Goal: Task Accomplishment & Management: Use online tool/utility

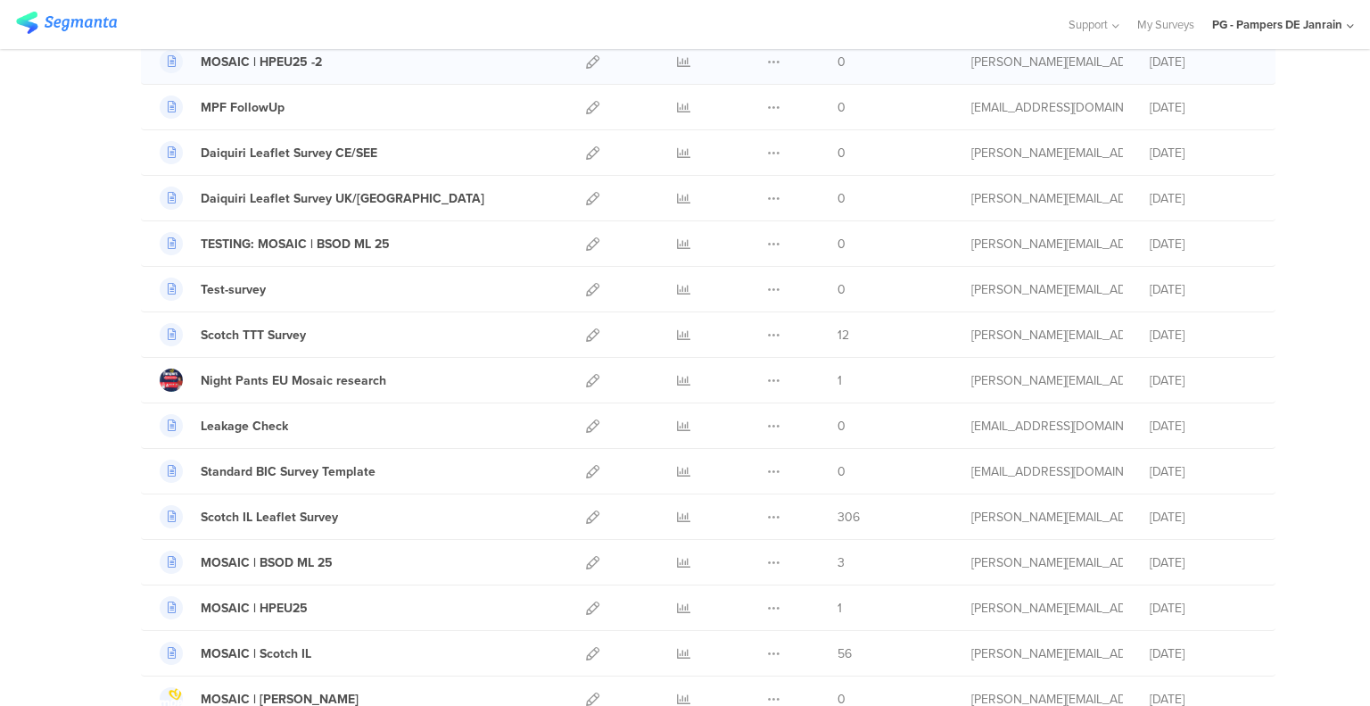
scroll to position [268, 0]
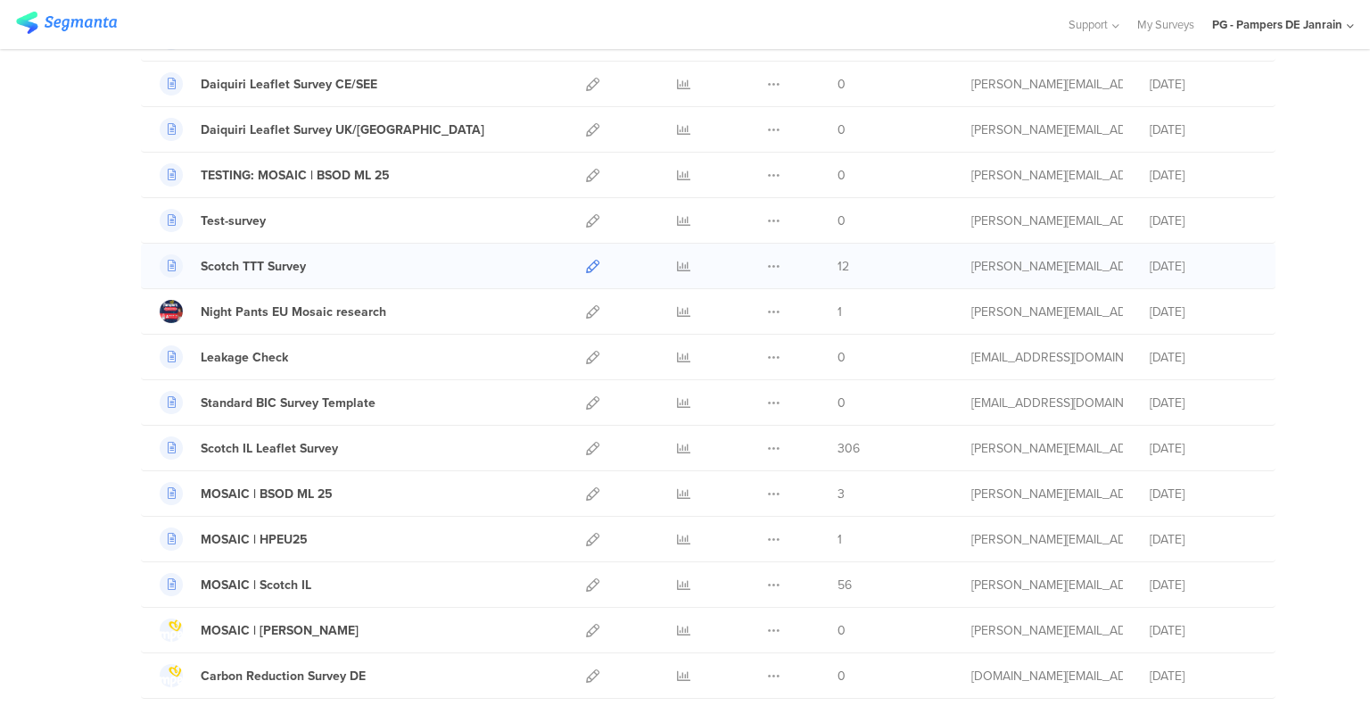
click at [586, 267] on icon at bounding box center [592, 266] width 13 height 13
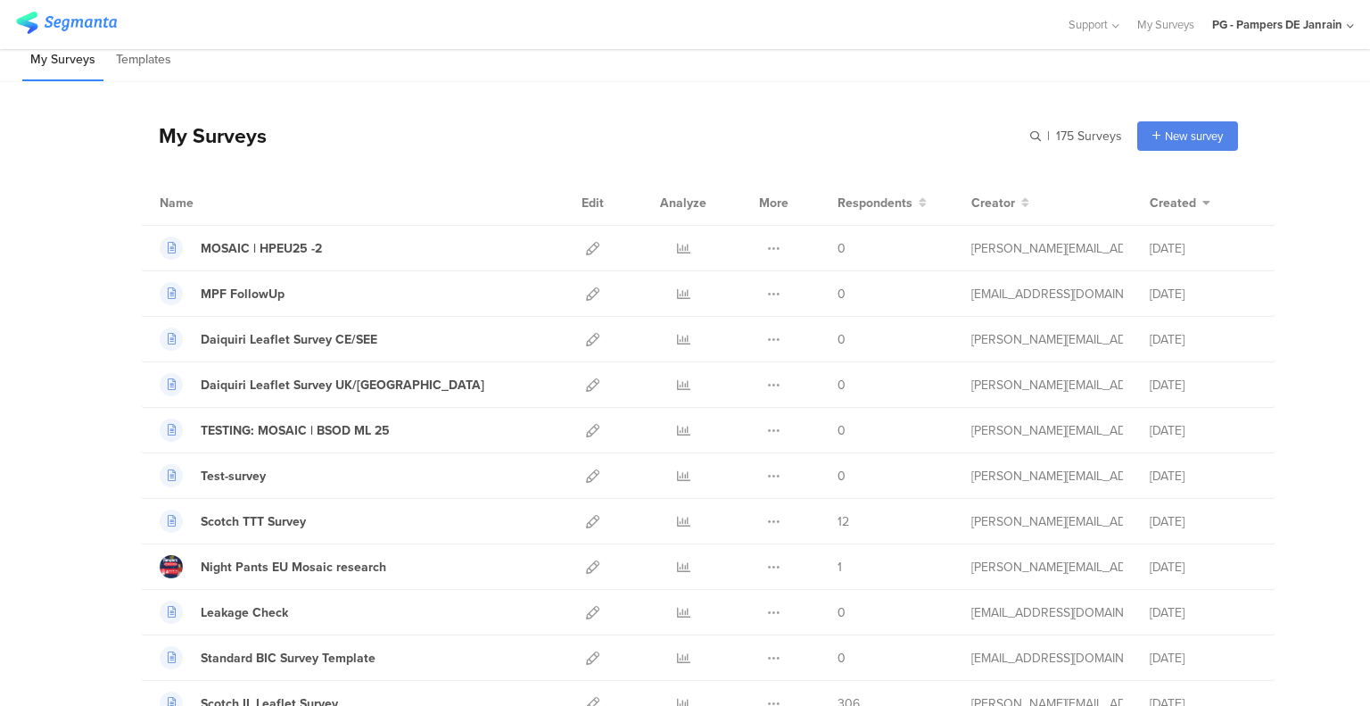
scroll to position [0, 0]
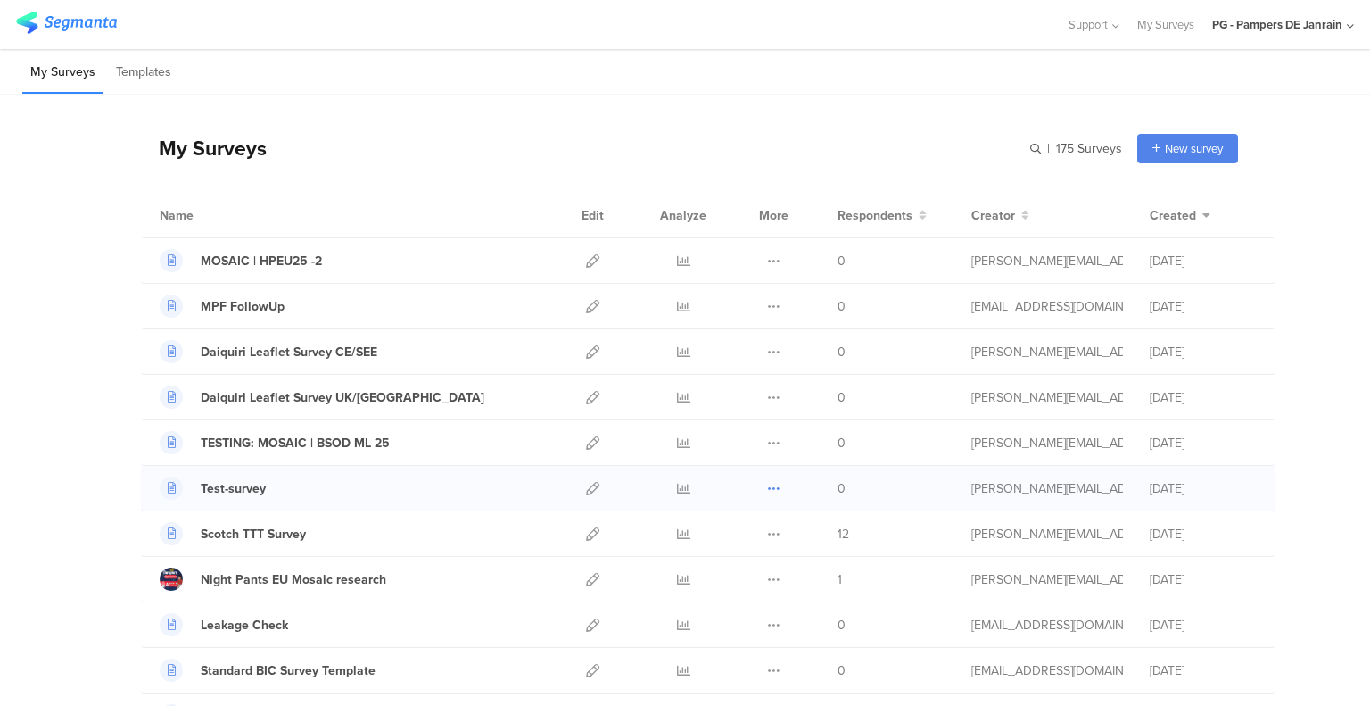
click at [768, 492] on icon at bounding box center [773, 488] width 13 height 13
click at [907, 491] on div "0" at bounding box center [891, 488] width 107 height 19
click at [592, 484] on icon at bounding box center [592, 488] width 13 height 13
click at [767, 484] on icon at bounding box center [773, 488] width 13 height 13
click at [772, 436] on icon at bounding box center [773, 442] width 13 height 13
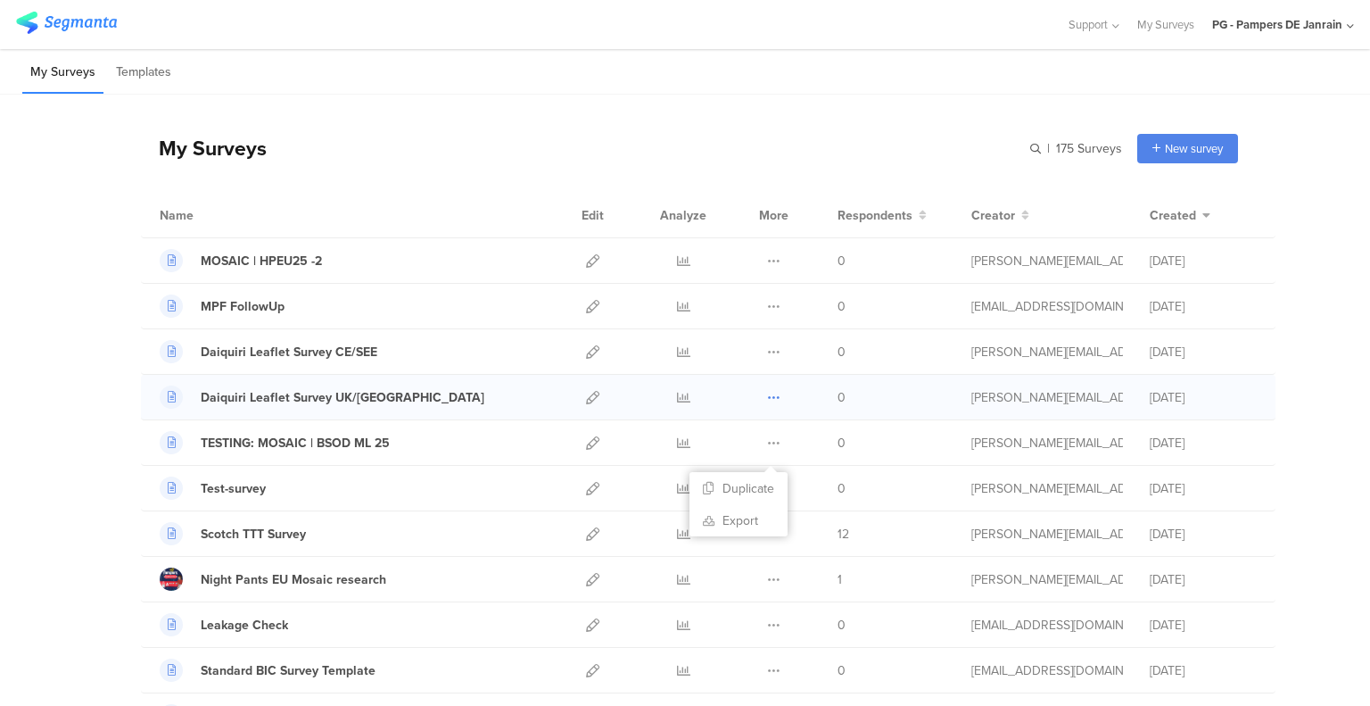
click at [771, 392] on icon at bounding box center [773, 397] width 13 height 13
click at [769, 349] on icon at bounding box center [773, 351] width 13 height 13
click at [773, 306] on icon at bounding box center [773, 306] width 13 height 13
click at [1360, 15] on div "Support Help Center Live Chat My Surveys PG - Pampers DE Janrain ACCOUNTS PG - …" at bounding box center [685, 24] width 1370 height 49
click at [1352, 22] on icon at bounding box center [1350, 26] width 7 height 13
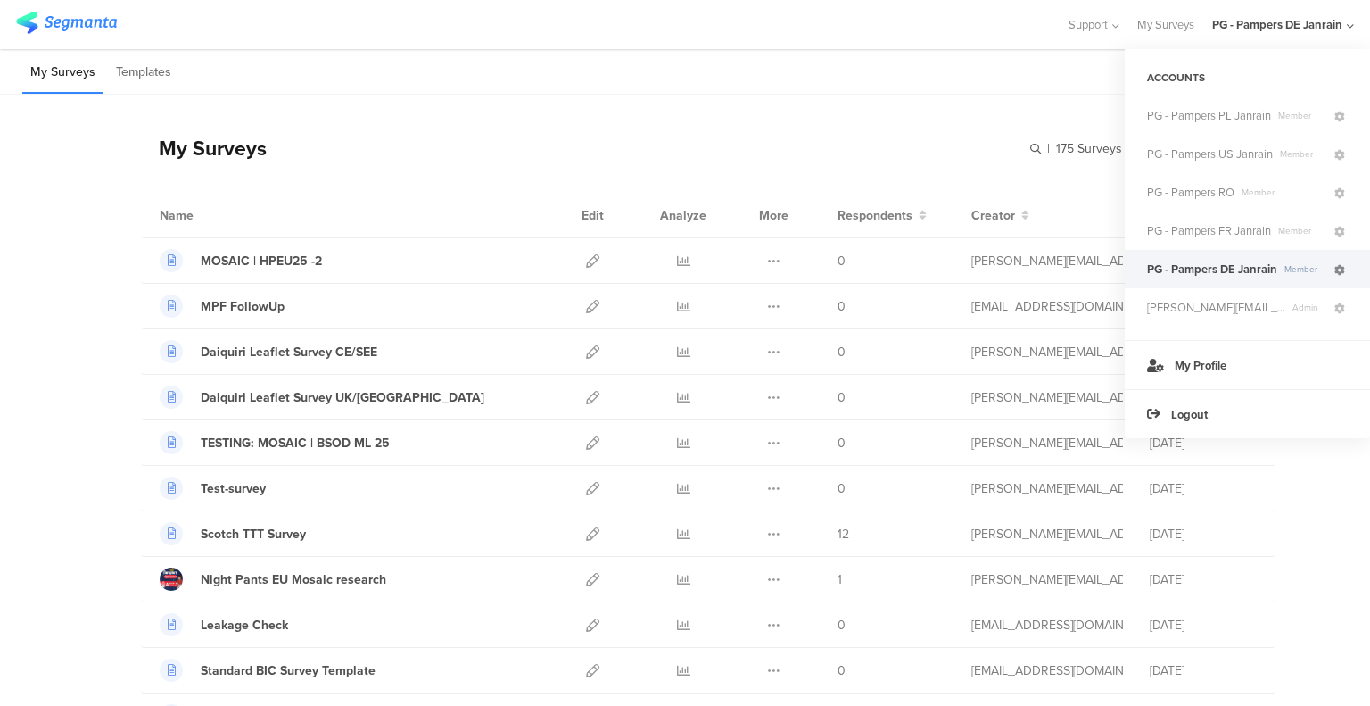
click at [1342, 268] on icon at bounding box center [1340, 270] width 11 height 11
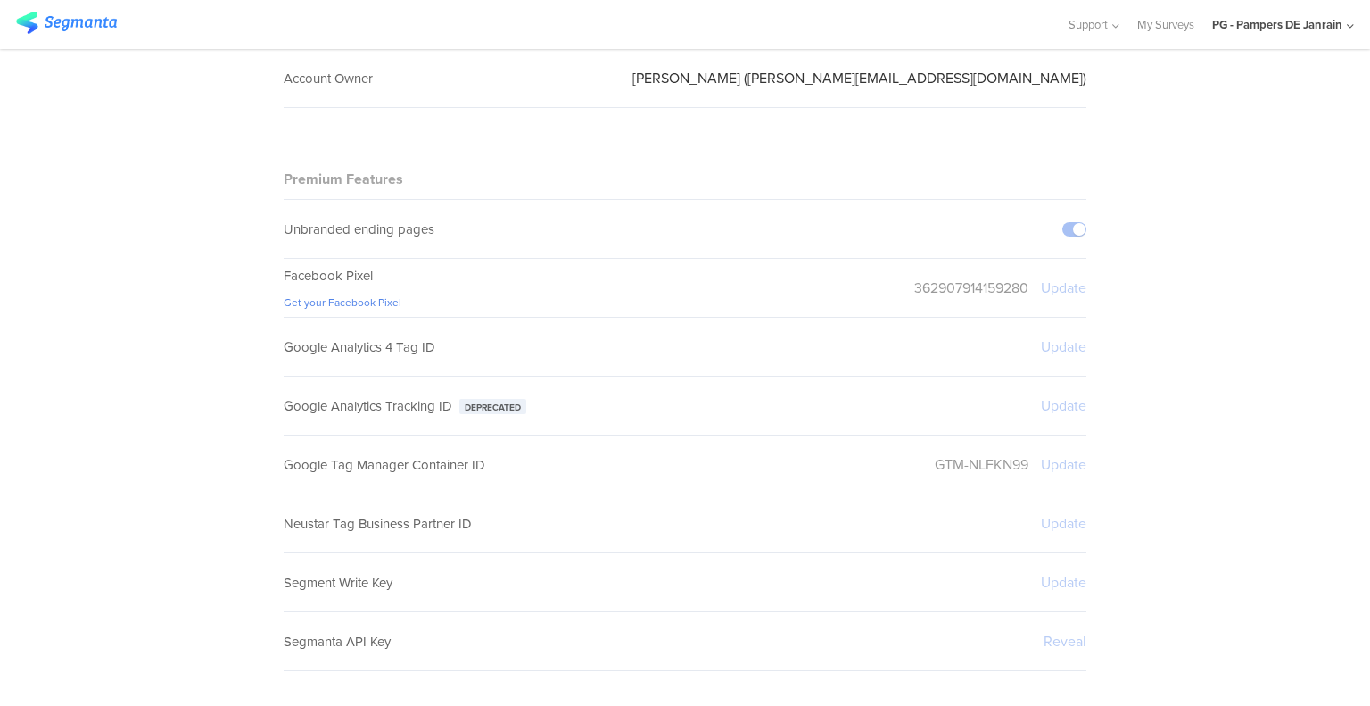
scroll to position [186, 0]
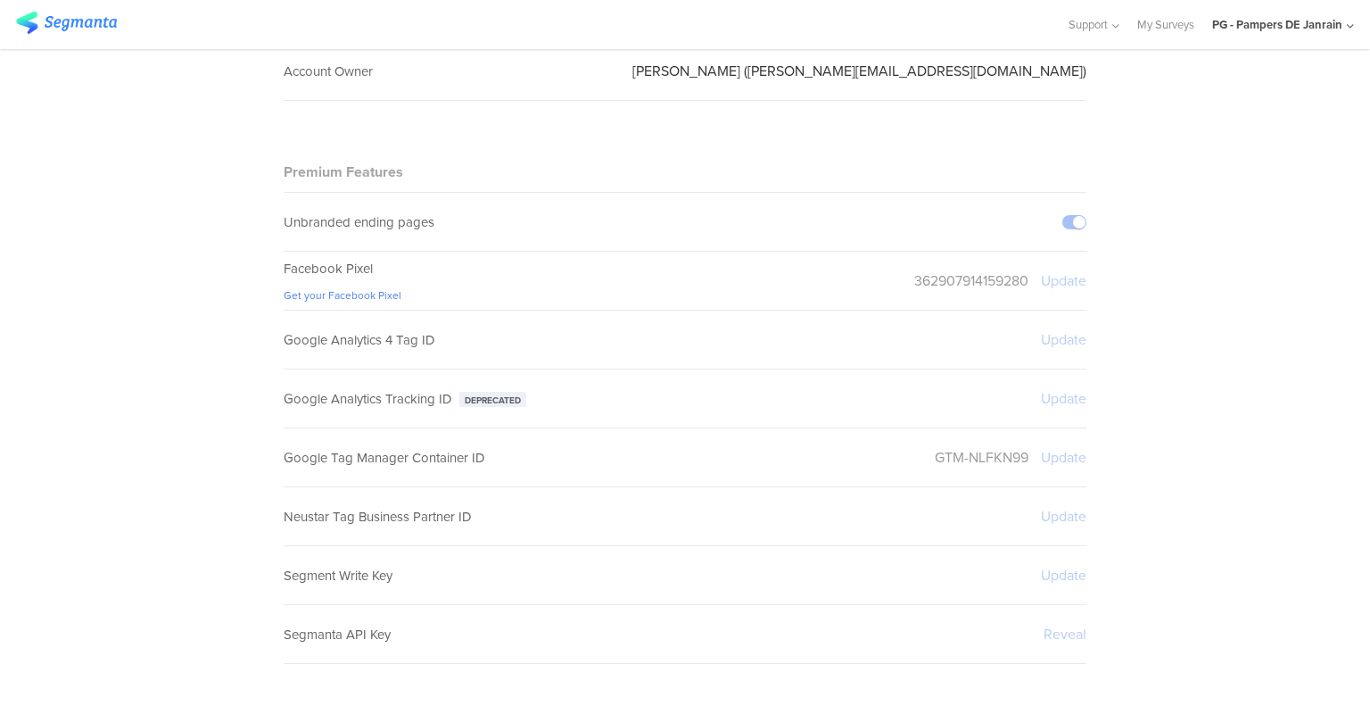
click at [1055, 630] on div at bounding box center [1058, 634] width 58 height 21
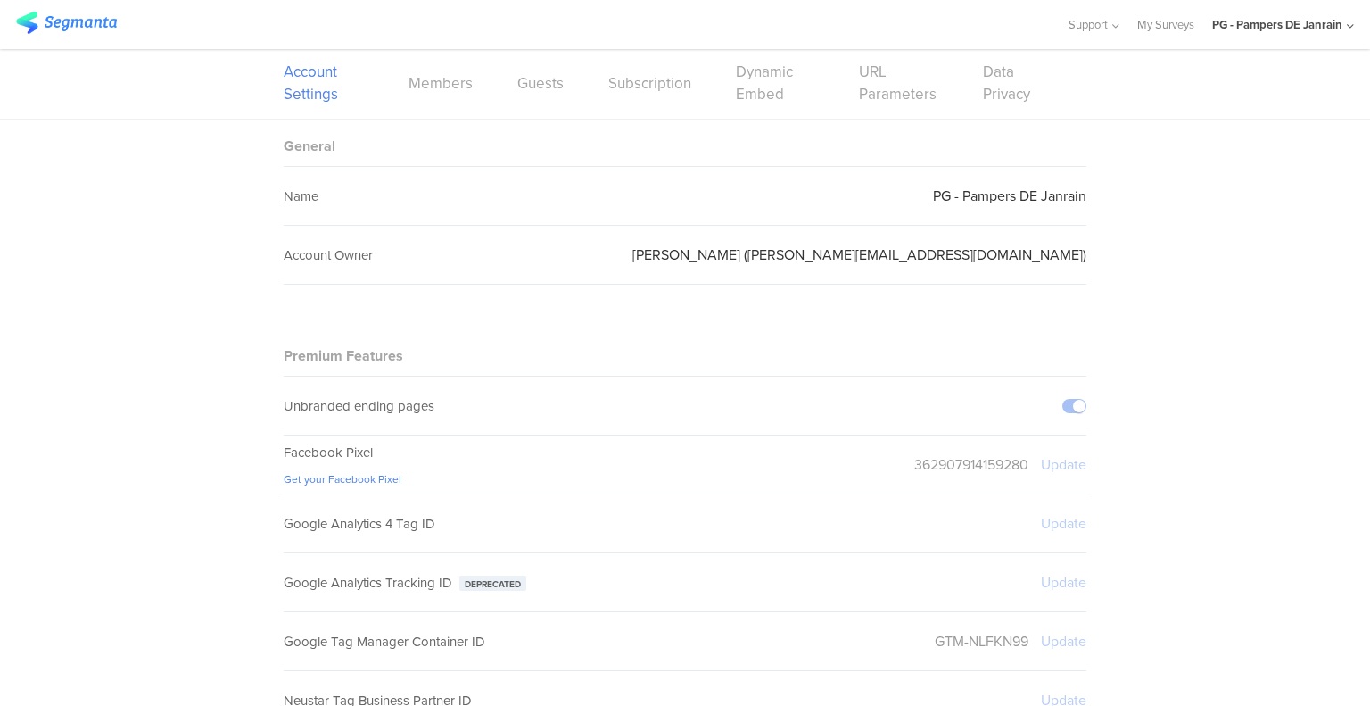
scroll to position [0, 0]
click at [446, 78] on link "Members" at bounding box center [441, 85] width 64 height 22
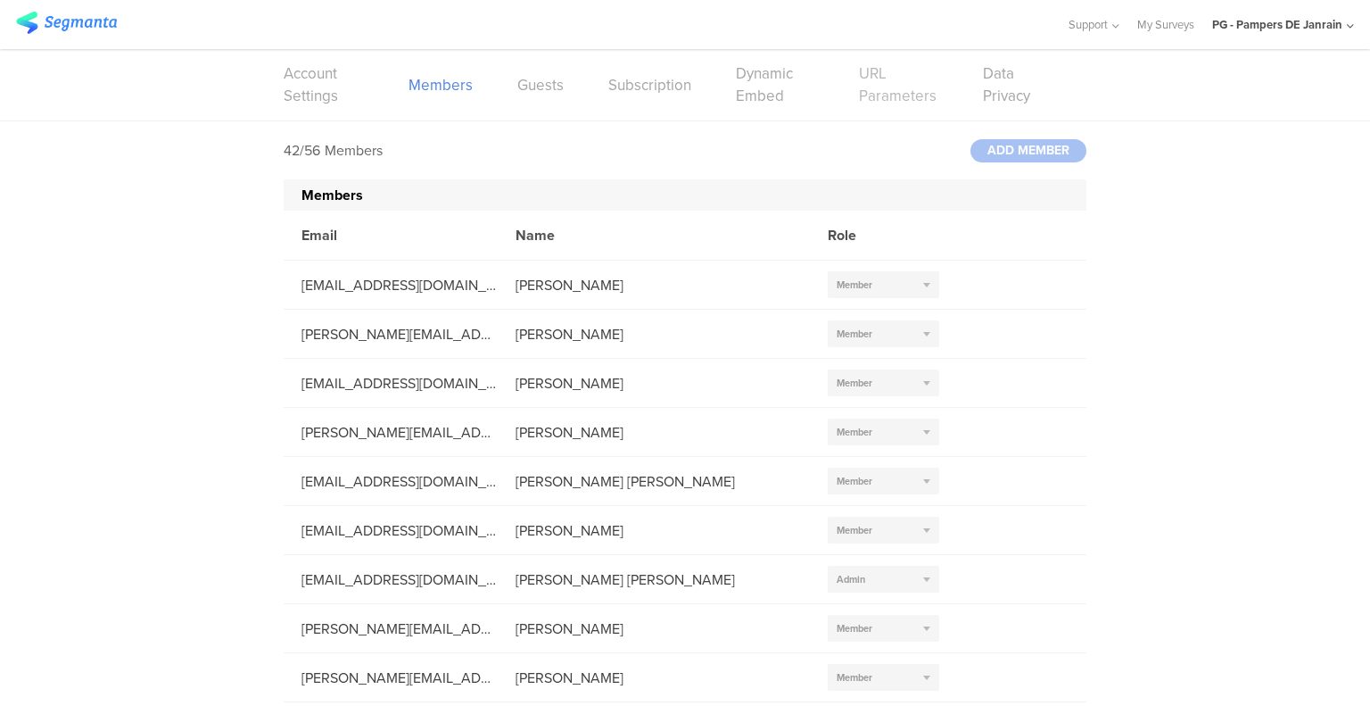
click at [864, 79] on link "URL Parameters" at bounding box center [898, 84] width 79 height 45
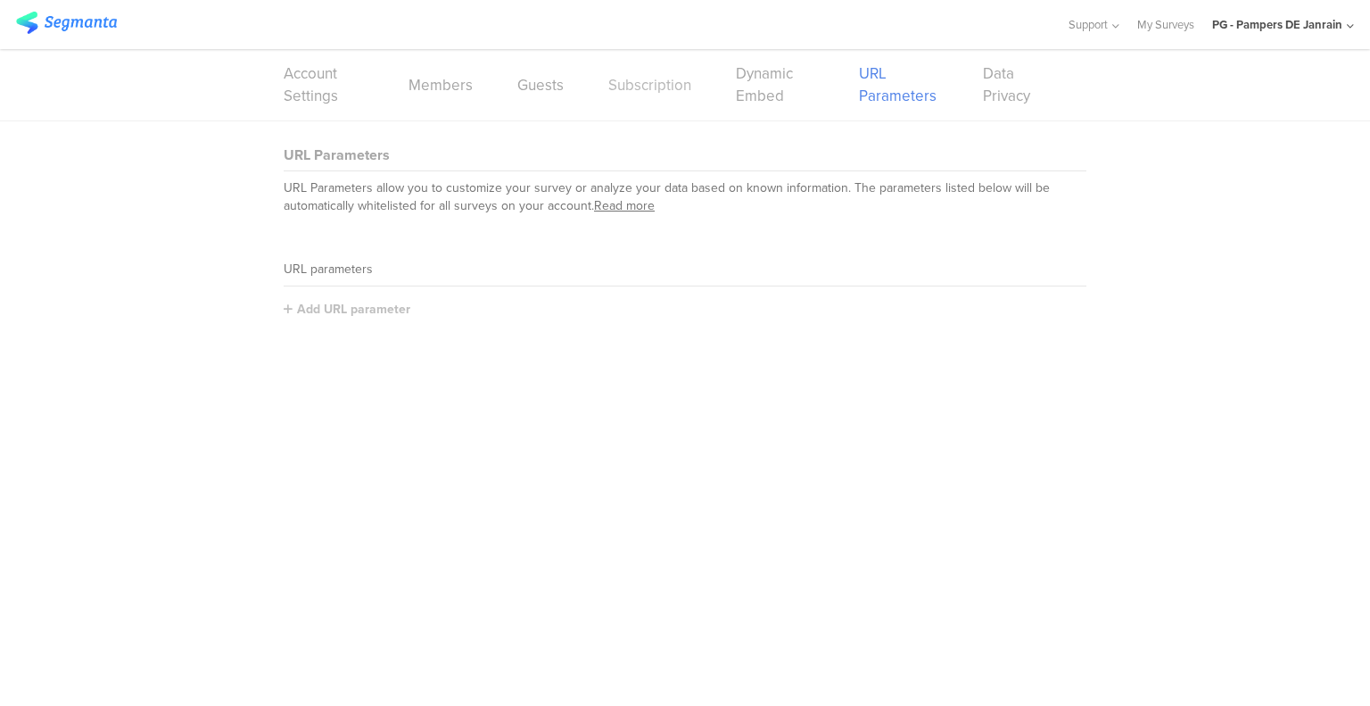
click at [671, 87] on link "Subscription" at bounding box center [649, 85] width 83 height 22
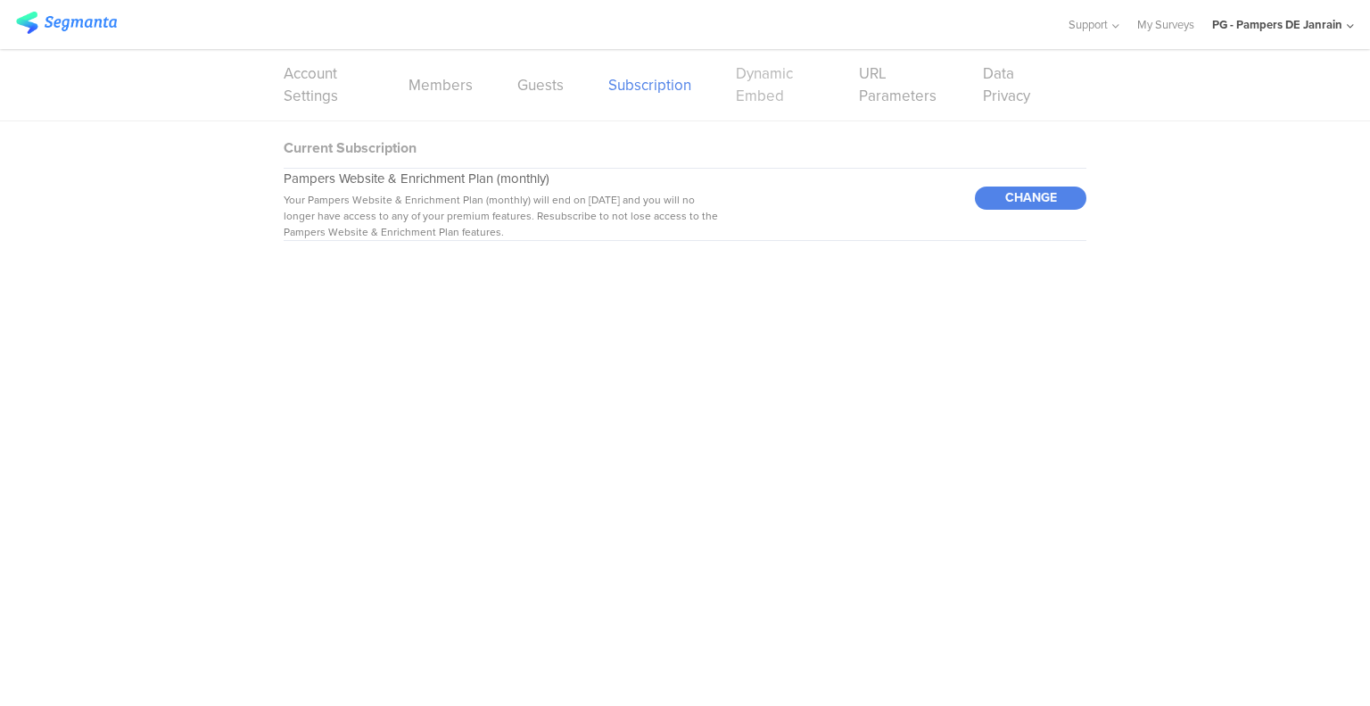
click at [757, 95] on link "Dynamic Embed" at bounding box center [775, 84] width 79 height 45
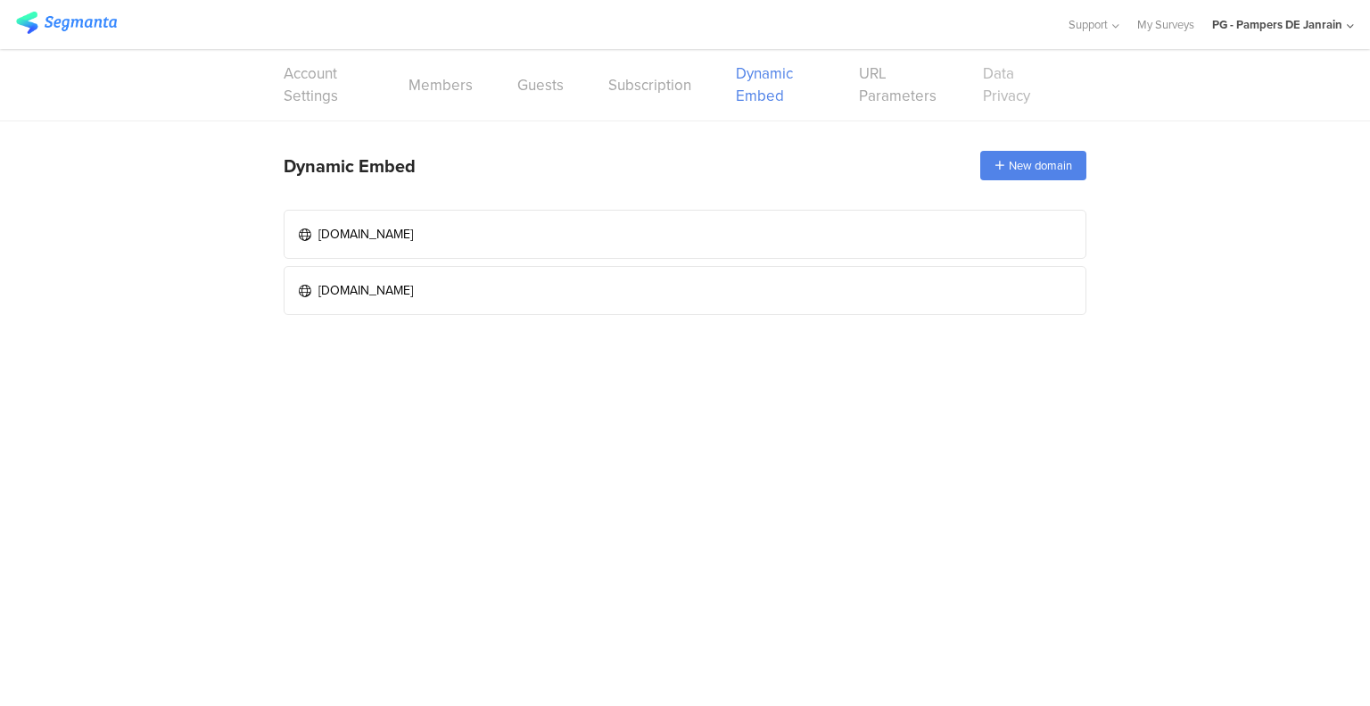
click at [999, 85] on link "Data Privacy" at bounding box center [1012, 84] width 59 height 45
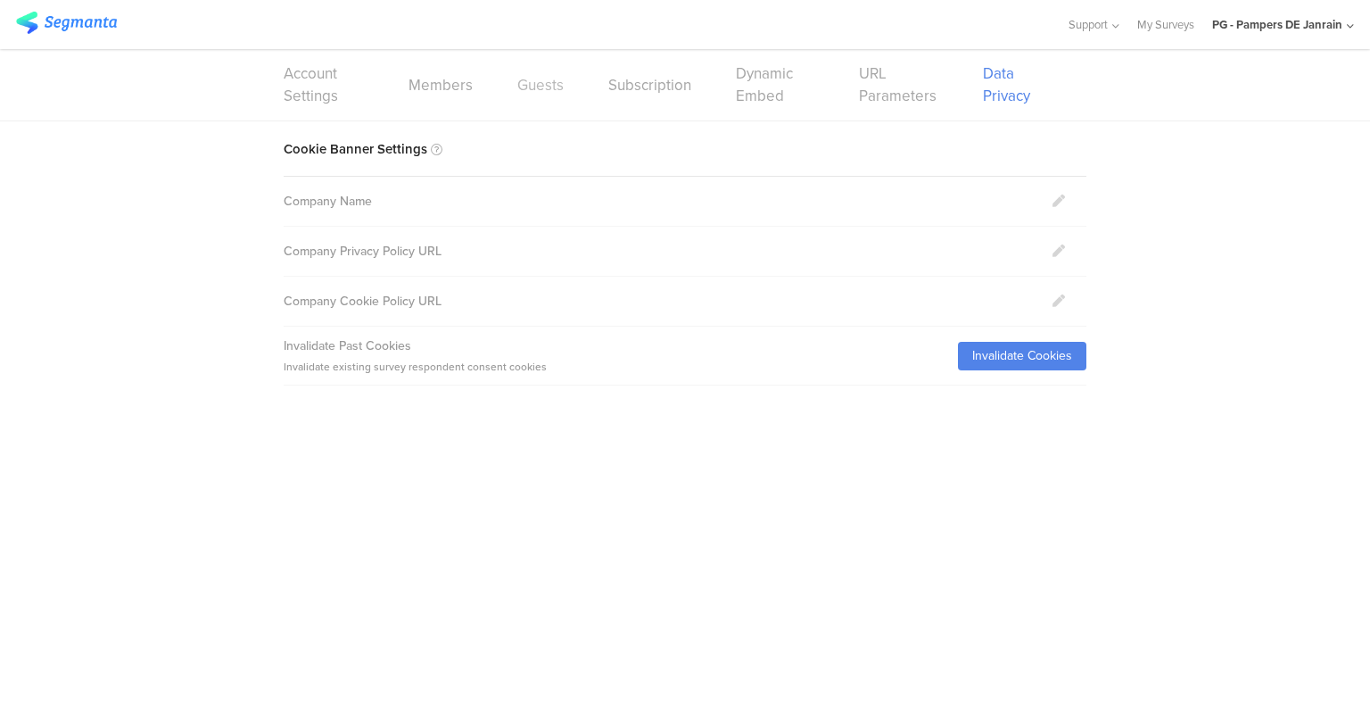
click at [533, 85] on link "Guests" at bounding box center [540, 85] width 46 height 22
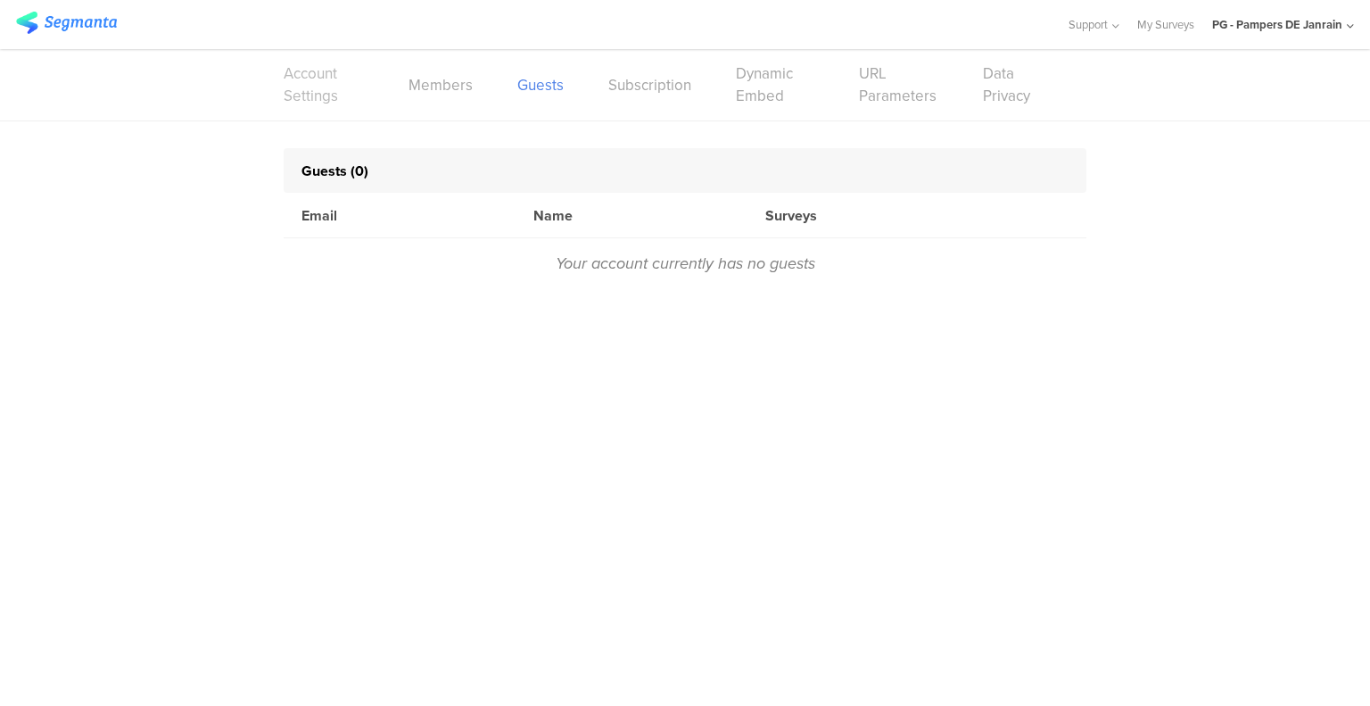
click at [333, 84] on link "Account Settings" at bounding box center [324, 84] width 80 height 45
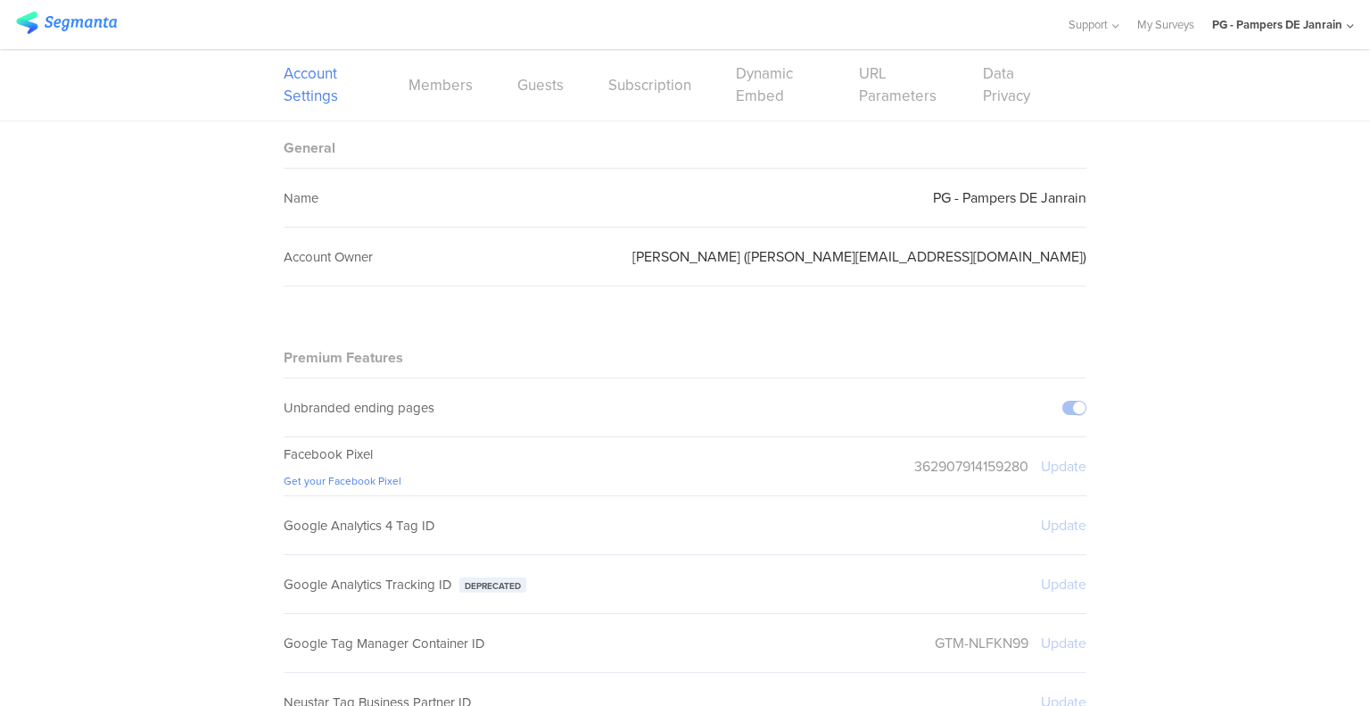
click at [95, 21] on img at bounding box center [66, 23] width 101 height 22
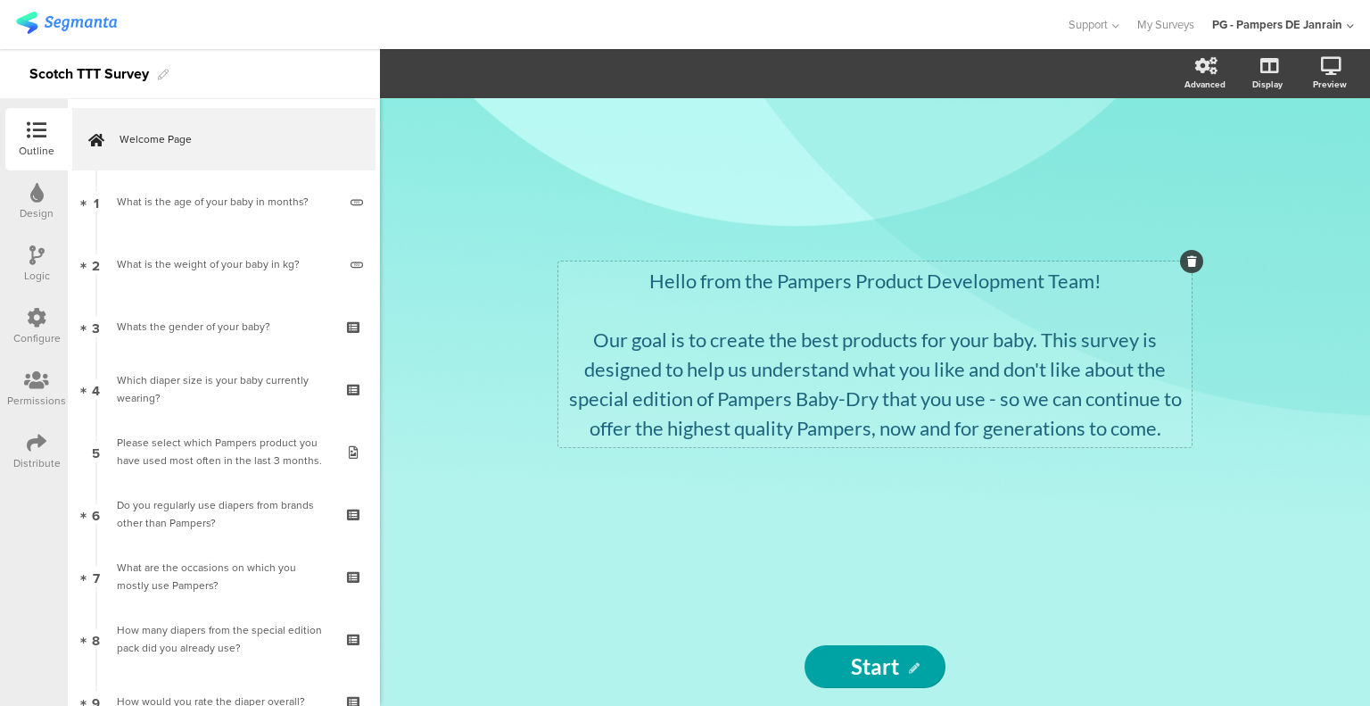
click at [789, 282] on div "Hello from the Pampers Product Development Team! Our goal is to create the best…" at bounding box center [875, 354] width 624 height 177
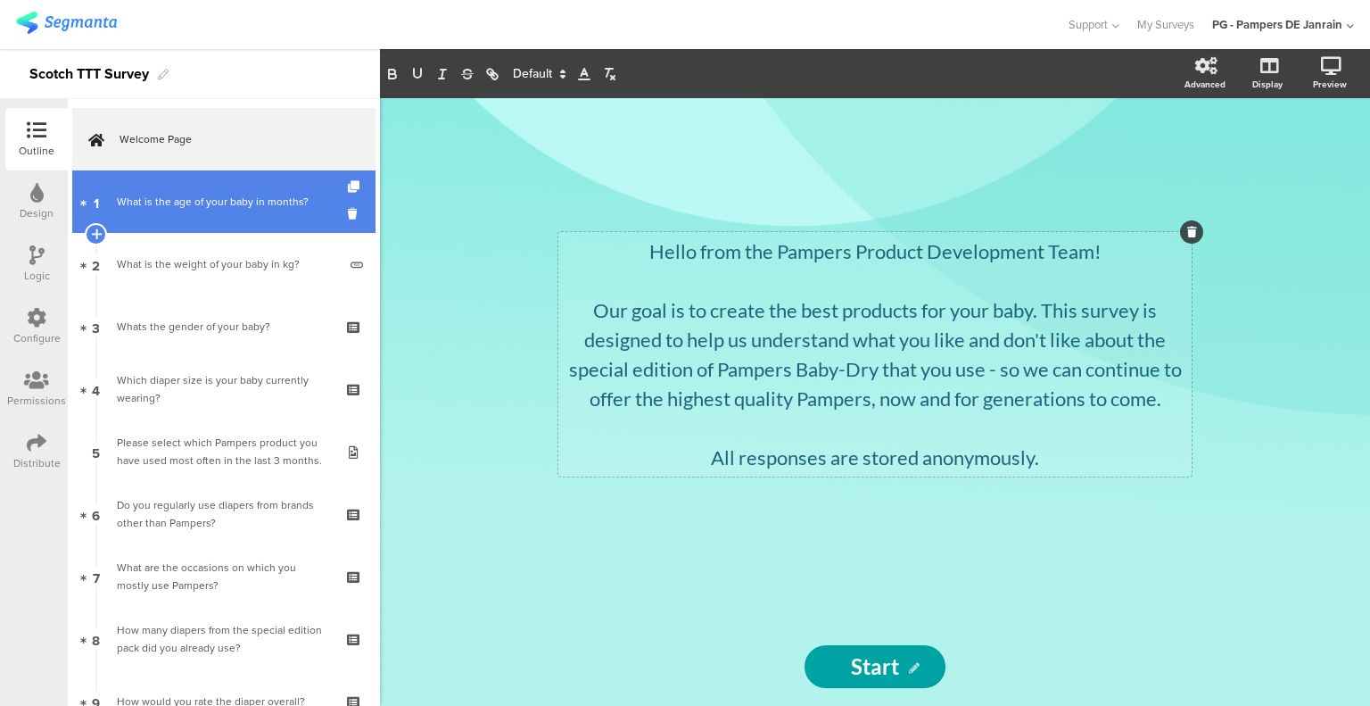
click at [223, 218] on link "1 What is the age of your baby in months?" at bounding box center [223, 201] width 303 height 62
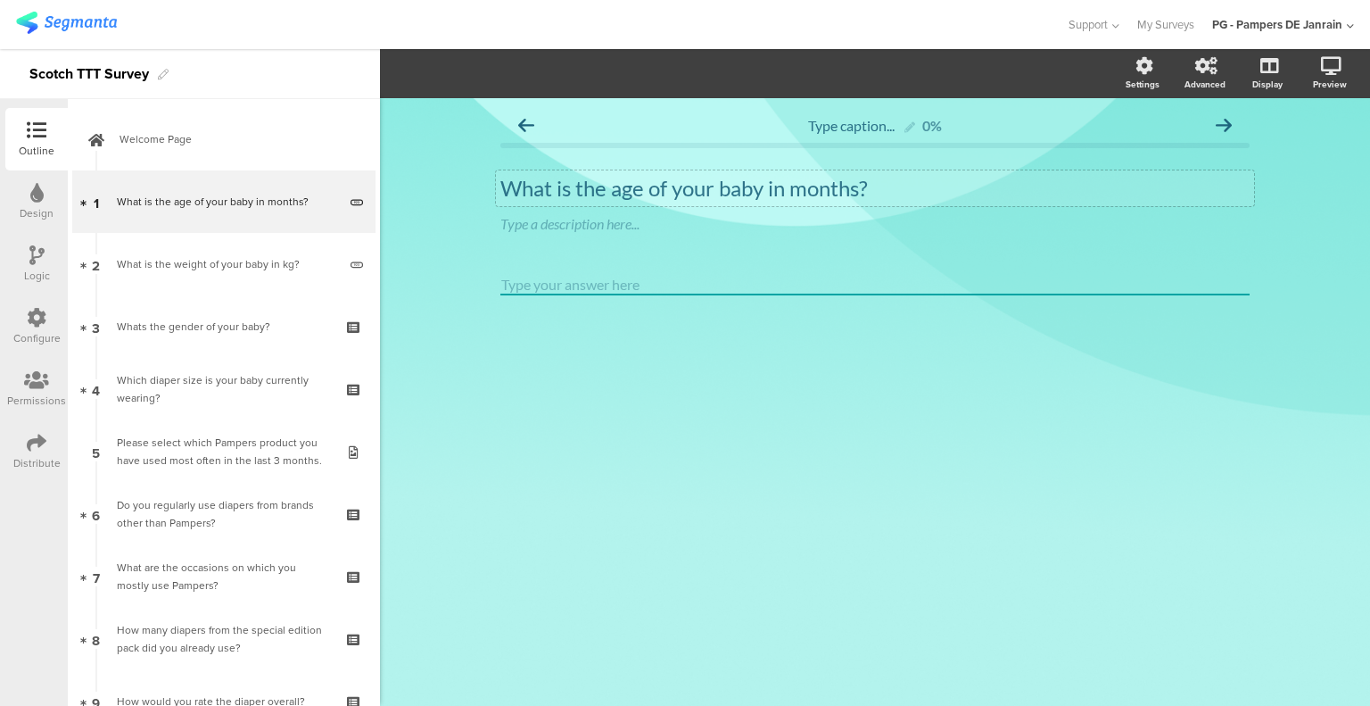
click at [638, 196] on div "What is the age of your baby in months? What is the age of your baby in months?" at bounding box center [875, 188] width 758 height 36
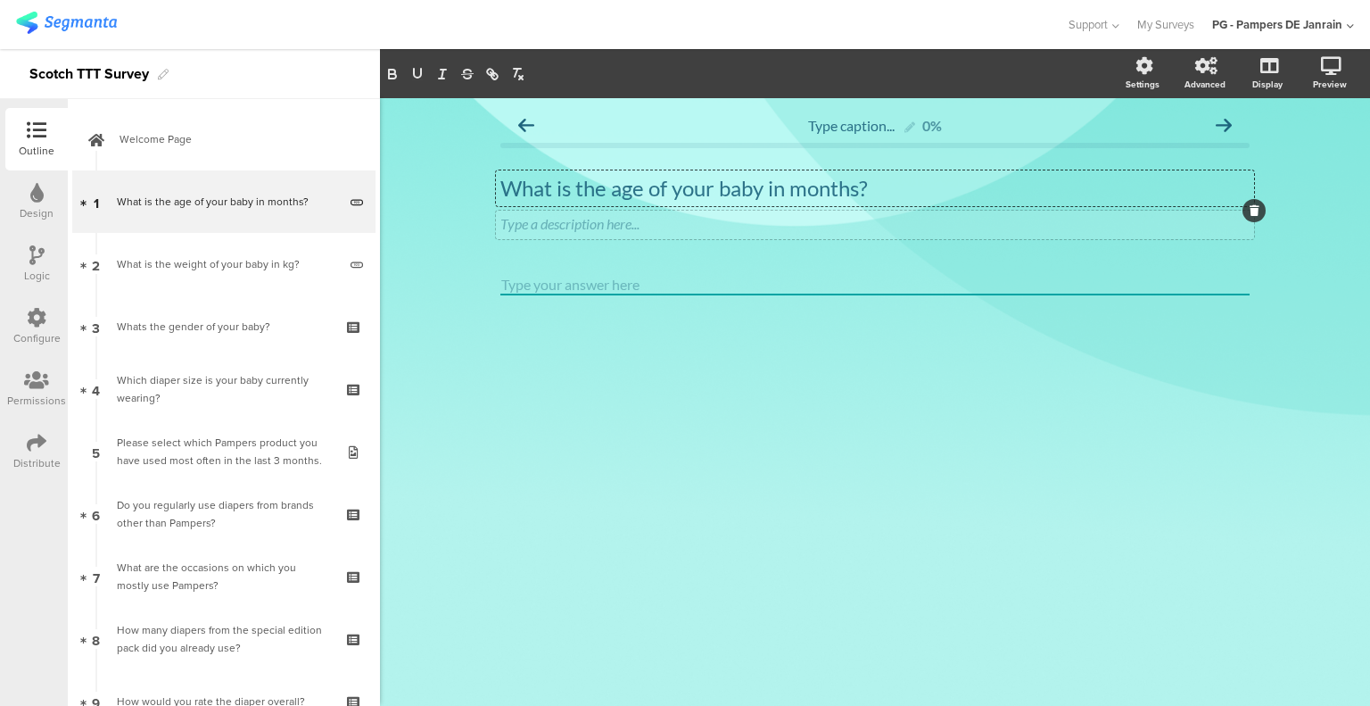
click at [1249, 219] on div at bounding box center [1254, 210] width 23 height 23
click at [1258, 210] on icon at bounding box center [1255, 210] width 10 height 11
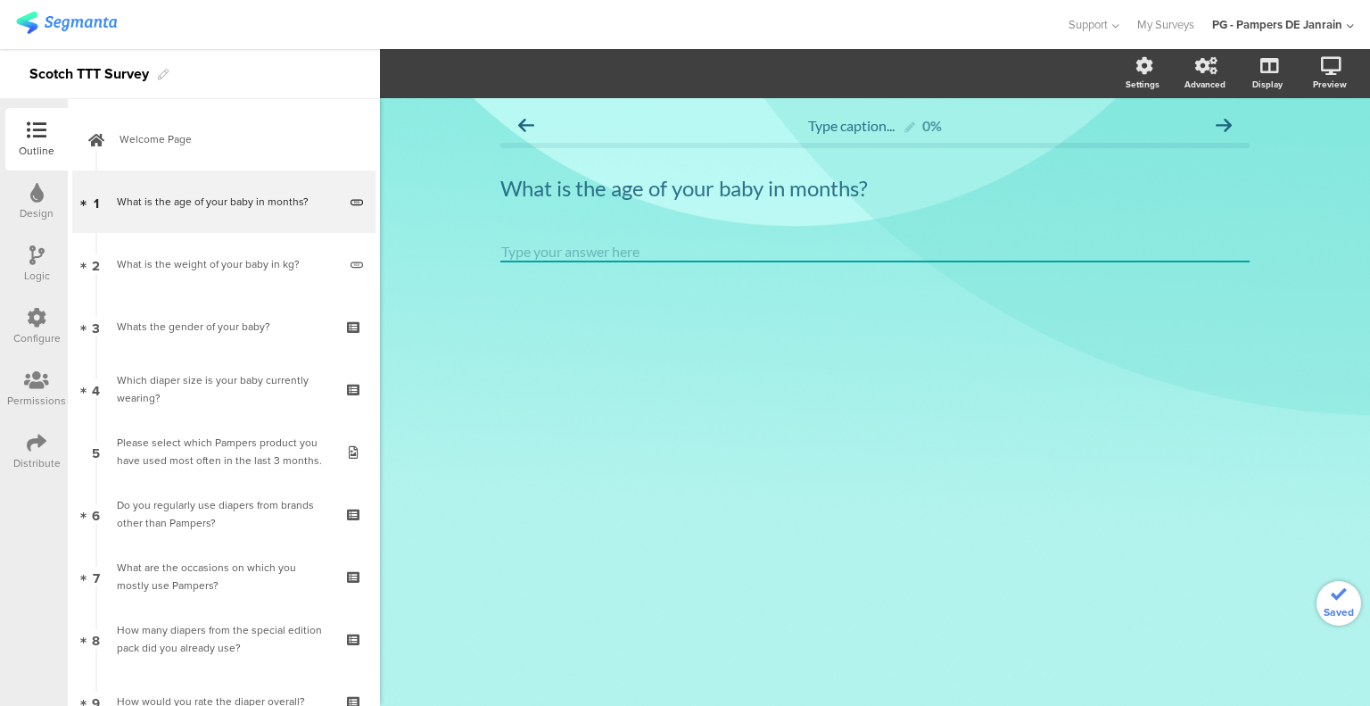
click at [1177, 244] on input "number" at bounding box center [874, 252] width 749 height 21
click at [1160, 91] on div "Settings" at bounding box center [1151, 74] width 62 height 45
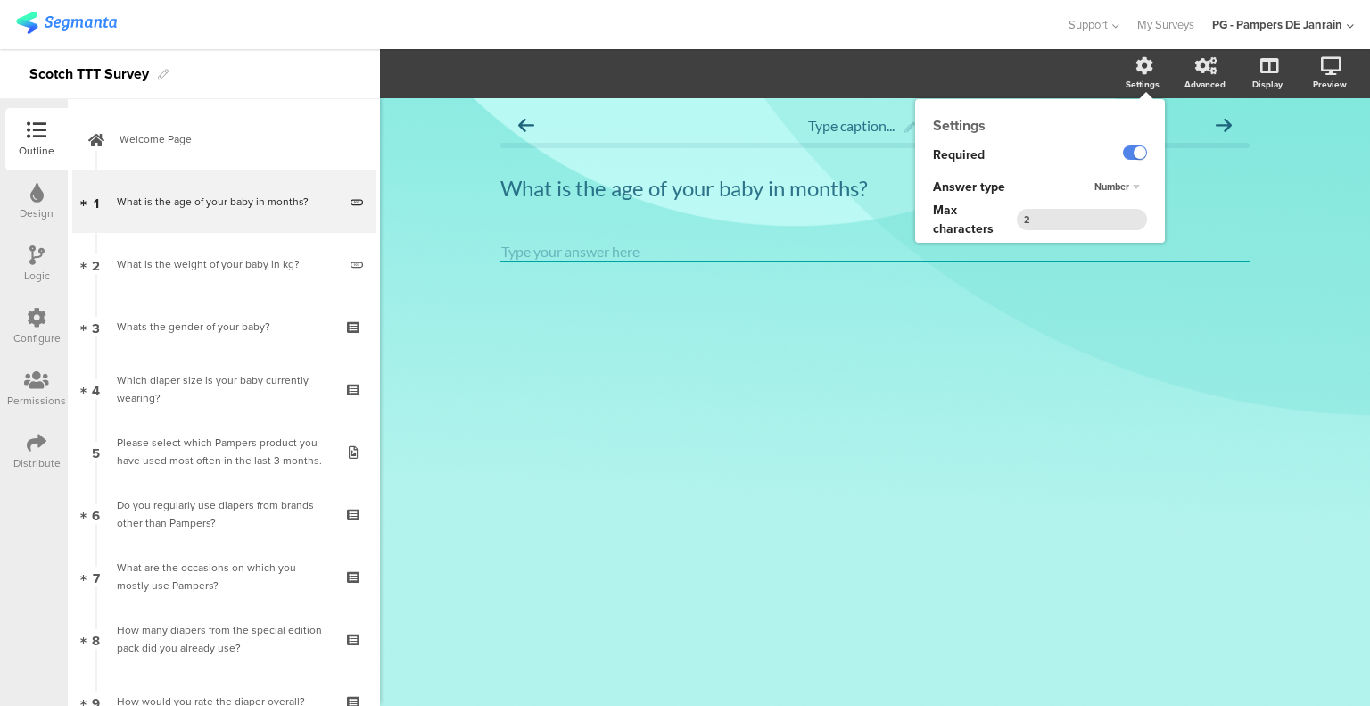
click at [1136, 68] on icon at bounding box center [1145, 66] width 18 height 18
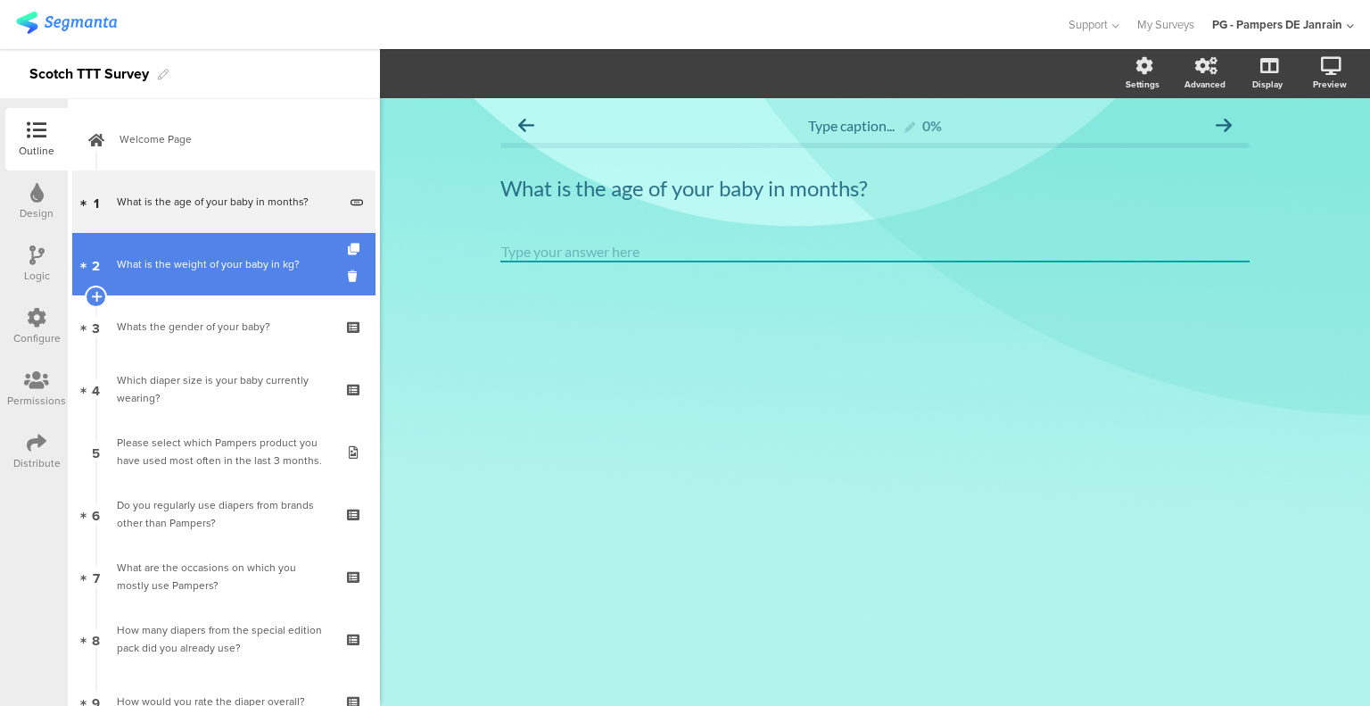
click at [154, 282] on link "2 What is the weight of your baby in kg?" at bounding box center [223, 264] width 303 height 62
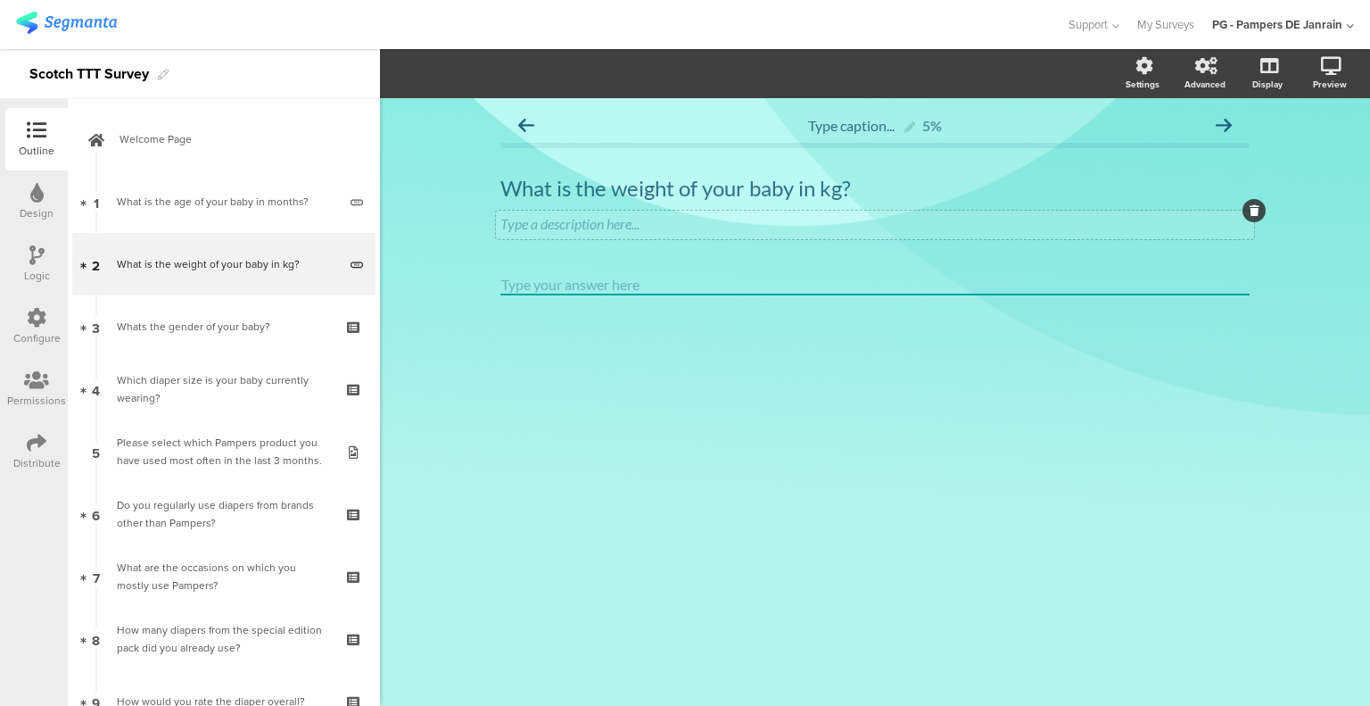
click at [1252, 211] on icon at bounding box center [1255, 210] width 10 height 11
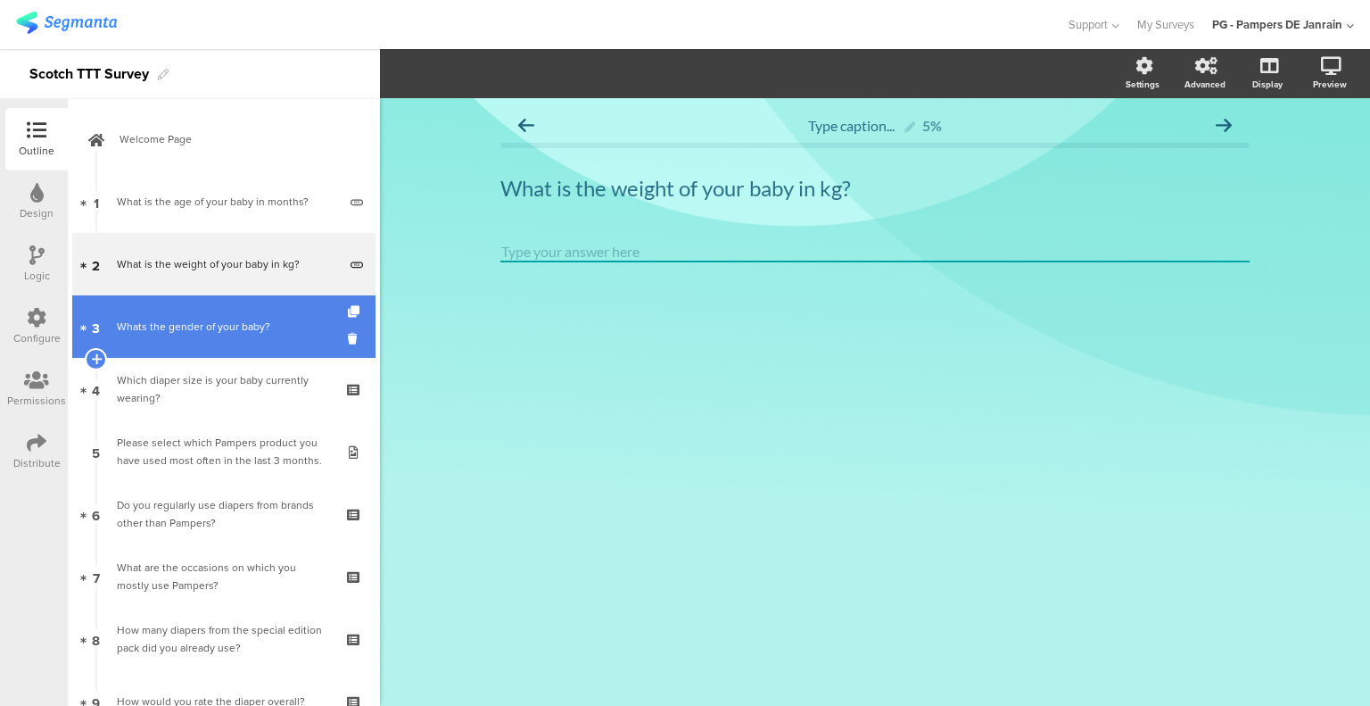
click at [185, 316] on link "3 Whats the gender of your baby?" at bounding box center [223, 326] width 303 height 62
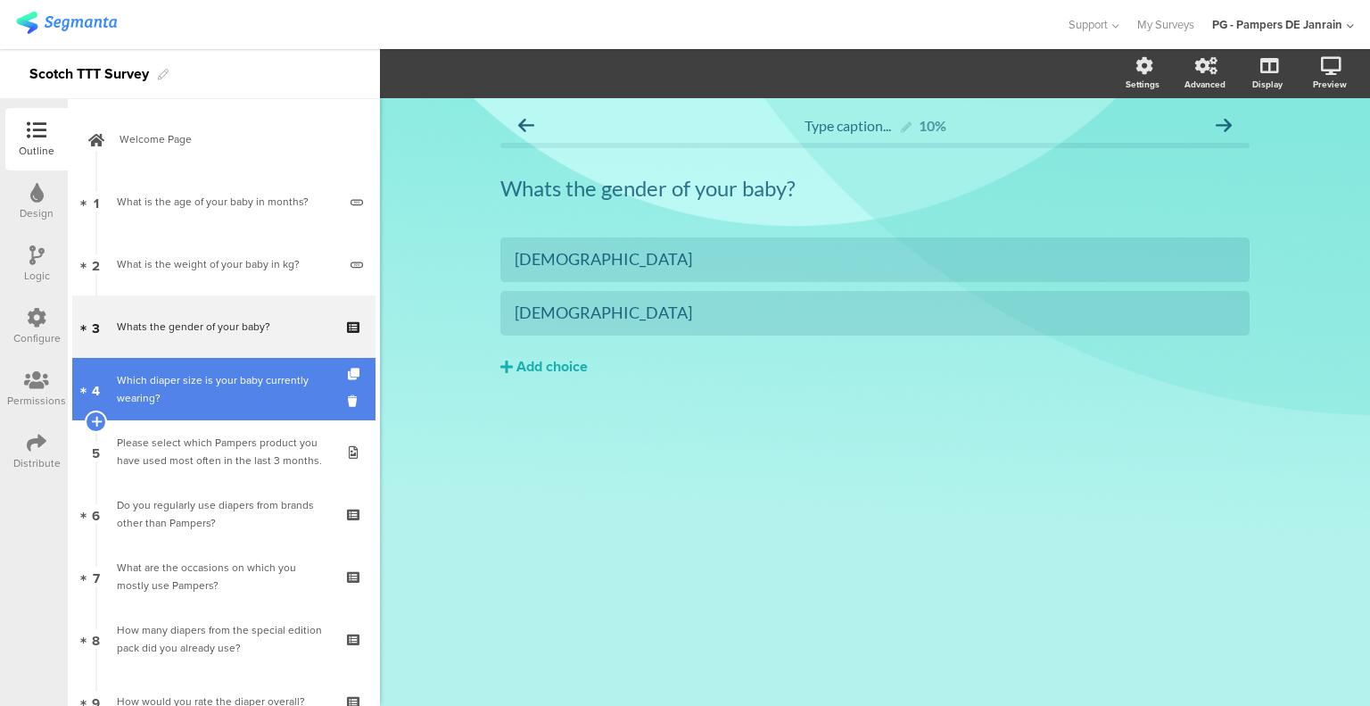
click at [257, 392] on div "Which diaper size is your baby currently wearing?" at bounding box center [223, 389] width 213 height 36
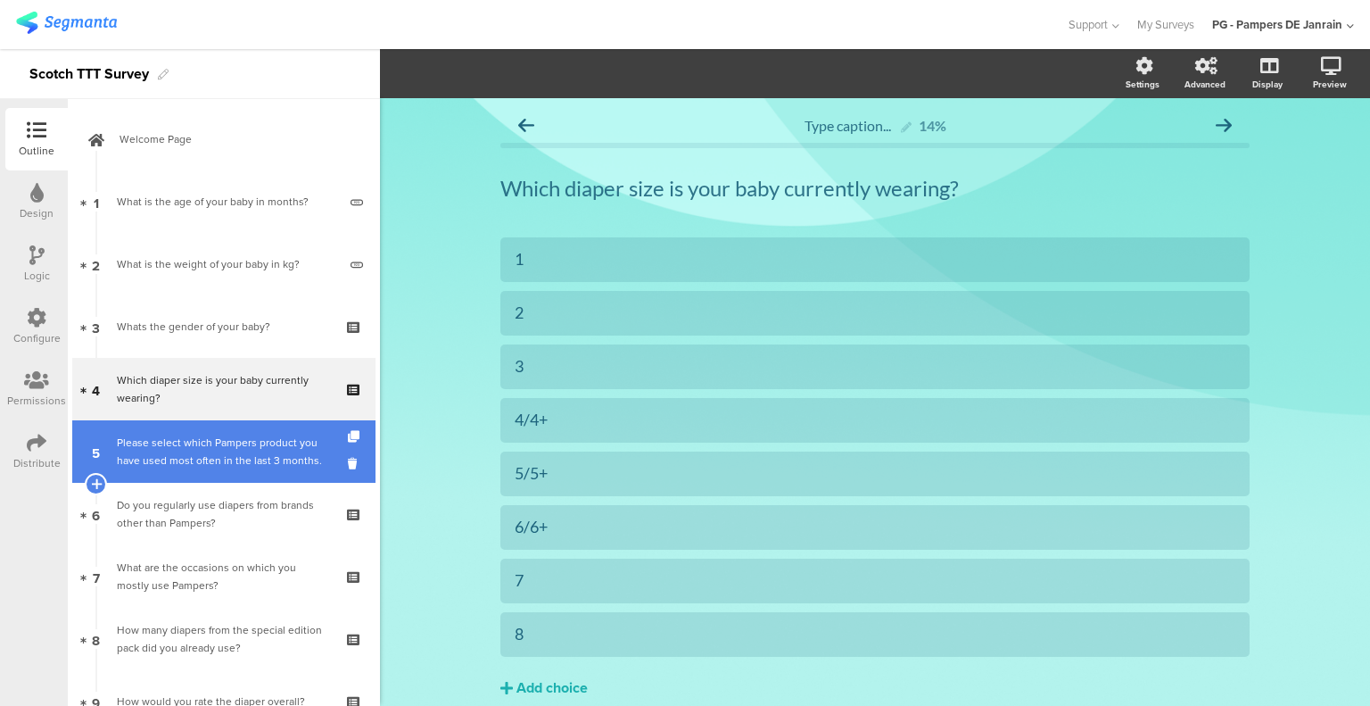
click at [218, 456] on div "Please select which Pampers product you have used most often in the last 3 mont…" at bounding box center [223, 452] width 213 height 36
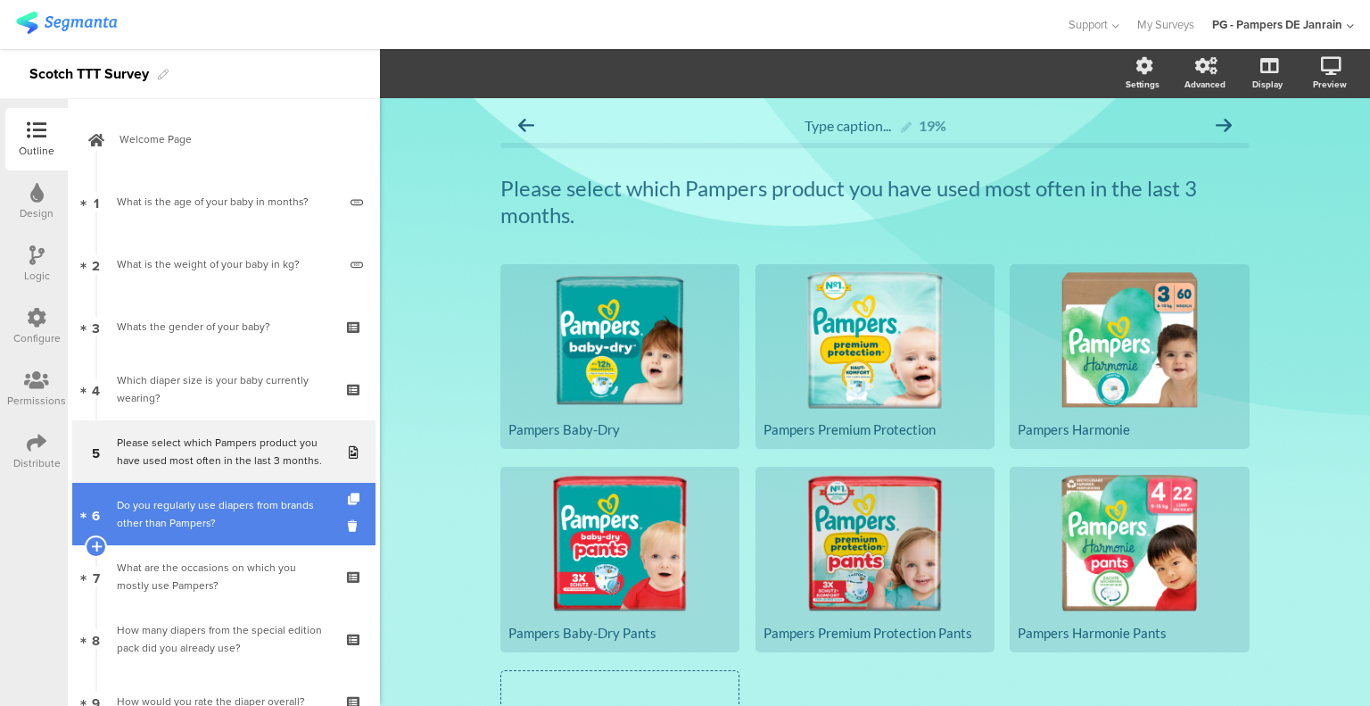
click at [187, 508] on div "Do you regularly use diapers from brands other than Pampers?" at bounding box center [223, 514] width 213 height 36
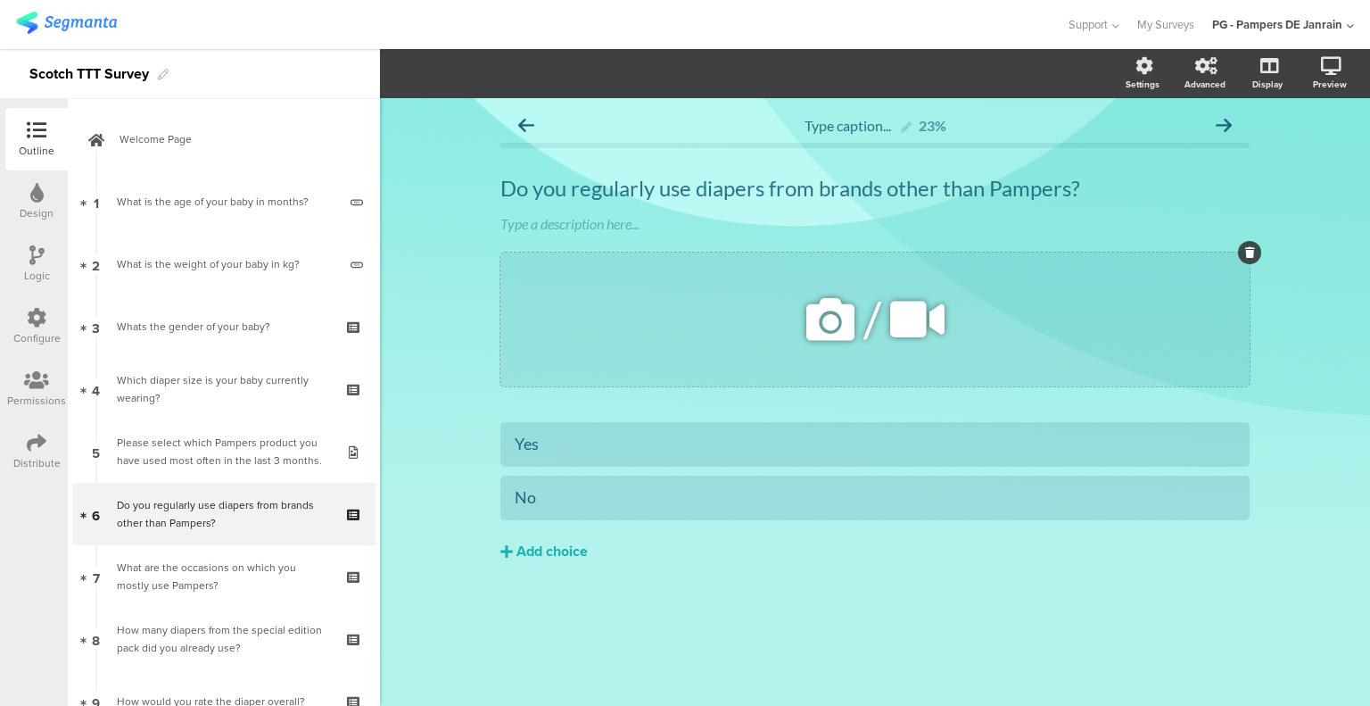
click at [1249, 252] on icon at bounding box center [1250, 252] width 10 height 11
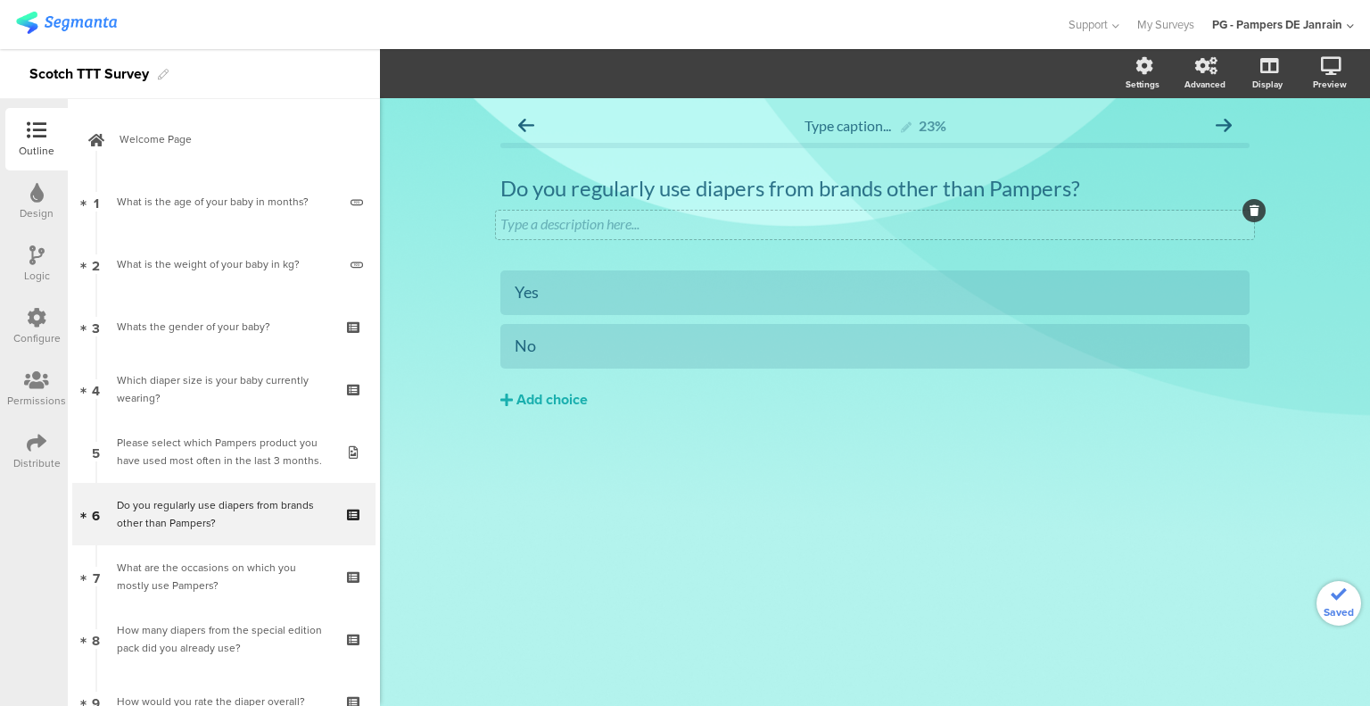
click at [1254, 214] on icon at bounding box center [1255, 210] width 10 height 11
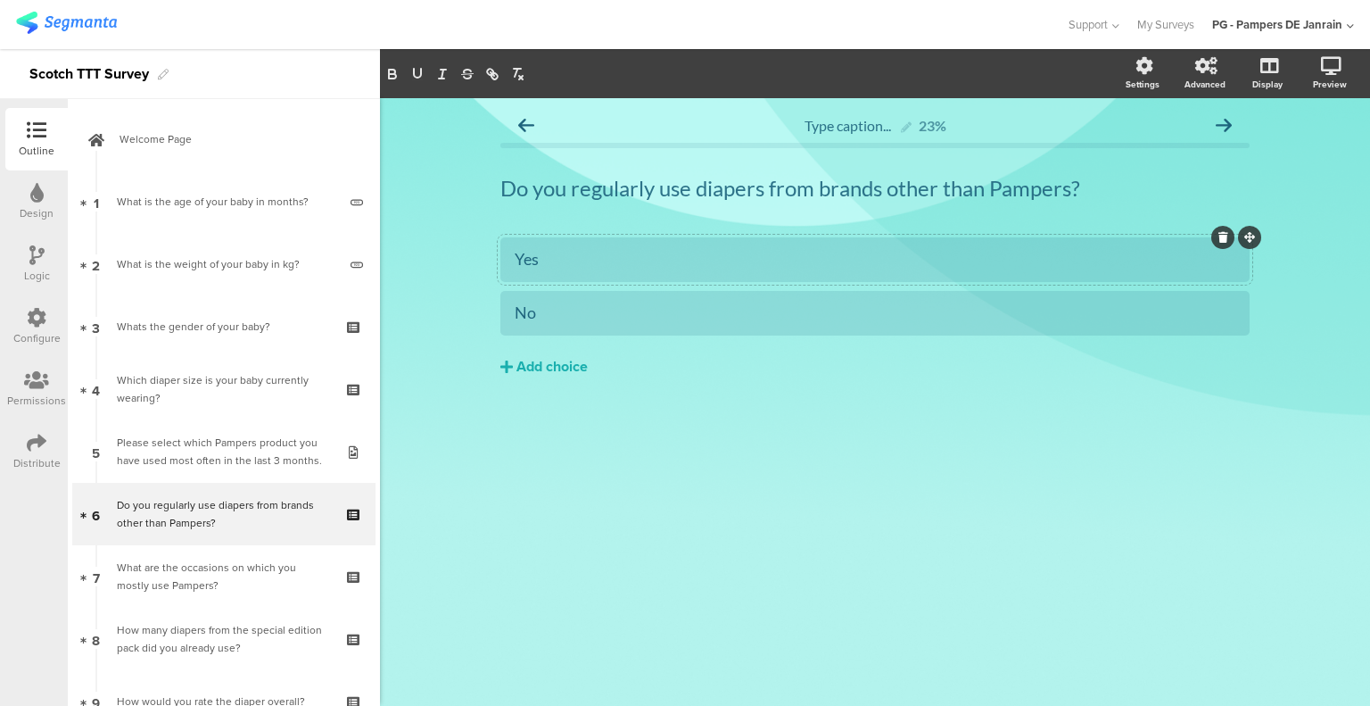
click at [976, 270] on div "Yes" at bounding box center [875, 258] width 721 height 29
click at [536, 70] on icon "button" at bounding box center [539, 73] width 18 height 14
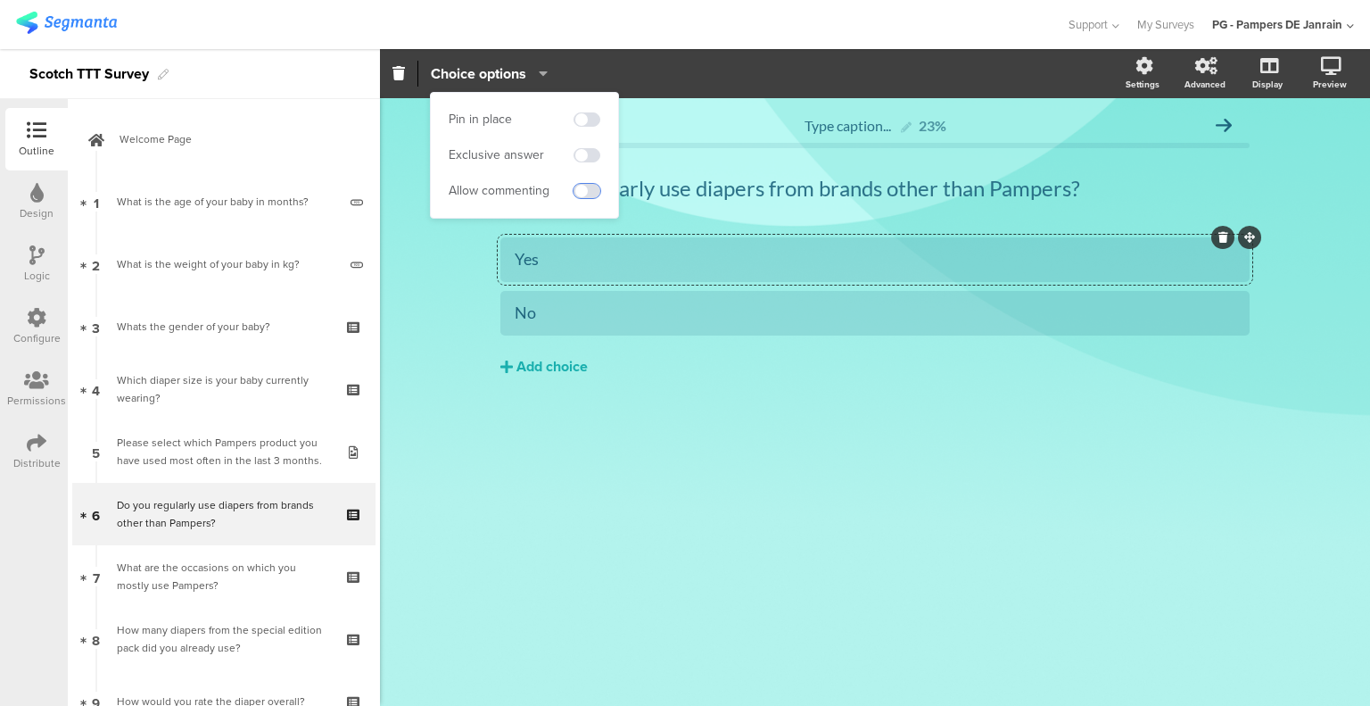
click at [588, 187] on span at bounding box center [587, 191] width 27 height 14
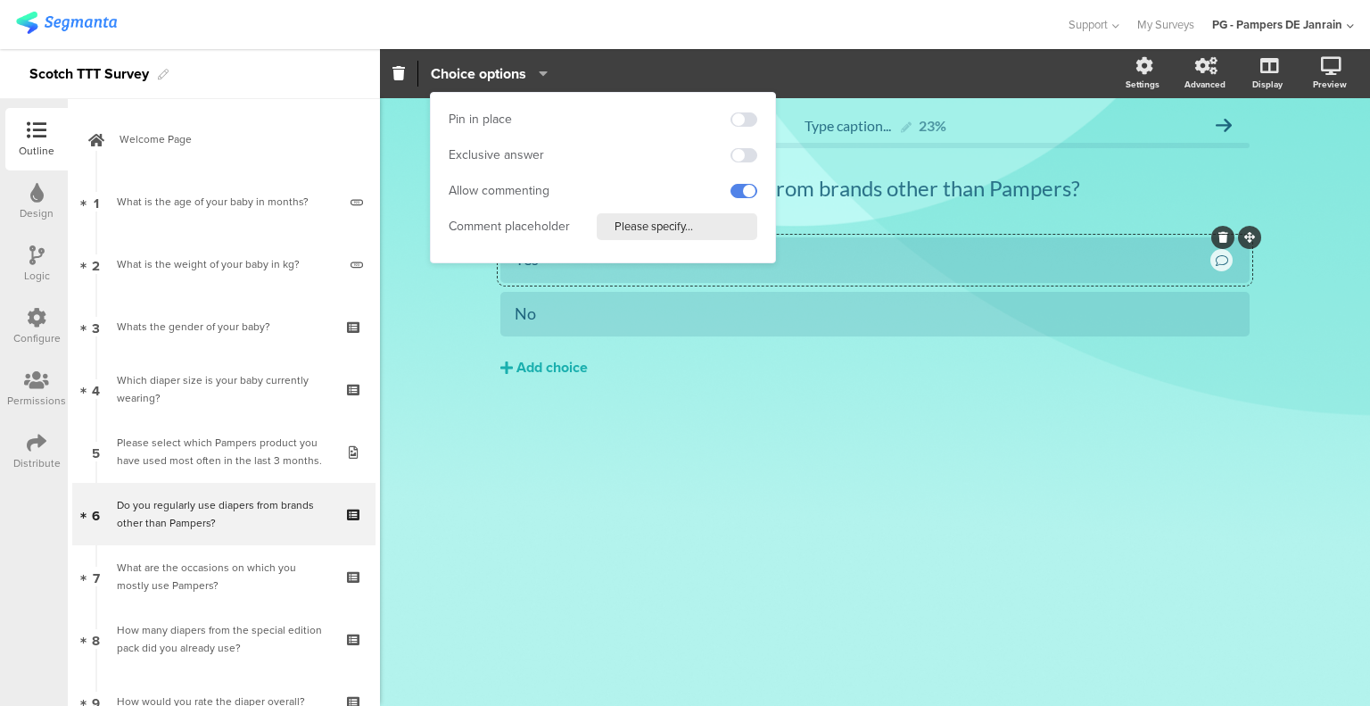
click at [701, 231] on input "Please specify..." at bounding box center [677, 226] width 161 height 27
click at [683, 226] on input "Please specify..." at bounding box center [677, 226] width 161 height 27
type input "Please specify which ones..."
click at [549, 451] on div "Yes No Add choice" at bounding box center [874, 344] width 749 height 215
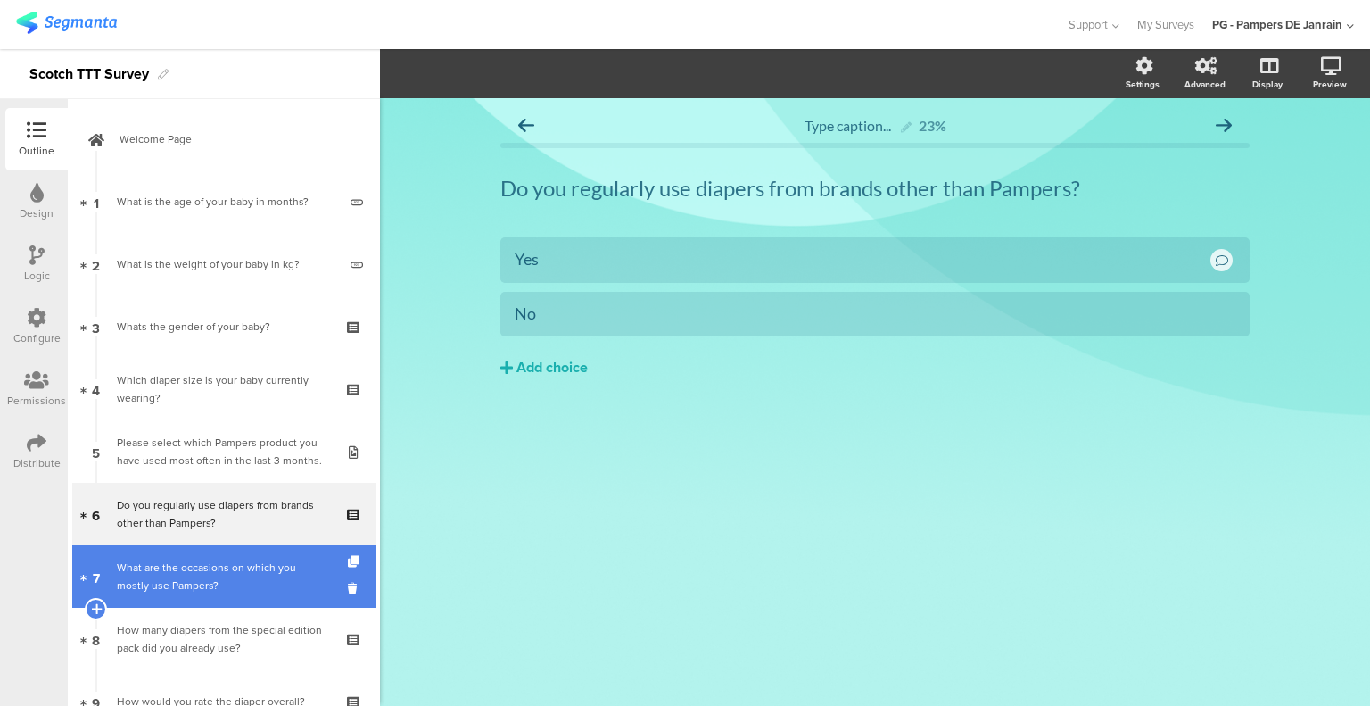
click at [234, 584] on div "What are the occasions on which you mostly use Pampers?" at bounding box center [223, 576] width 213 height 36
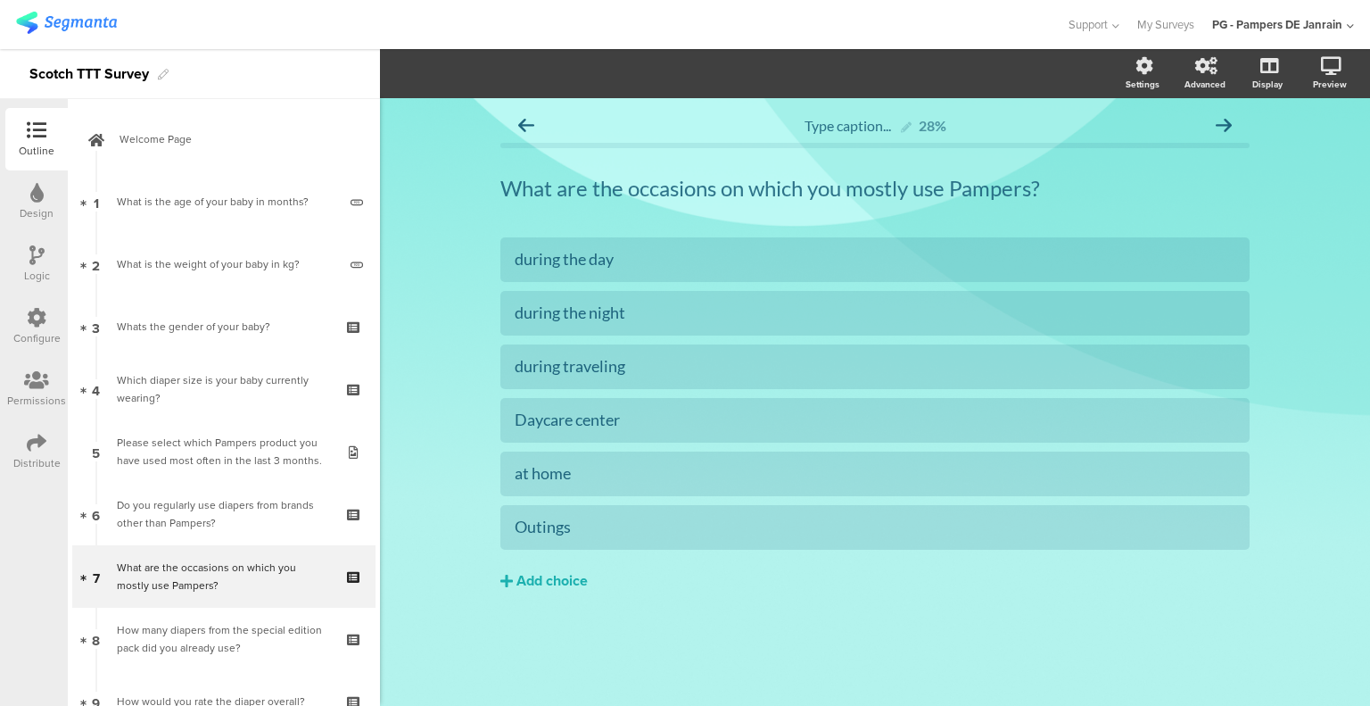
click at [41, 253] on icon at bounding box center [36, 255] width 15 height 20
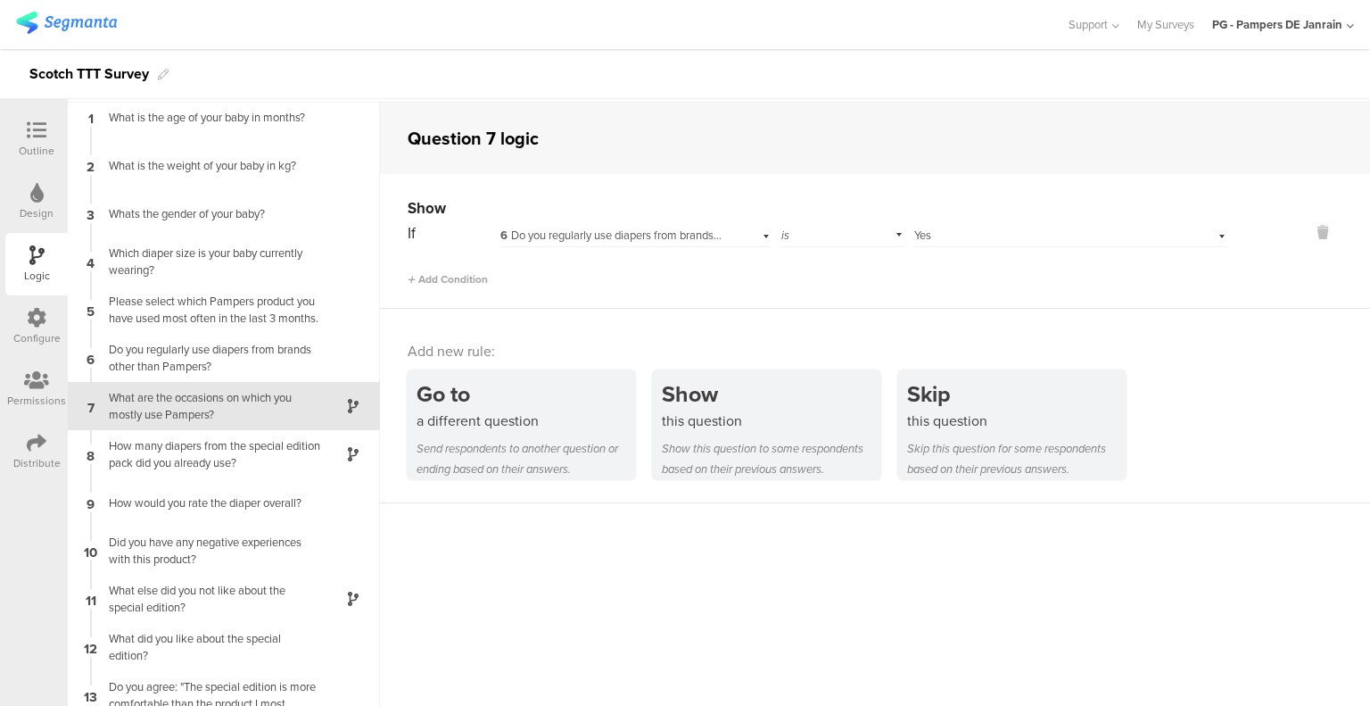
scroll to position [71, 0]
click at [45, 145] on div "Outline" at bounding box center [37, 151] width 36 height 16
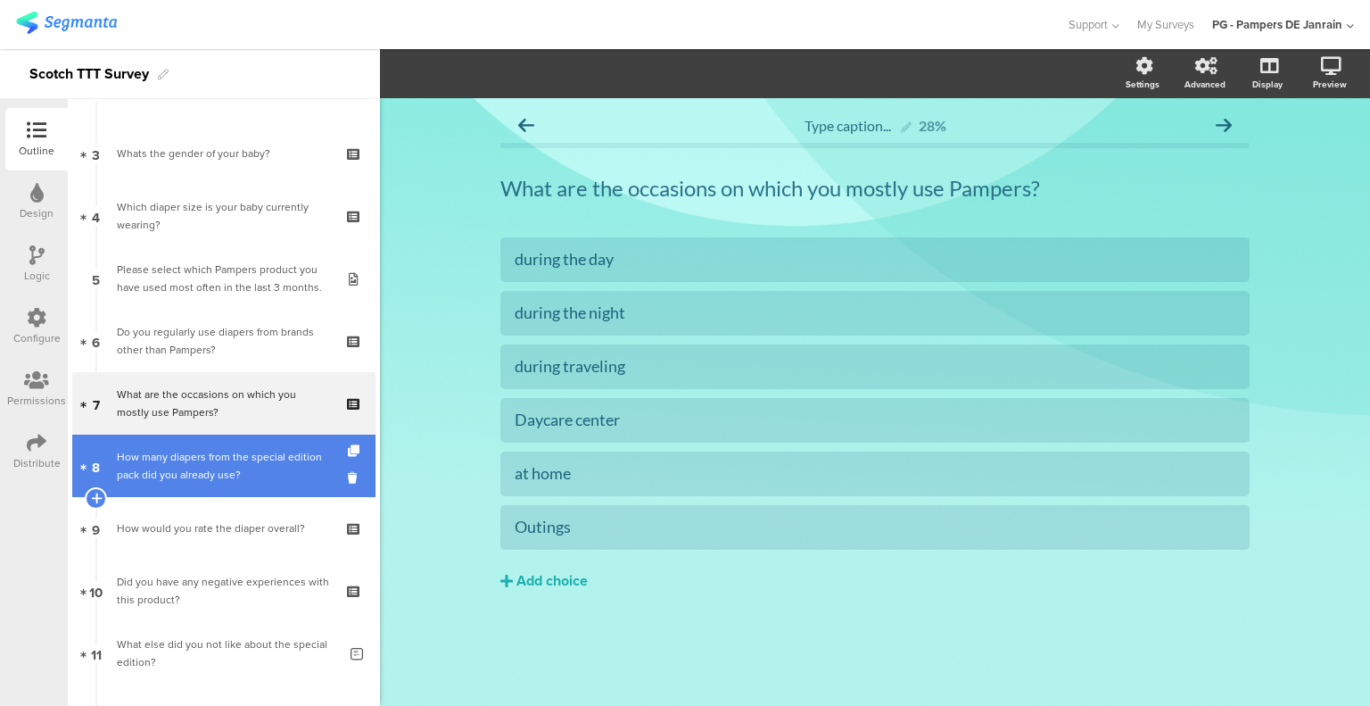
scroll to position [174, 0]
click at [254, 482] on div "How many diapers from the special edition pack did you already use?" at bounding box center [223, 465] width 213 height 36
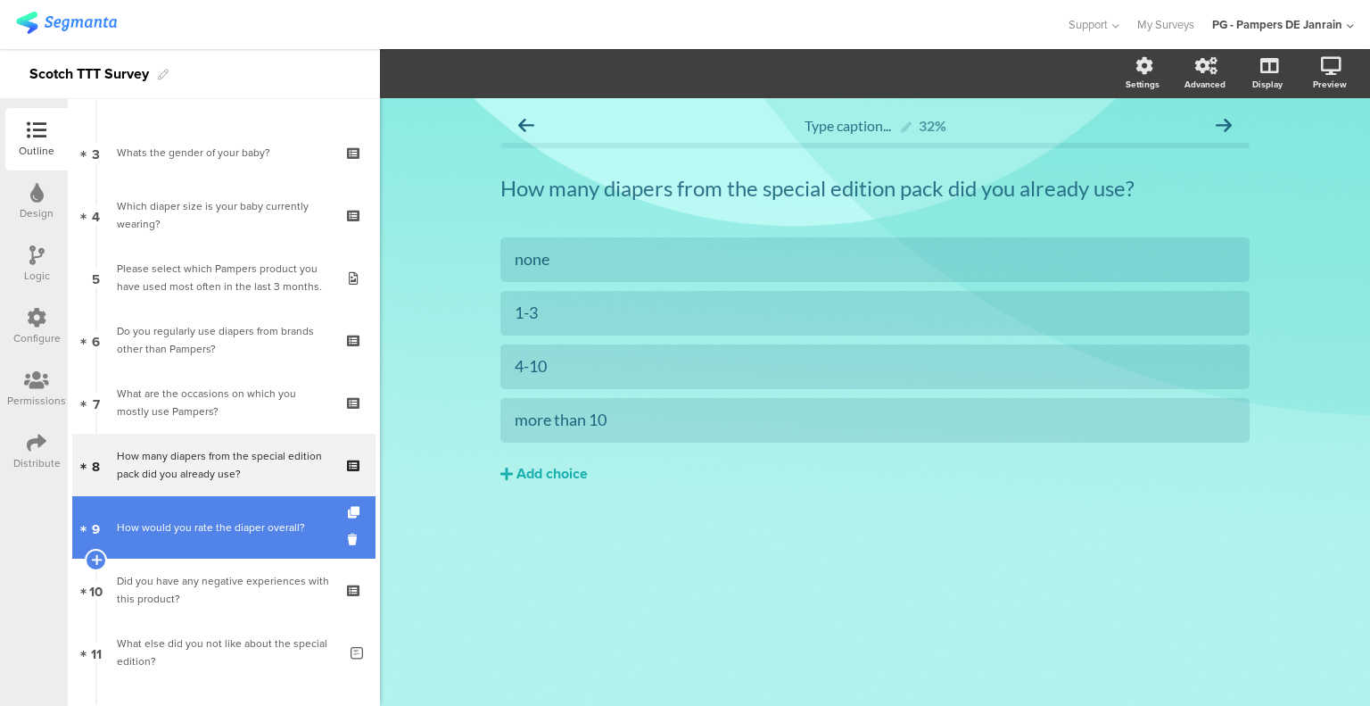
click at [243, 533] on div "How would you rate the diaper overall?" at bounding box center [223, 527] width 213 height 18
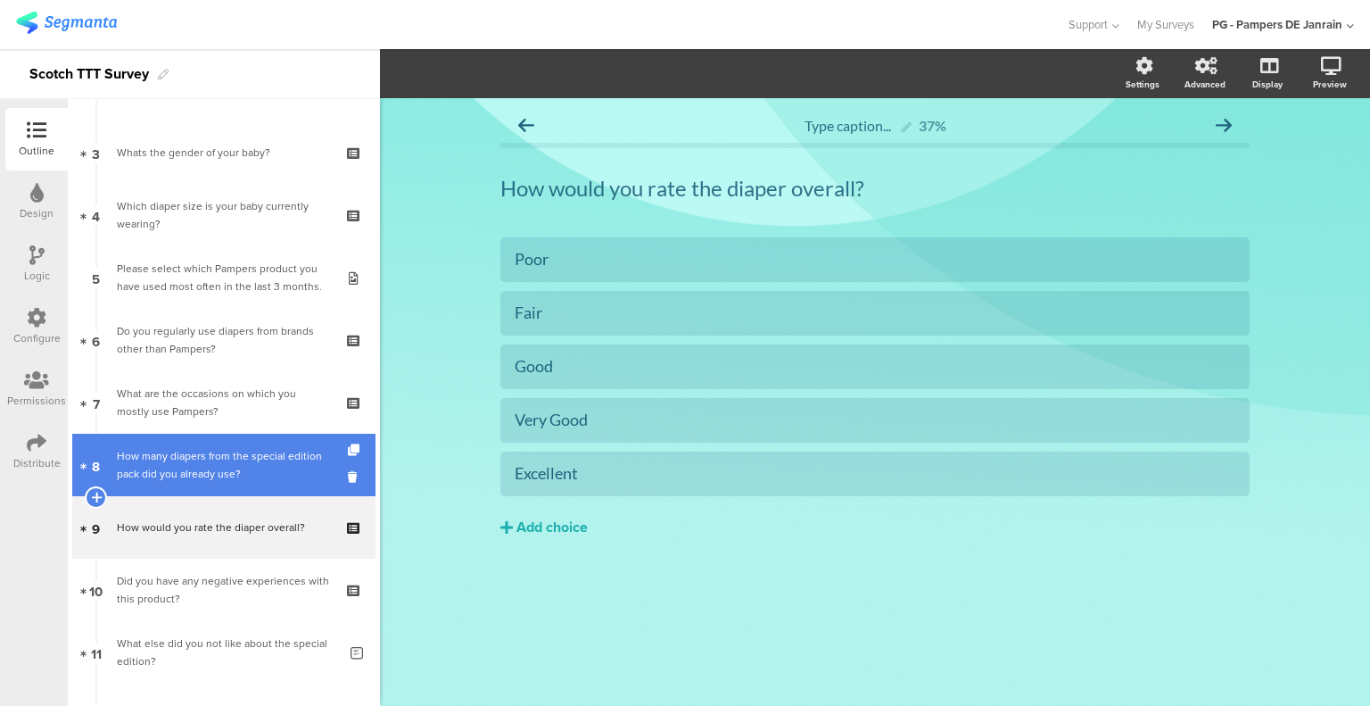
click at [219, 477] on div "How many diapers from the special edition pack did you already use?" at bounding box center [223, 465] width 213 height 36
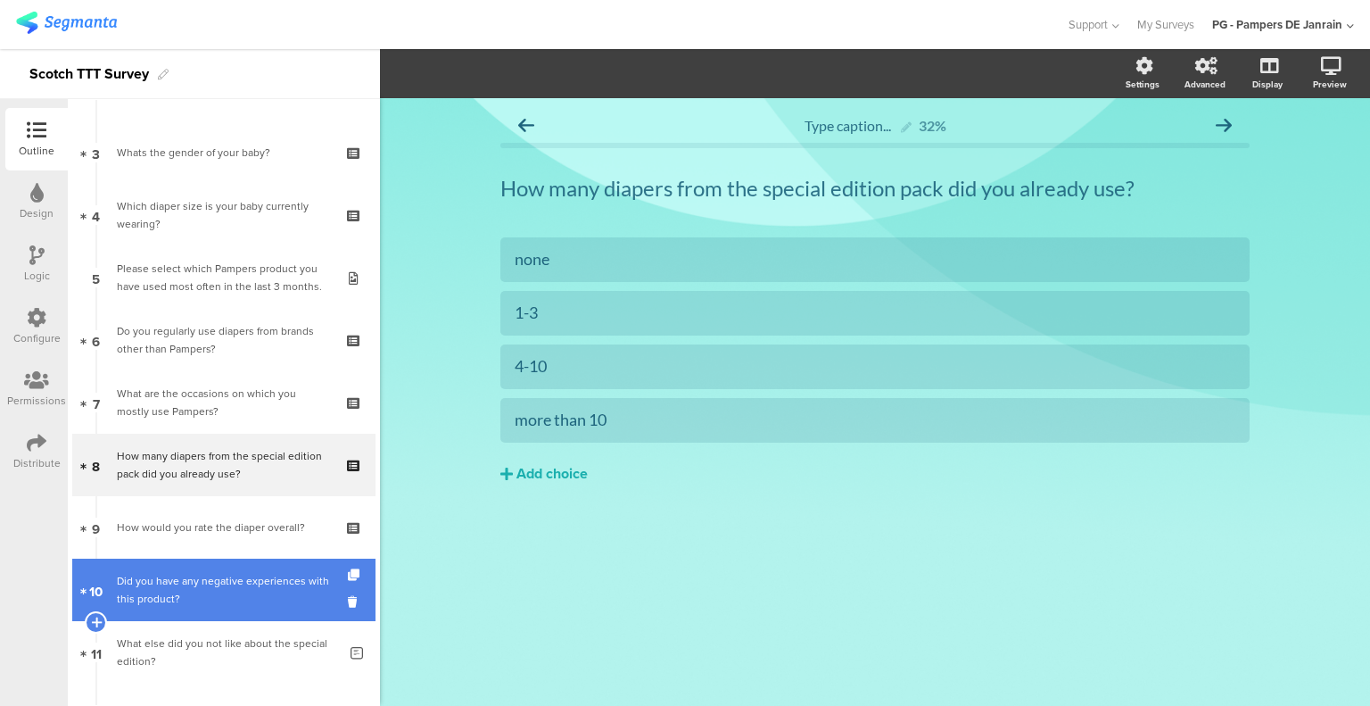
click at [218, 583] on div "Did you have any negative experiences with this product?" at bounding box center [223, 590] width 213 height 36
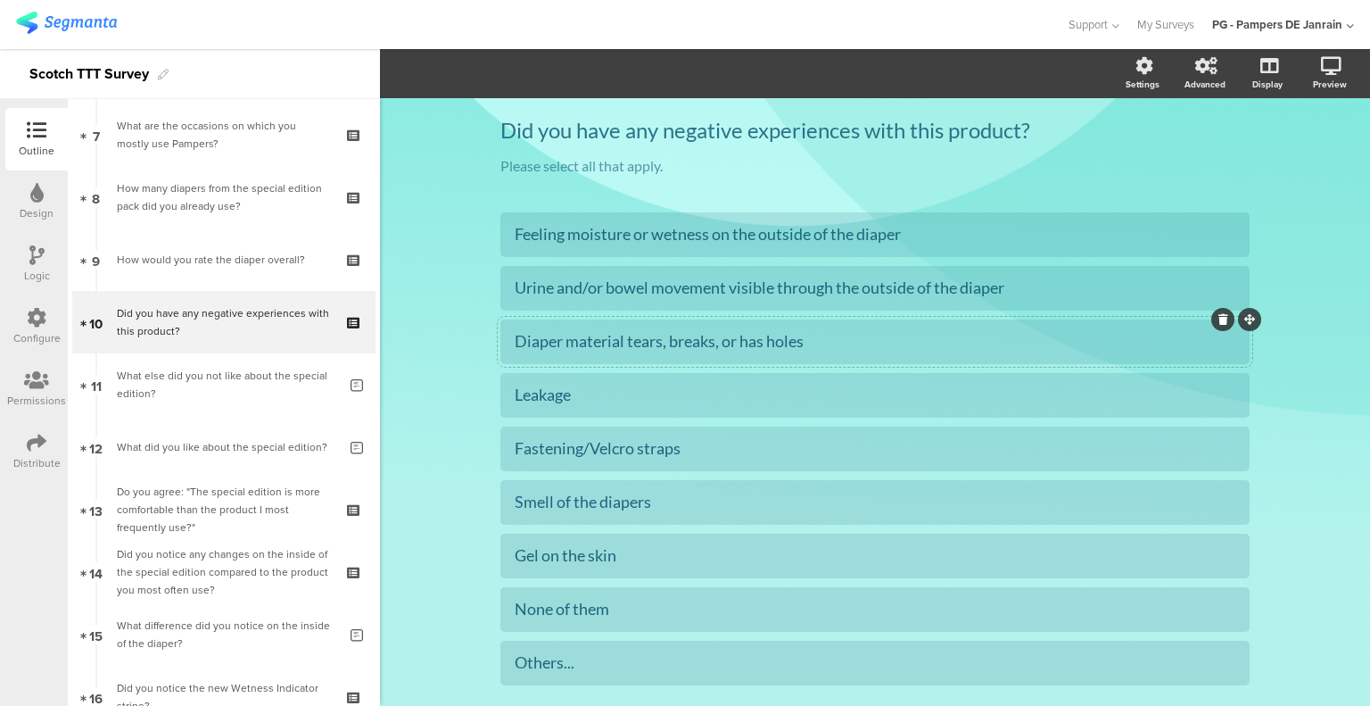
scroll to position [89, 0]
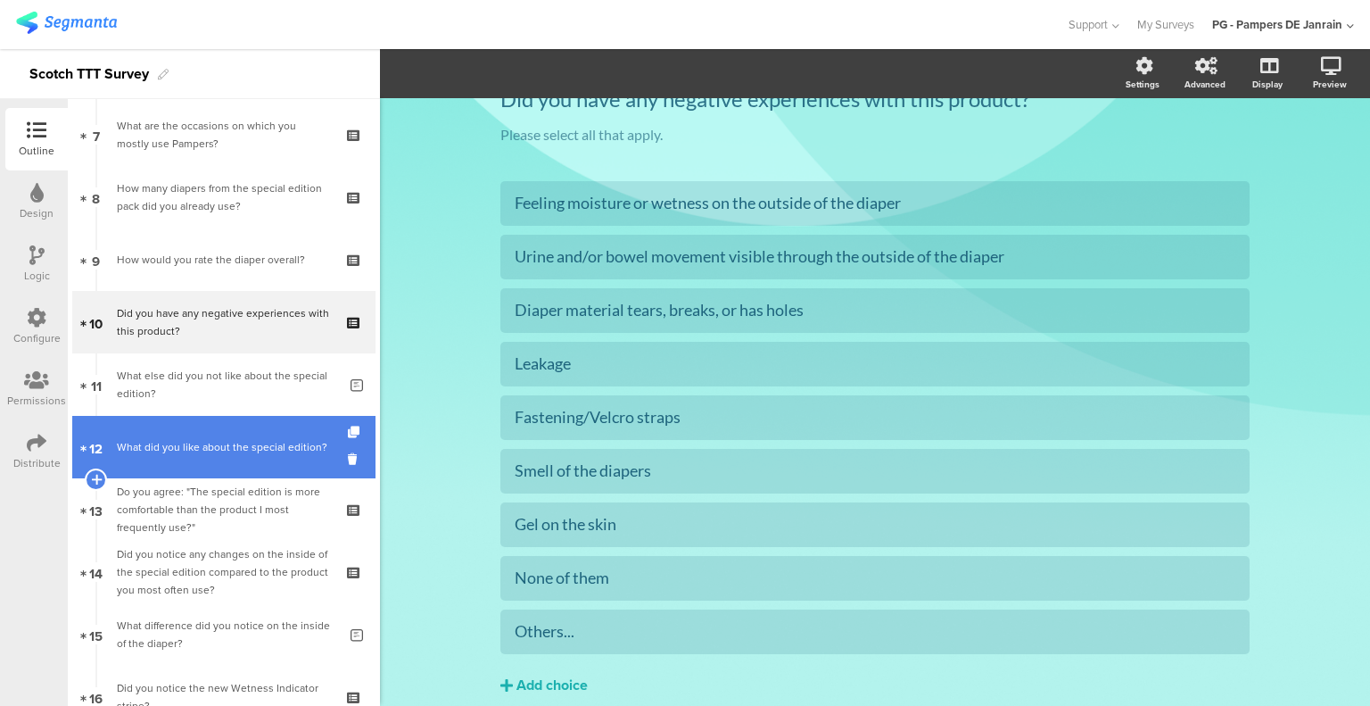
click at [237, 460] on link "12 What did you like about the special edition?" at bounding box center [223, 447] width 303 height 62
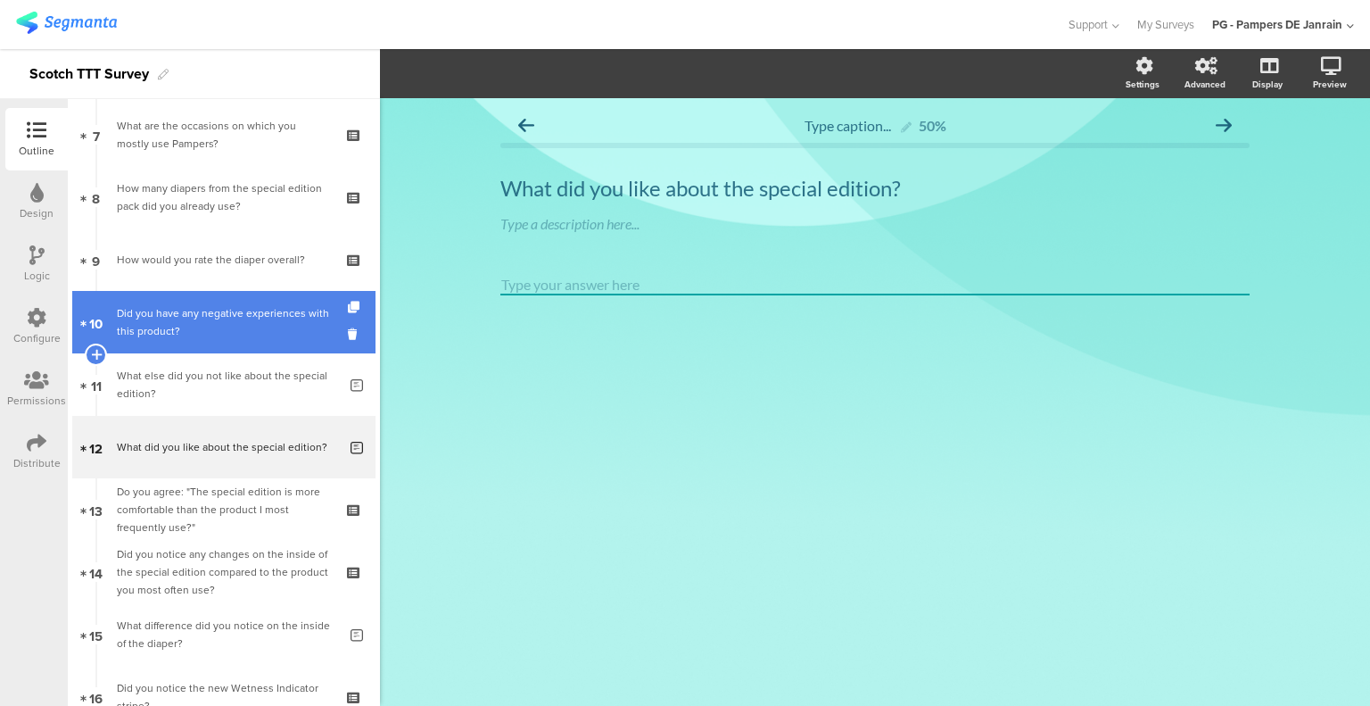
click at [245, 335] on div "Did you have any negative experiences with this product?" at bounding box center [223, 322] width 213 height 36
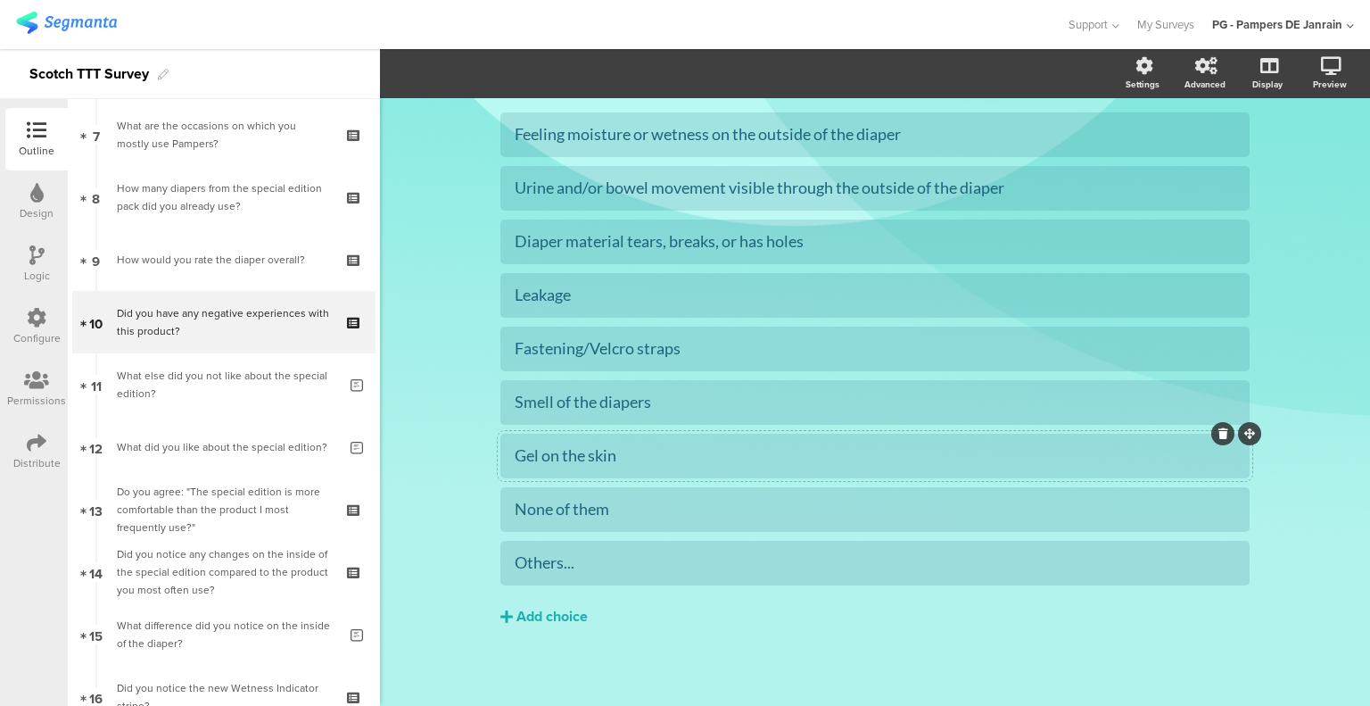
scroll to position [161, 0]
click at [611, 561] on div "Others..." at bounding box center [875, 559] width 721 height 21
click at [528, 86] on section "Pin in place Exclusive answer Allow commenting Choice options Settings Advanced…" at bounding box center [875, 73] width 990 height 49
click at [553, 559] on div "Others..." at bounding box center [875, 559] width 721 height 21
click at [527, 86] on section "Pin in place Exclusive answer Allow commenting Choice options Settings Advanced…" at bounding box center [875, 73] width 990 height 49
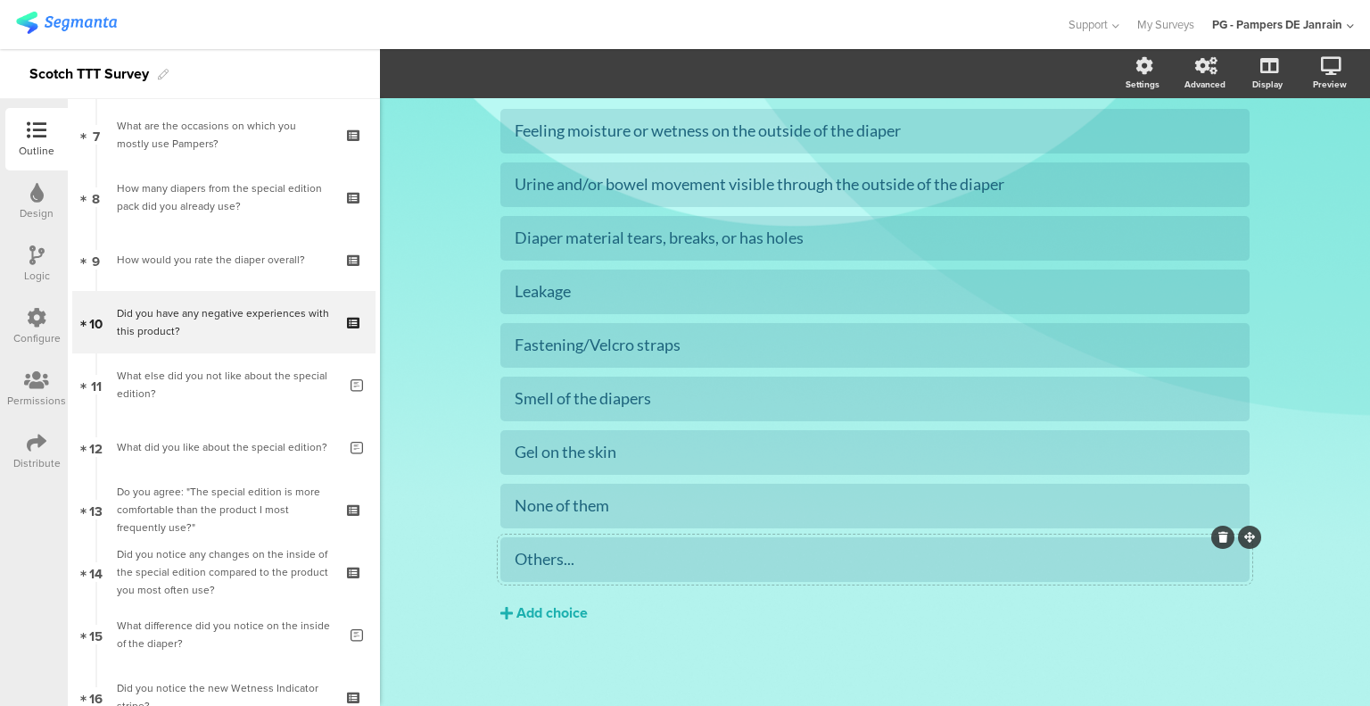
click at [575, 558] on div "Others..." at bounding box center [875, 559] width 721 height 21
click at [510, 78] on span "Choice options" at bounding box center [478, 73] width 95 height 21
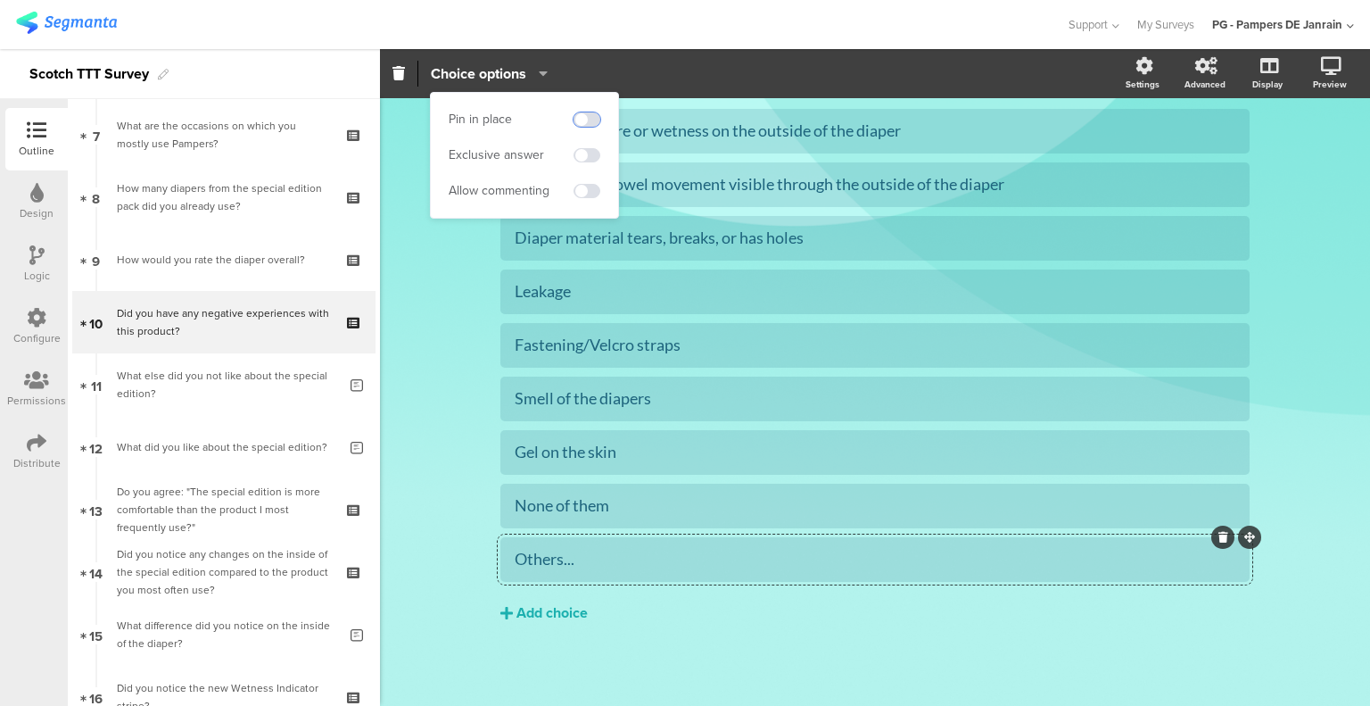
click at [585, 120] on span at bounding box center [587, 119] width 27 height 14
click at [589, 185] on span at bounding box center [587, 191] width 27 height 14
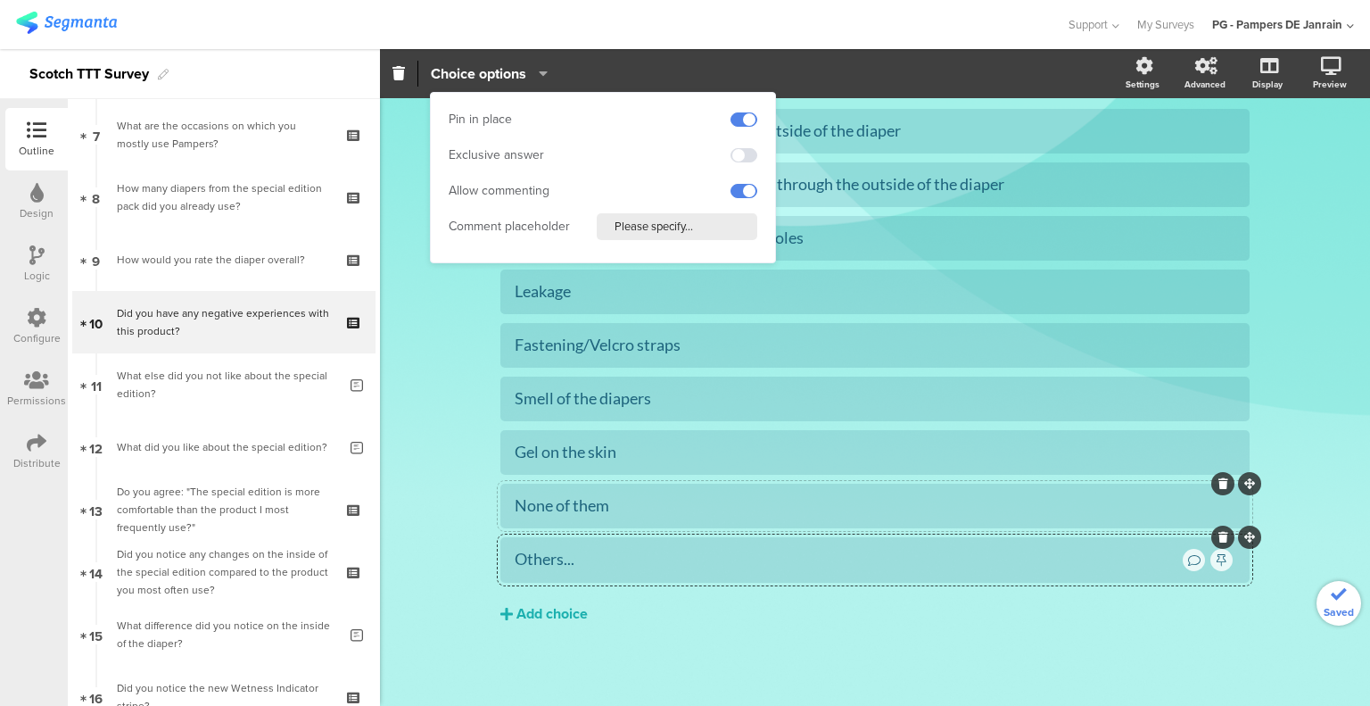
click at [604, 508] on div "None of them" at bounding box center [875, 505] width 721 height 21
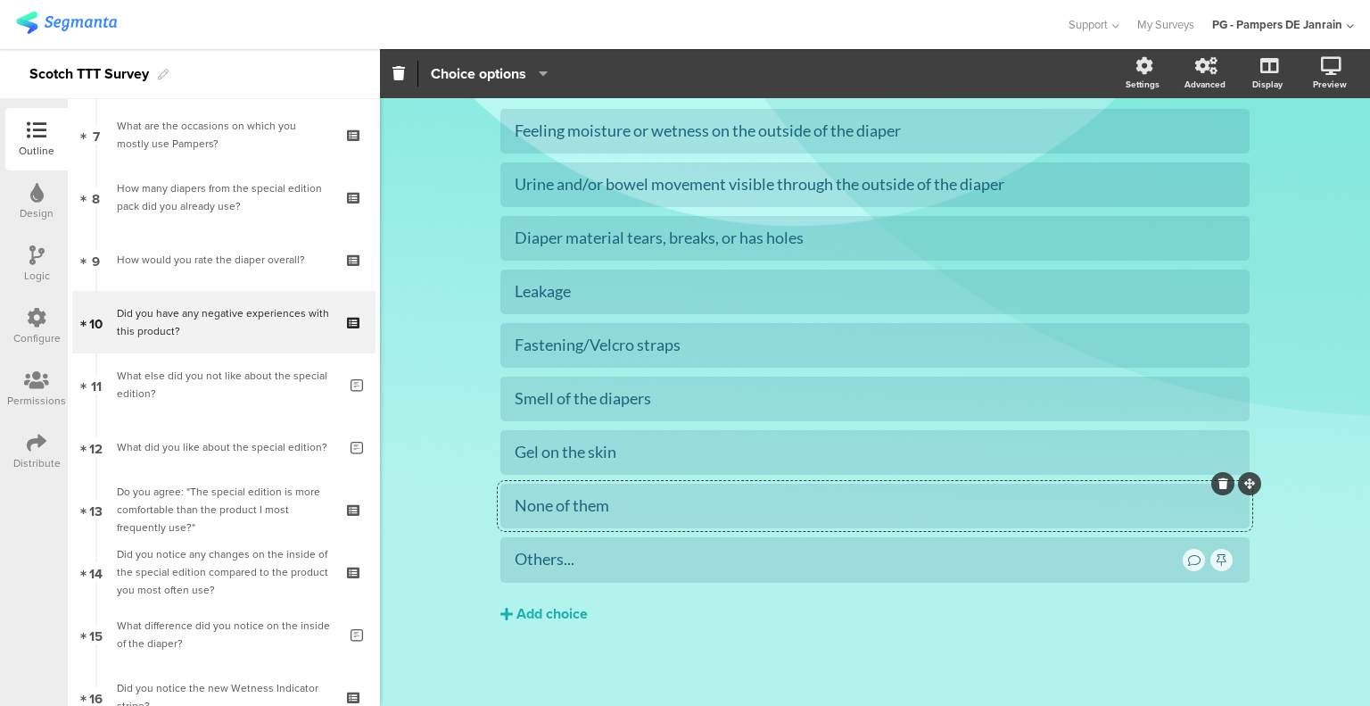
click at [528, 81] on span "Choice options" at bounding box center [489, 73] width 117 height 21
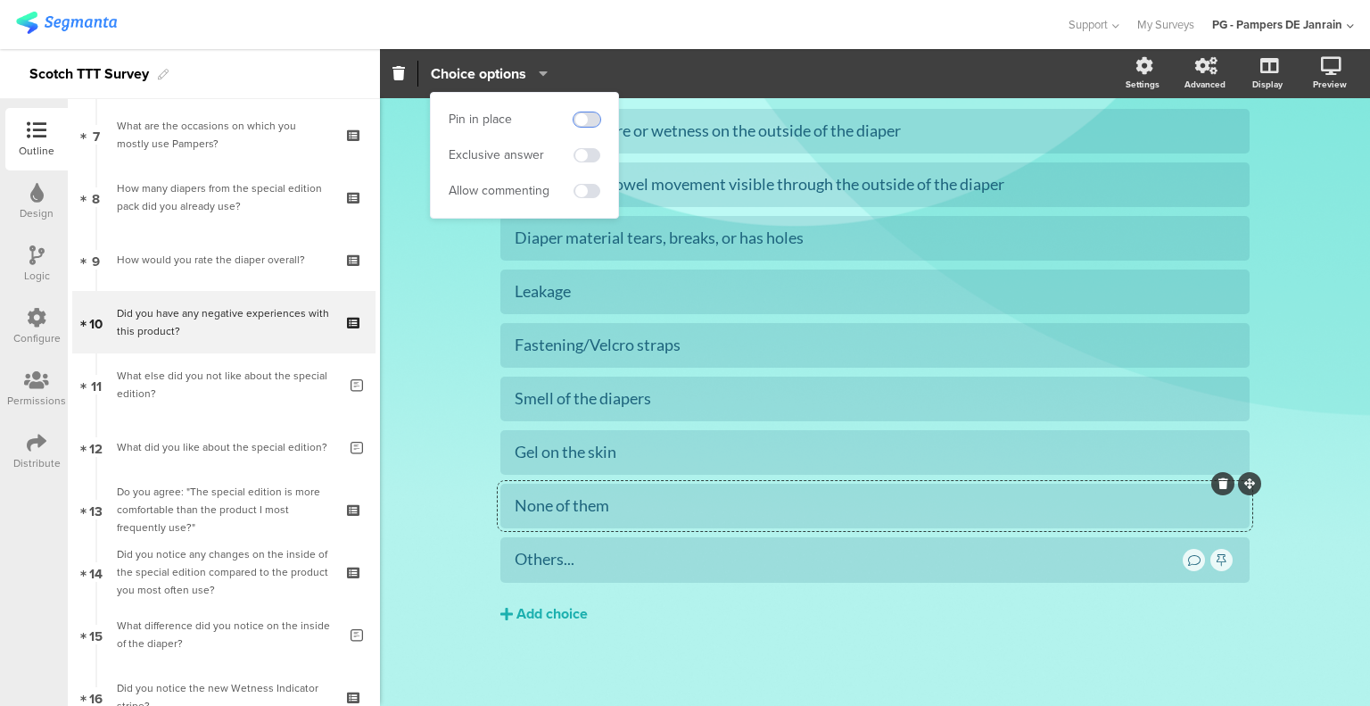
click at [589, 112] on span at bounding box center [587, 119] width 27 height 14
click at [591, 121] on span at bounding box center [587, 119] width 27 height 14
click at [588, 113] on span at bounding box center [587, 119] width 27 height 14
click at [591, 148] on span at bounding box center [587, 155] width 27 height 14
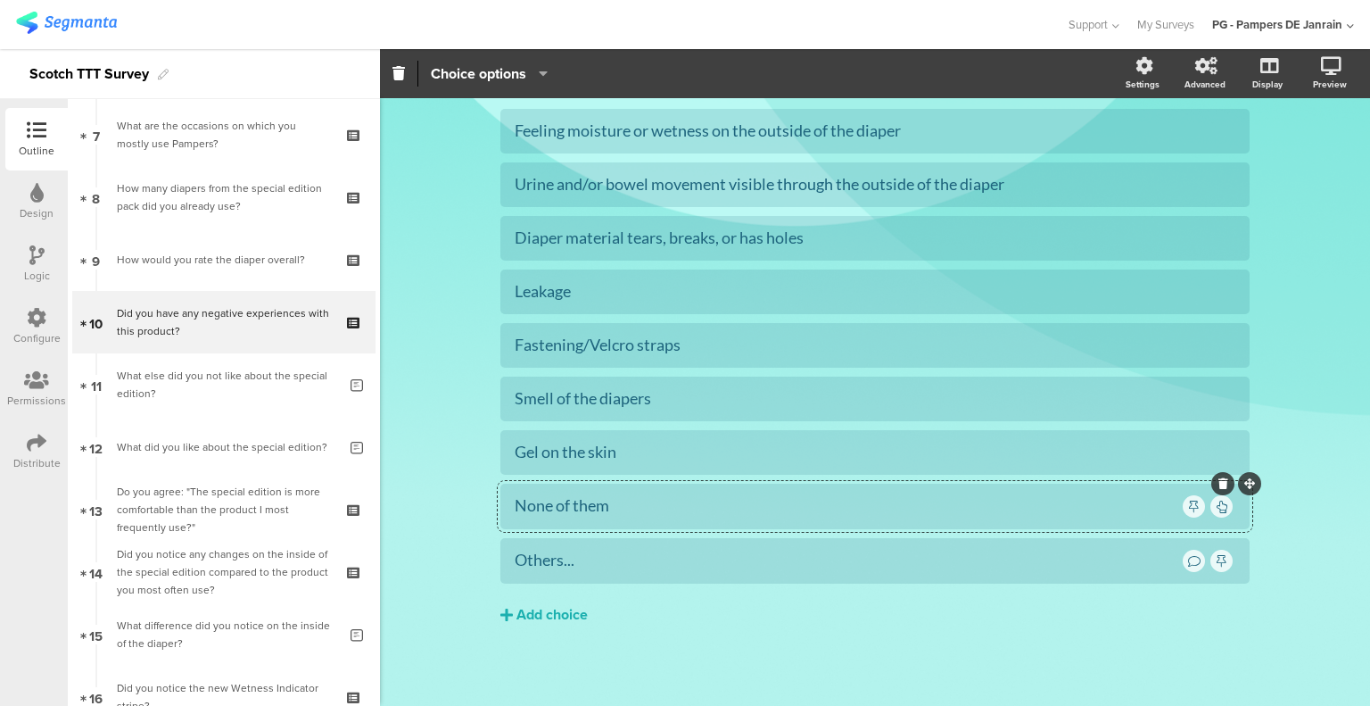
click at [1244, 488] on div at bounding box center [1249, 483] width 23 height 23
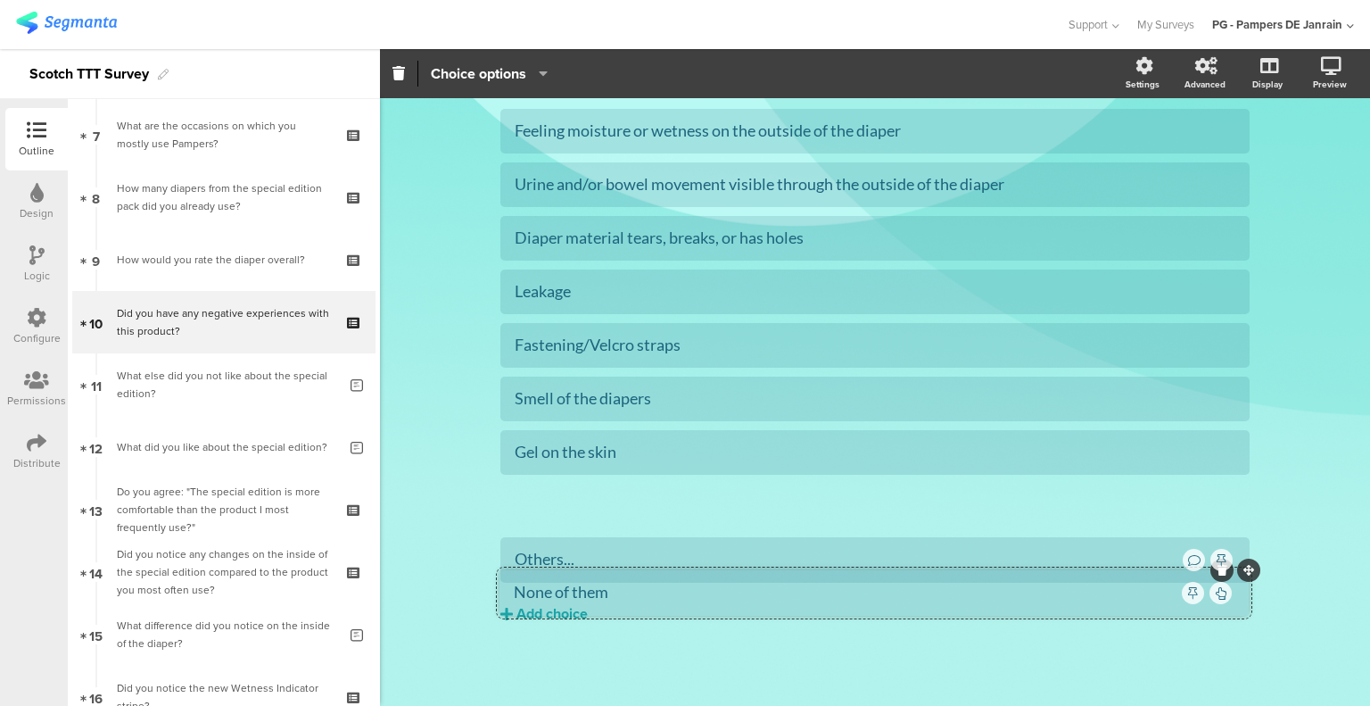
drag, startPoint x: 1244, startPoint y: 484, endPoint x: 1243, endPoint y: 561, distance: 76.7
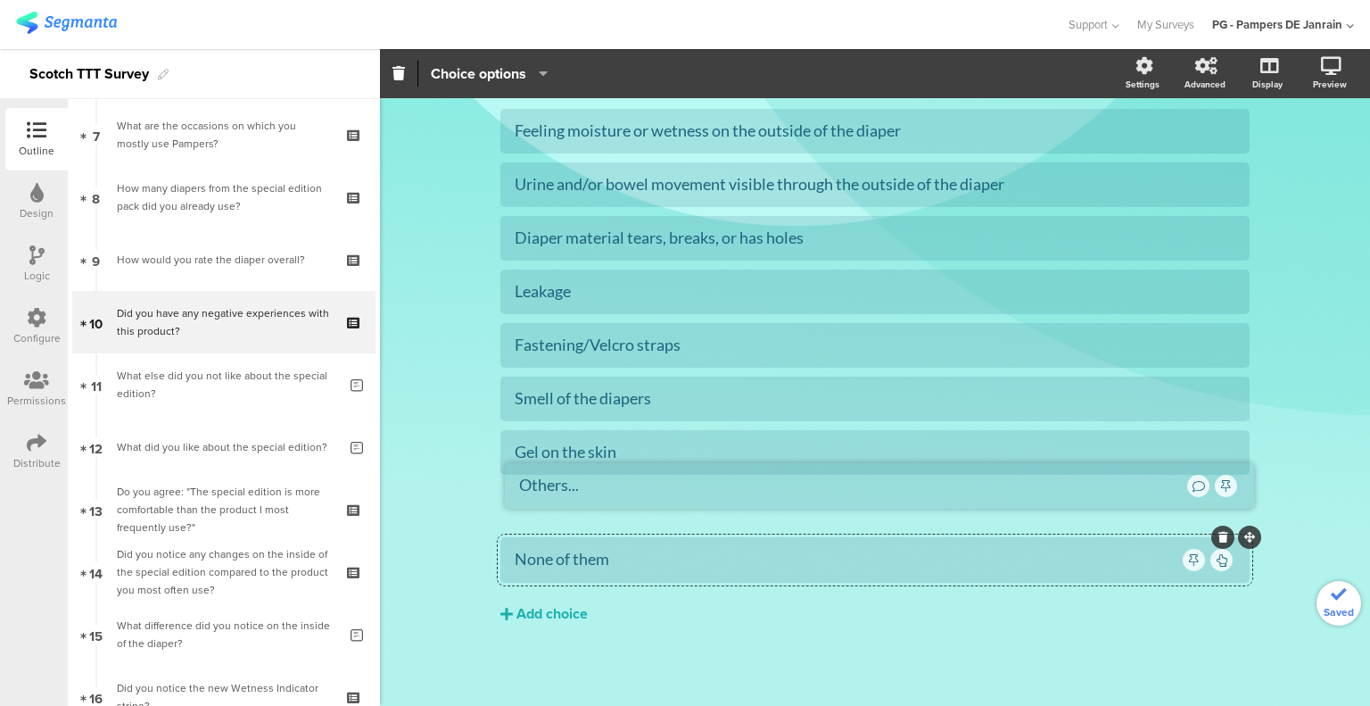
drag, startPoint x: 1240, startPoint y: 542, endPoint x: 1244, endPoint y: 475, distance: 67.1
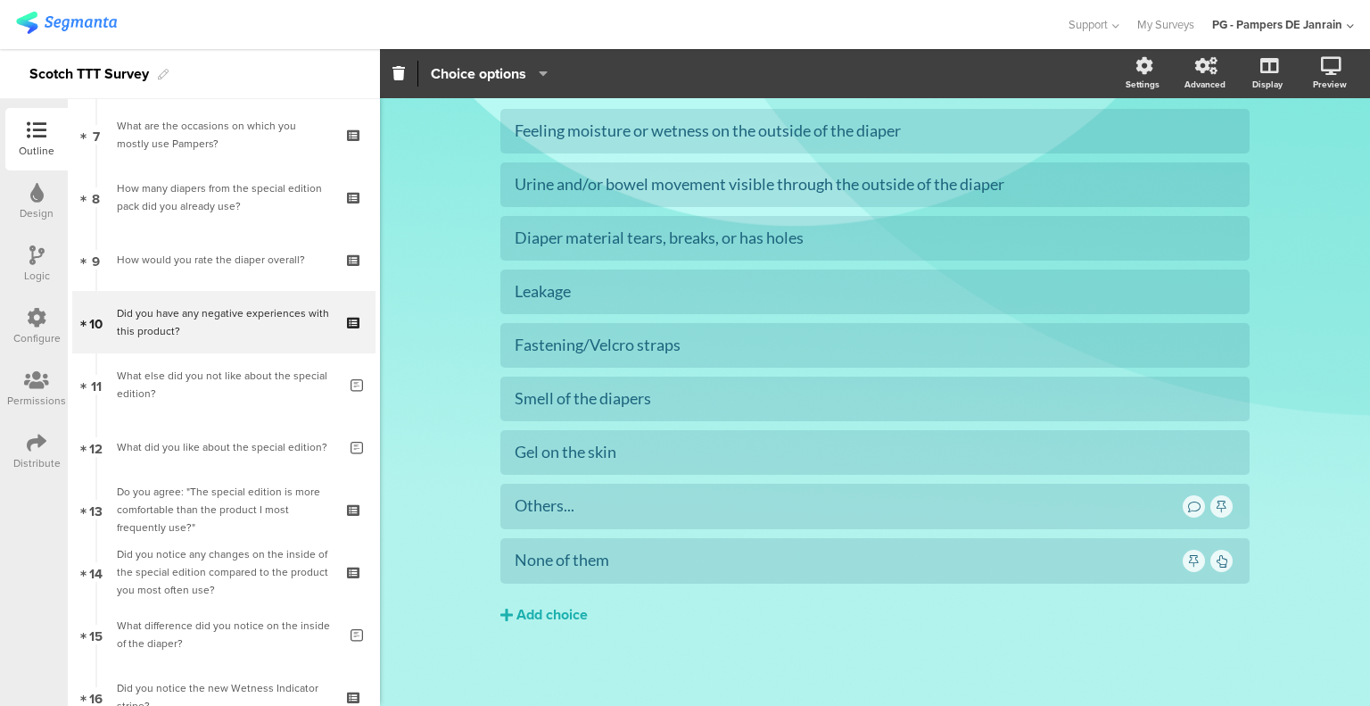
click at [1313, 406] on div "Type caption... 41% Did you have any negative experiences with this product? Di…" at bounding box center [875, 323] width 990 height 772
click at [527, 665] on div "Feeling moisture or wetness on the outside of the diaper Urine and/or bowel mov…" at bounding box center [874, 404] width 749 height 591
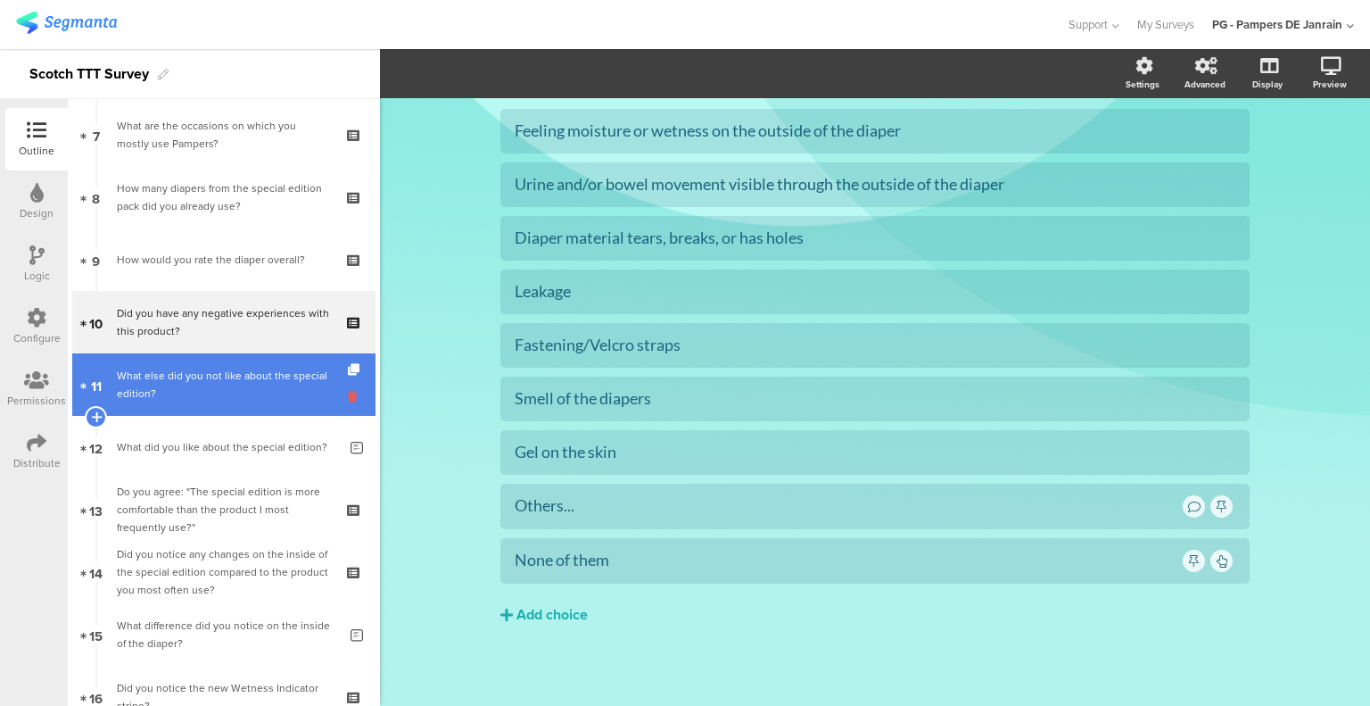
click at [348, 397] on icon at bounding box center [355, 396] width 15 height 17
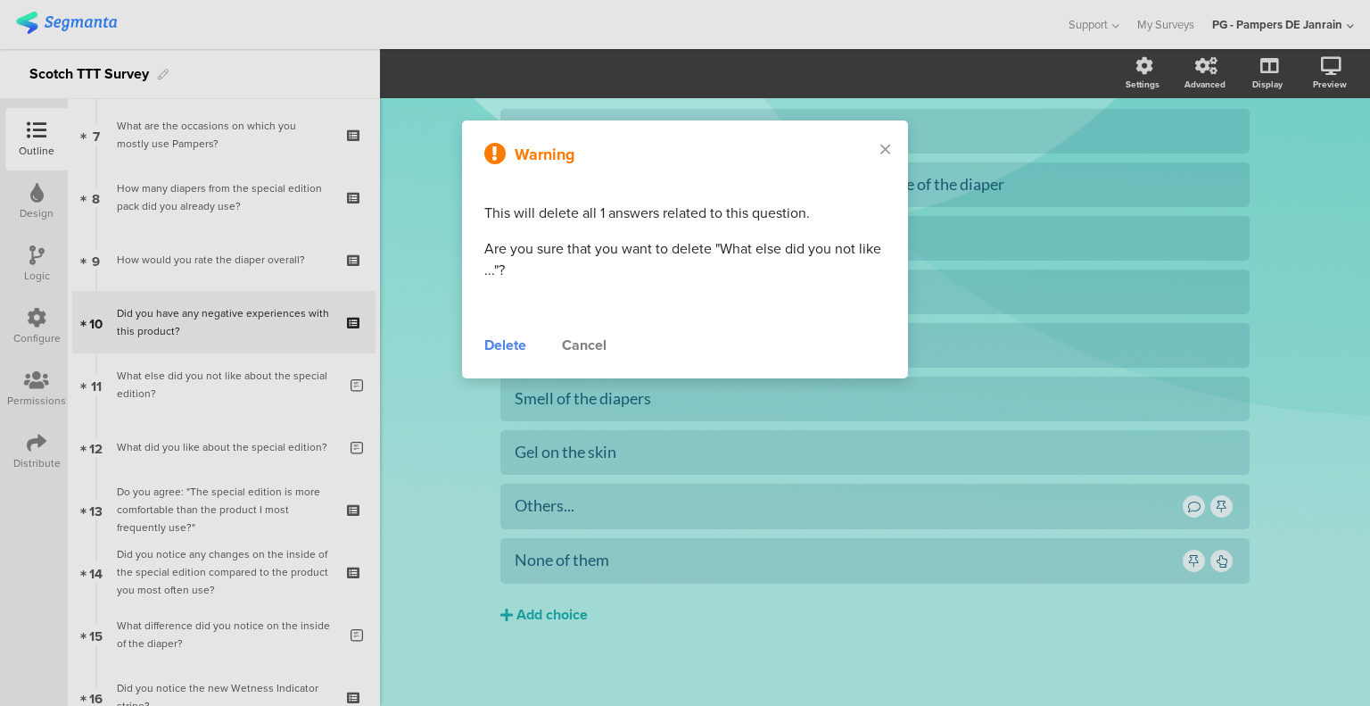
click at [499, 344] on div "Delete" at bounding box center [505, 345] width 42 height 21
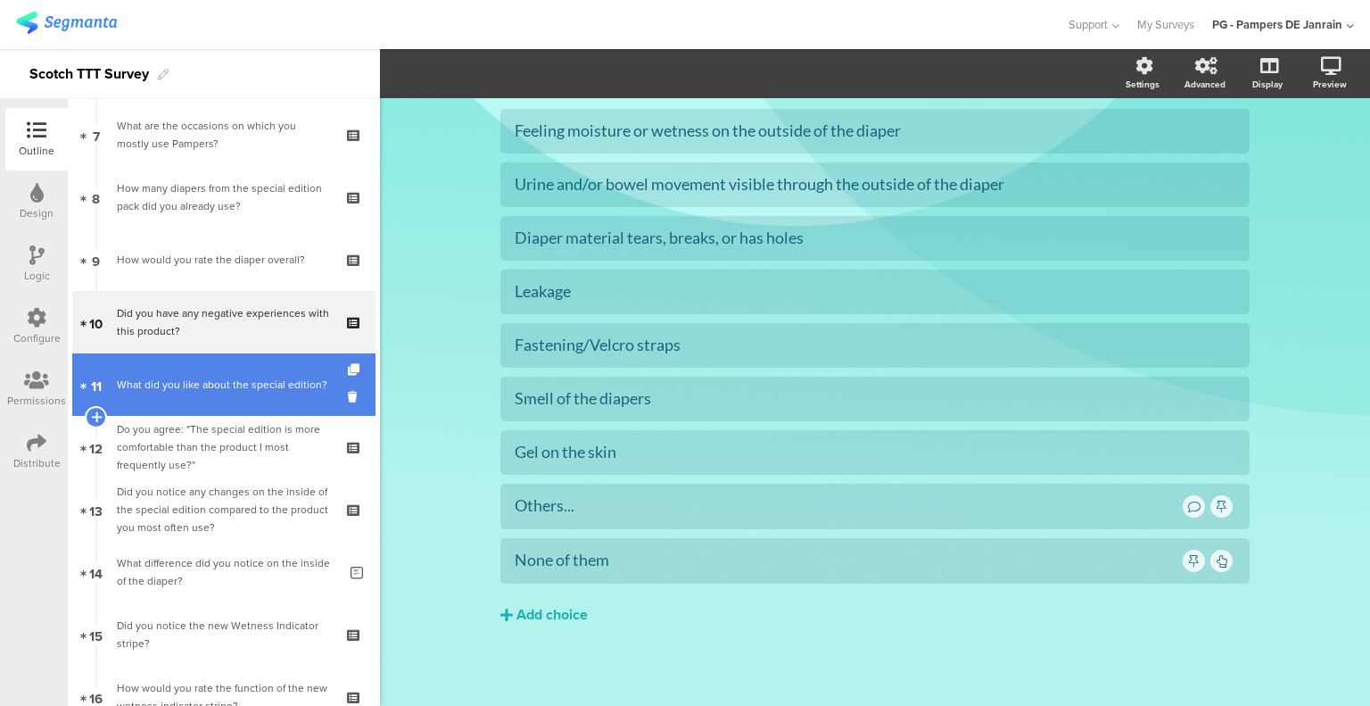
click at [257, 395] on link "11 What did you like about the special edition?" at bounding box center [223, 384] width 303 height 62
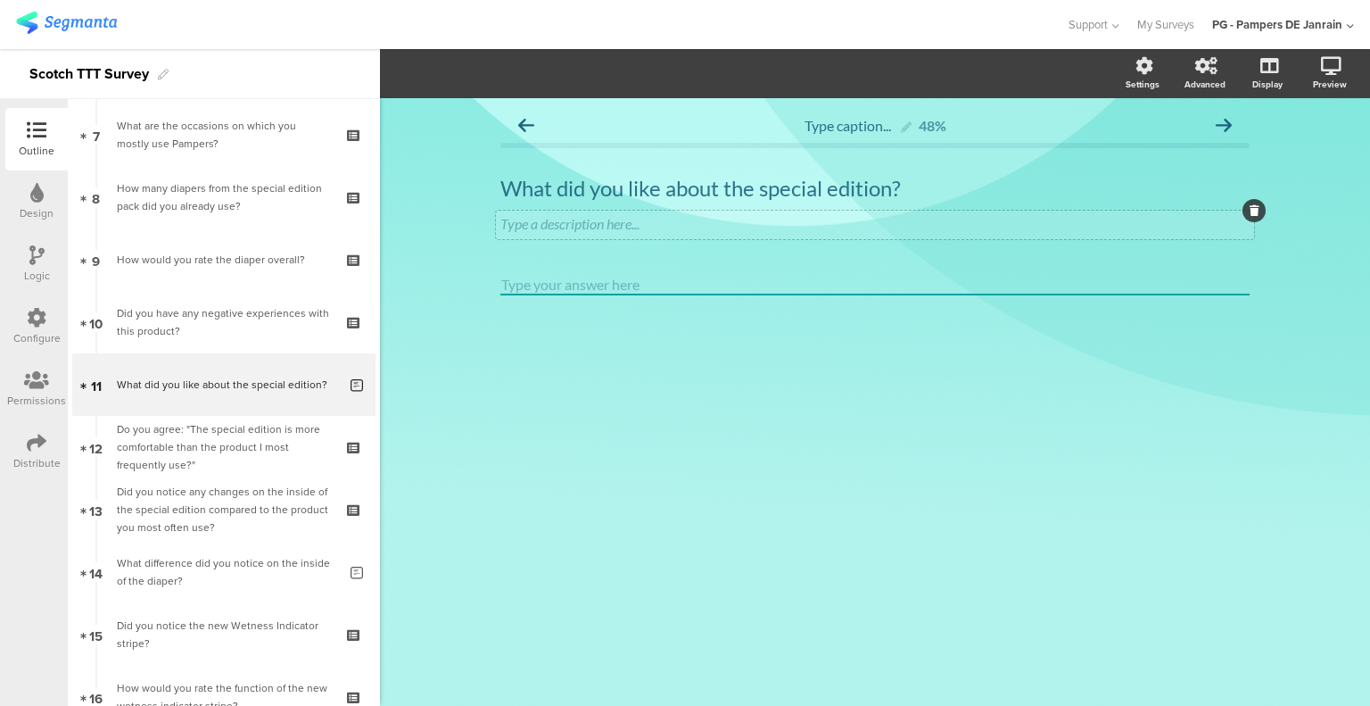
click at [1254, 207] on icon at bounding box center [1255, 210] width 10 height 11
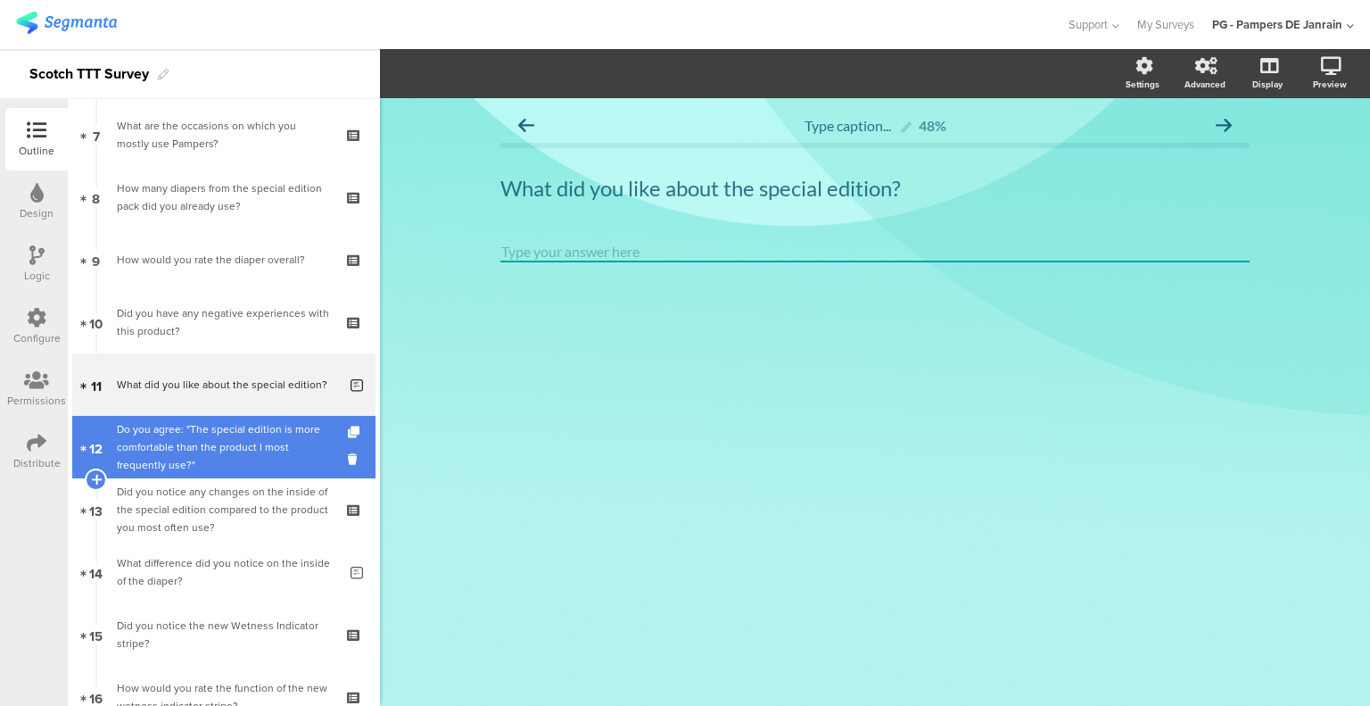
click at [240, 457] on div "Do you agree: "The special edition is more comfortable than the product I most …" at bounding box center [223, 447] width 213 height 54
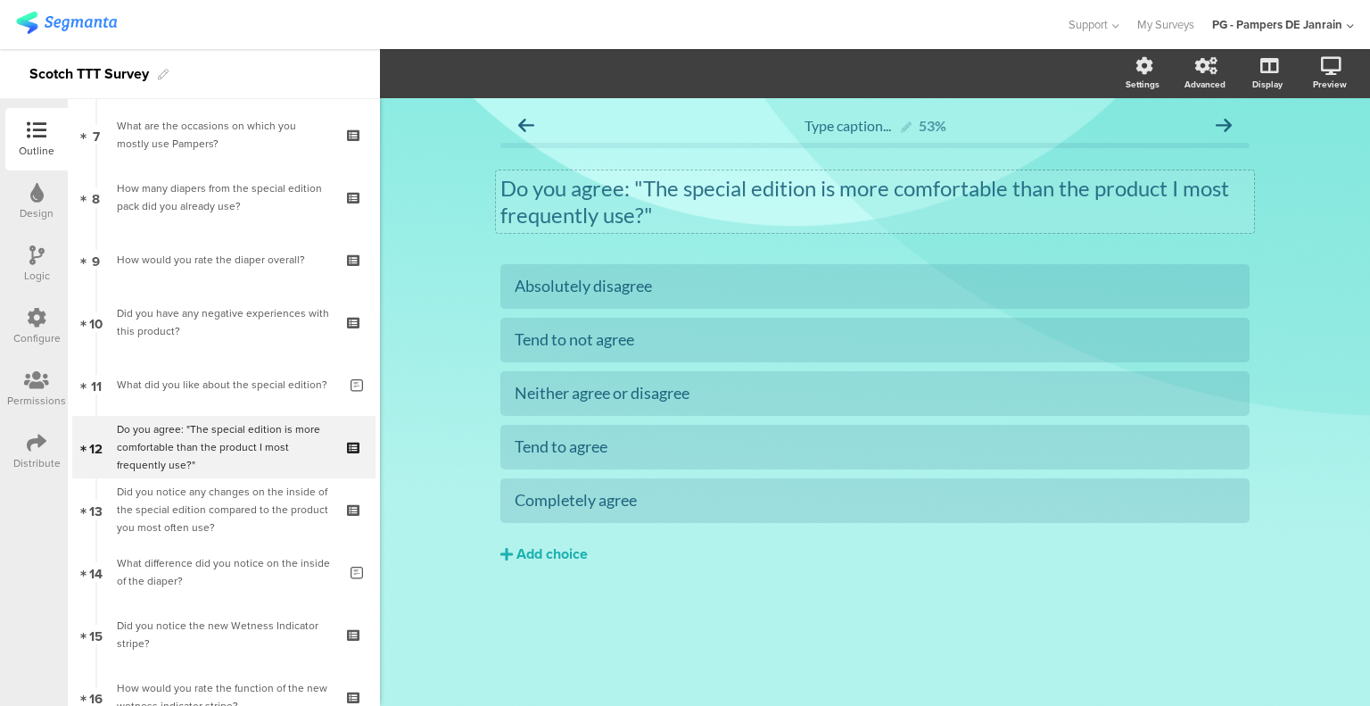
click at [847, 190] on p "Do you agree: "The special edition is more comfortable than the product I most …" at bounding box center [874, 202] width 749 height 54
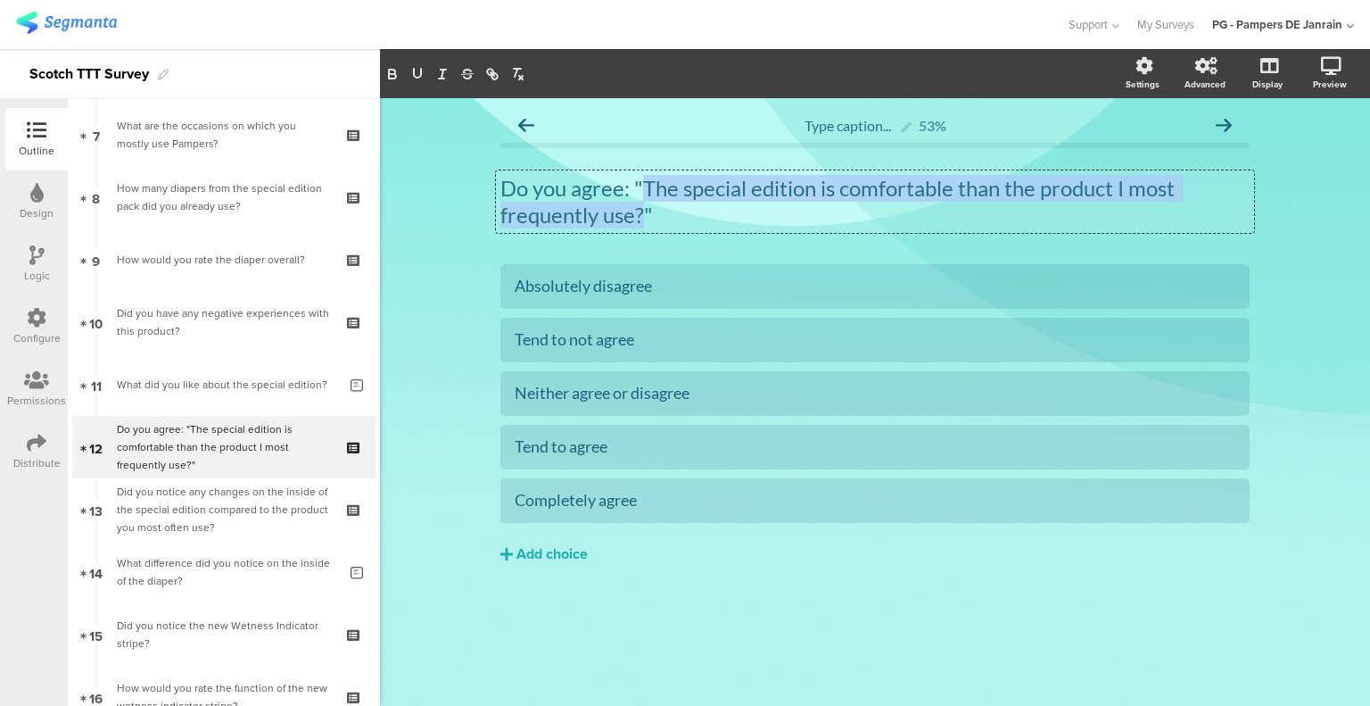
drag, startPoint x: 644, startPoint y: 213, endPoint x: 645, endPoint y: 186, distance: 26.8
click at [645, 186] on p "Do you agree: "The special edition is comfortable than the product I most frequ…" at bounding box center [874, 202] width 749 height 54
paste div
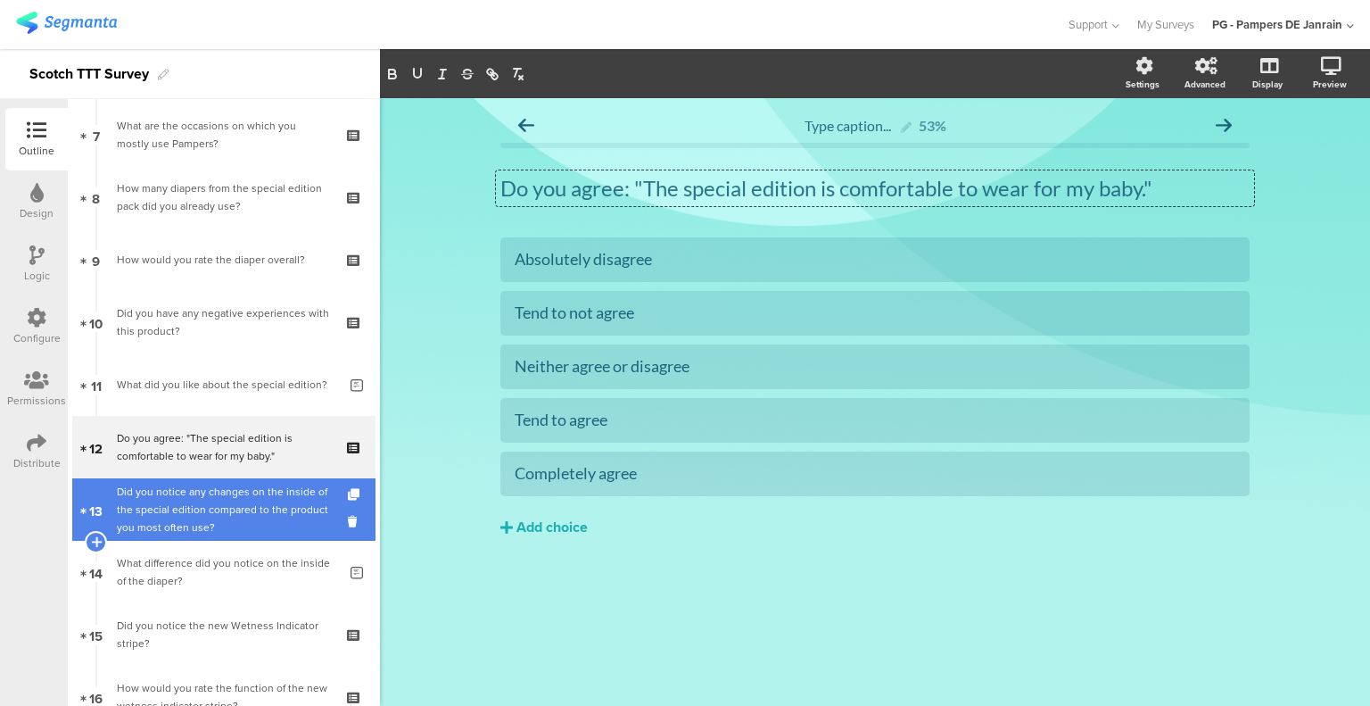
click at [187, 499] on div "Did you notice any changes on the inside of the special edition compared to the…" at bounding box center [223, 510] width 213 height 54
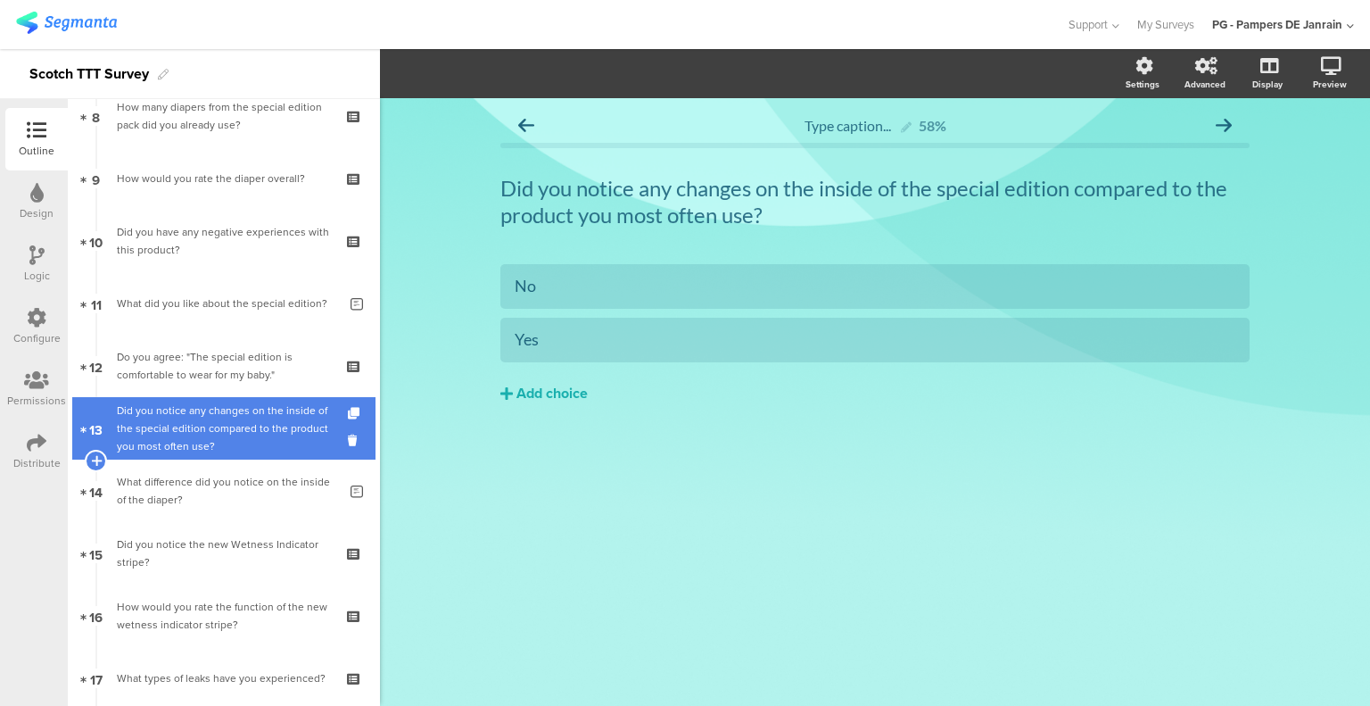
scroll to position [620, 0]
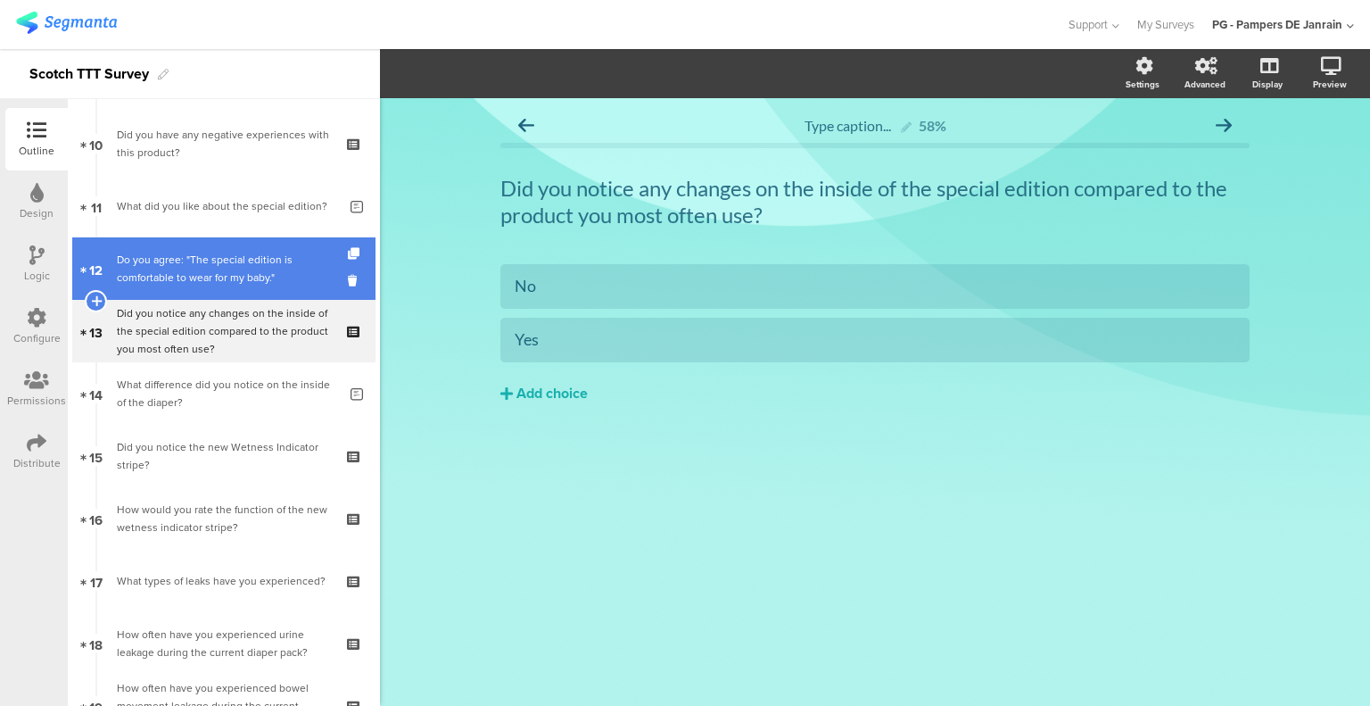
click at [211, 269] on div "Do you agree: "The special edition is comfortable to wear for my baby."" at bounding box center [223, 269] width 213 height 36
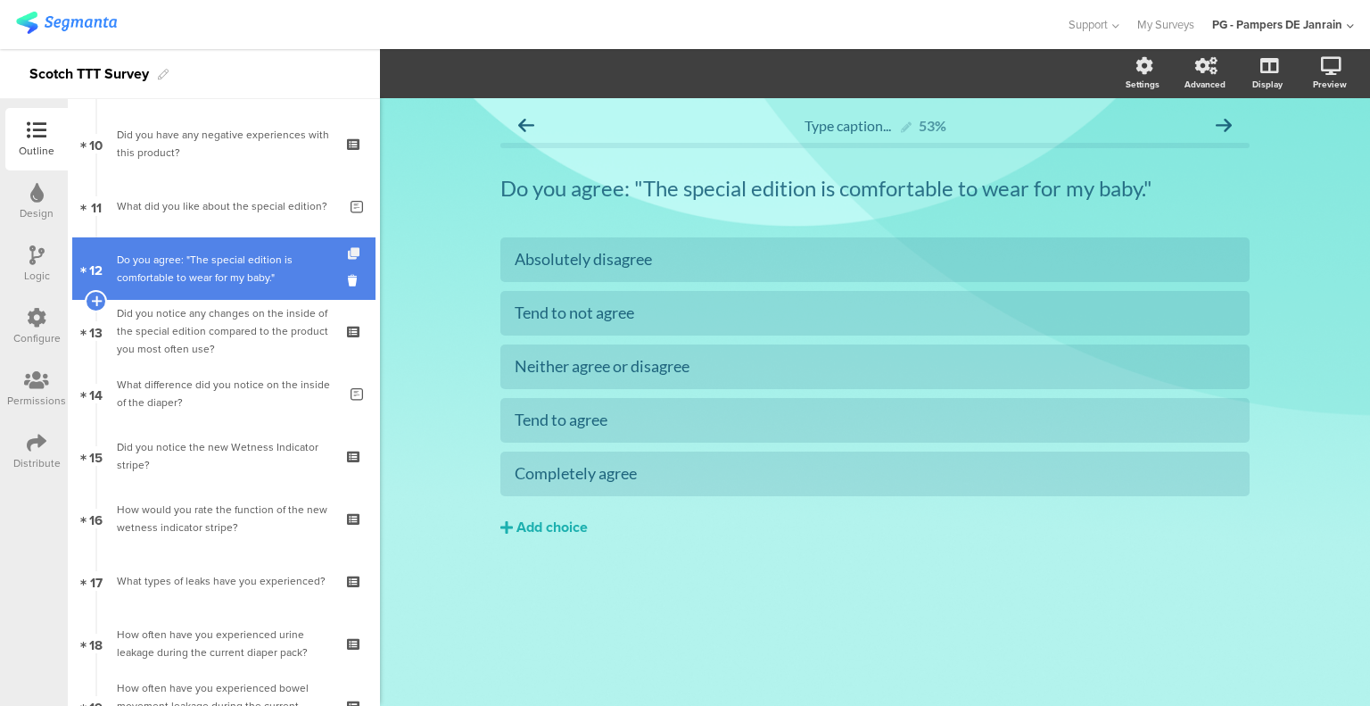
click at [348, 251] on icon at bounding box center [355, 254] width 15 height 12
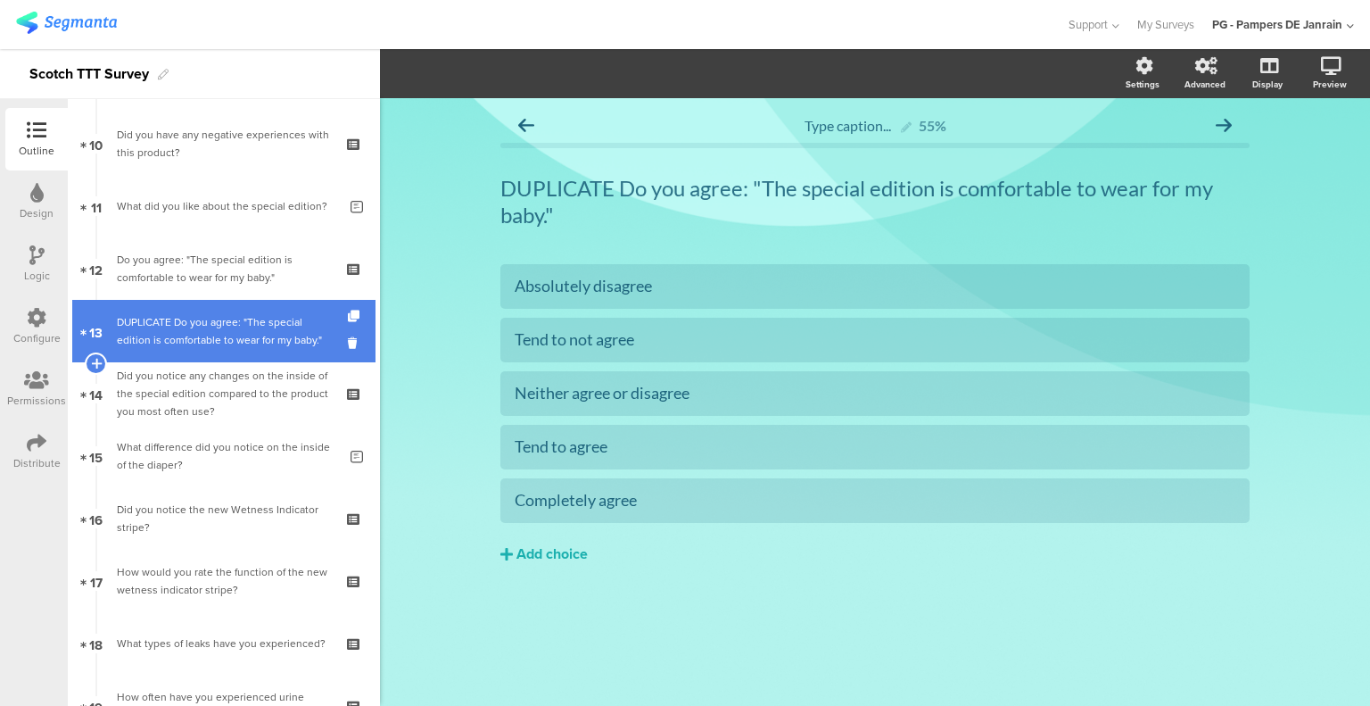
click at [236, 335] on div "DUPLICATE Do you agree: "The special edition is comfortable to wear for my baby…" at bounding box center [223, 331] width 213 height 36
click at [196, 324] on div "DUPLICATE Do you agree: "The special edition is comfortable to wear for my baby…" at bounding box center [223, 331] width 213 height 36
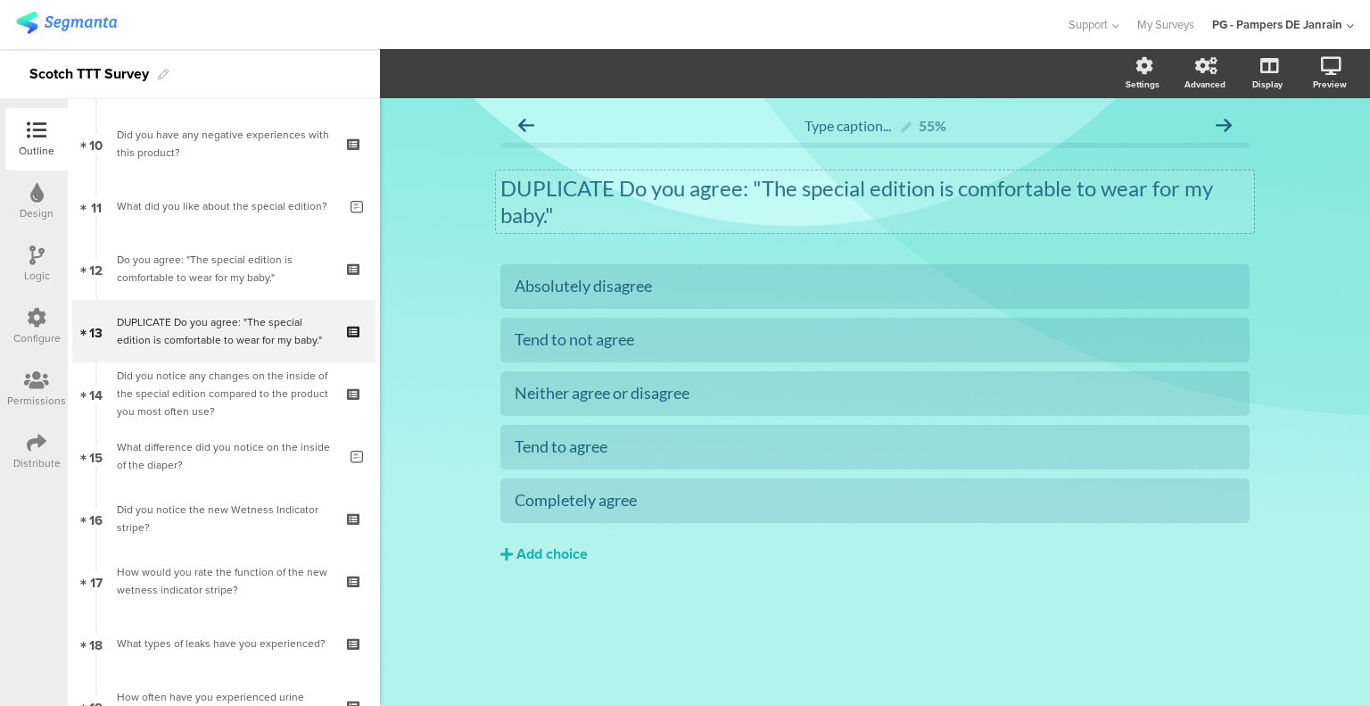
click at [620, 218] on div "DUPLICATE Do you agree: "The special edition is comfortable to wear for my baby…" at bounding box center [875, 201] width 758 height 62
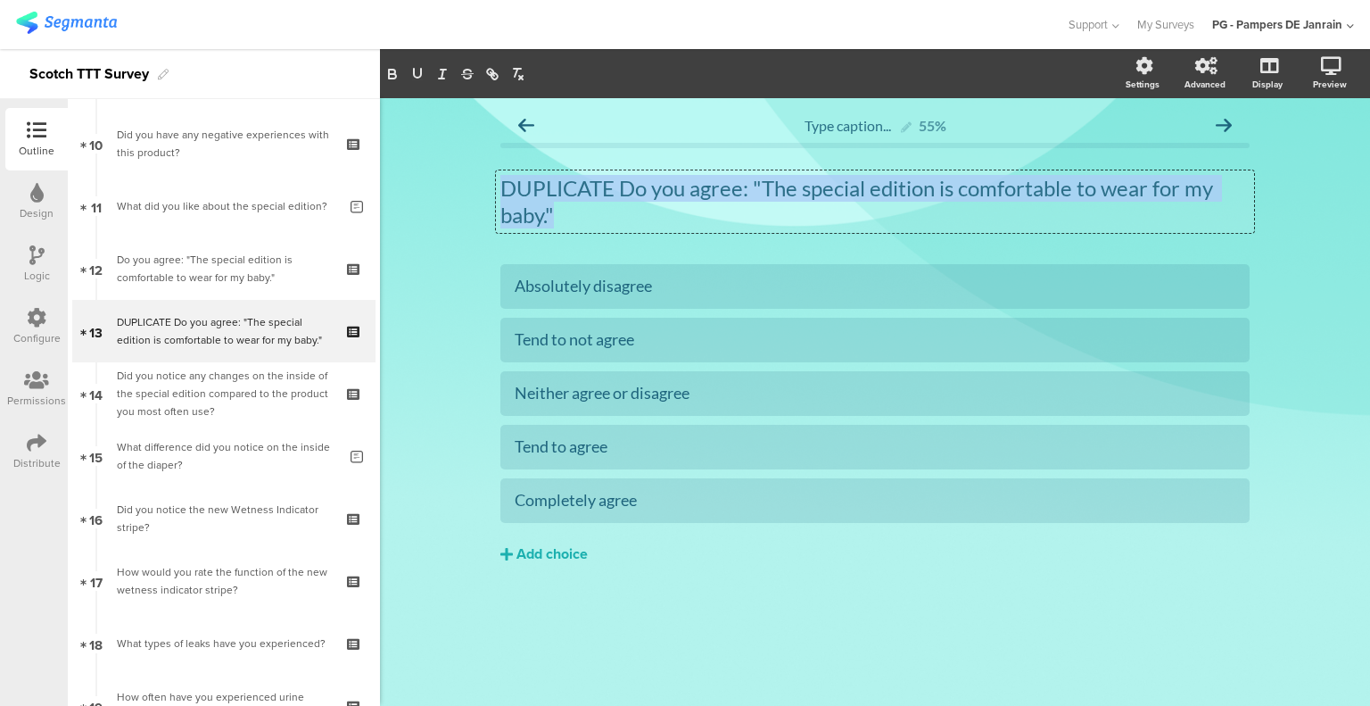
drag, startPoint x: 559, startPoint y: 221, endPoint x: 500, endPoint y: 192, distance: 66.6
click at [500, 192] on div "DUPLICATE Do you agree: "The special edition is comfortable to wear for my baby…" at bounding box center [875, 201] width 758 height 62
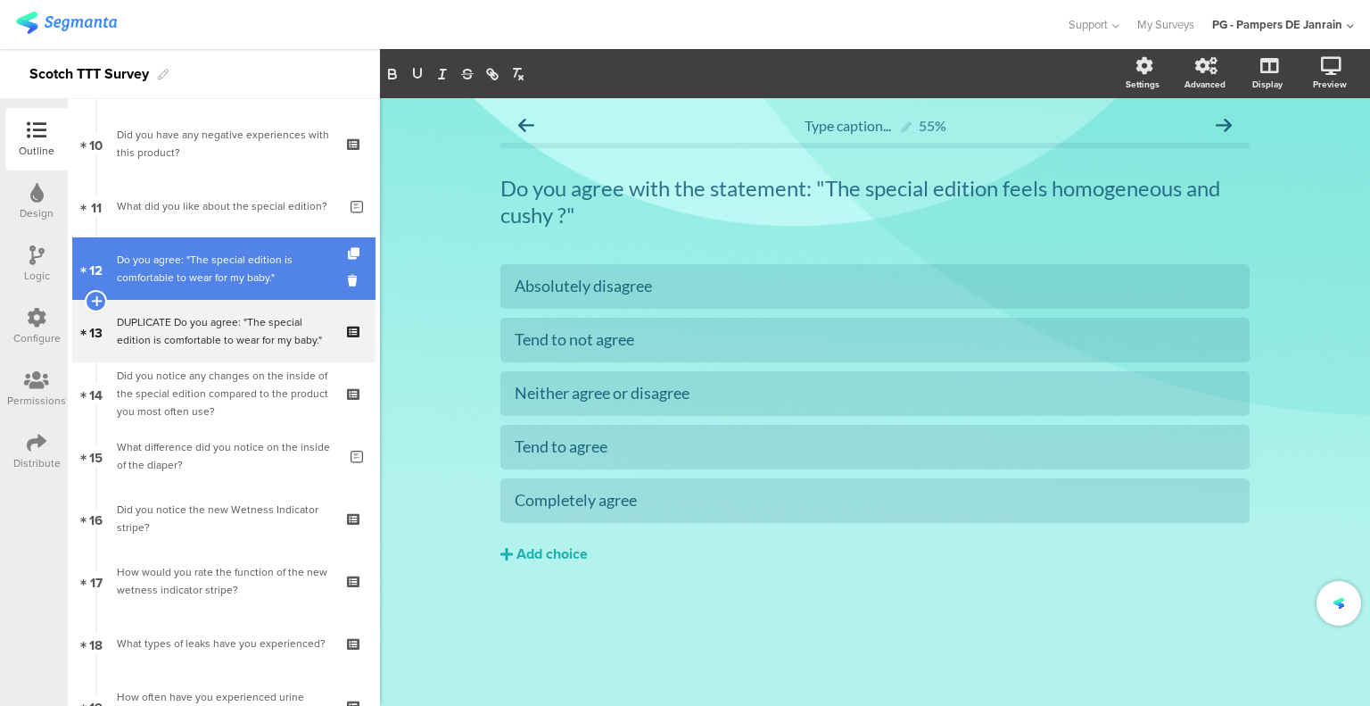
click at [219, 267] on div "Do you agree: "The special edition is comfortable to wear for my baby."" at bounding box center [223, 269] width 213 height 36
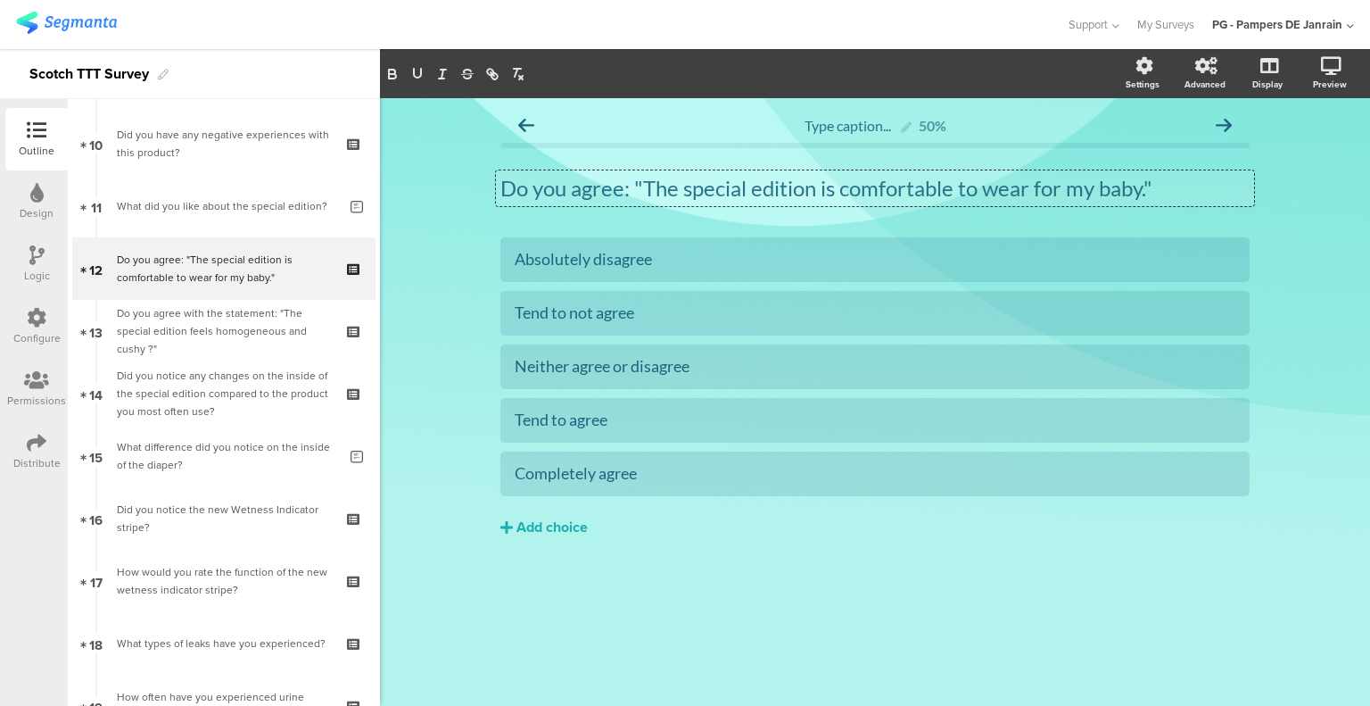
click at [622, 189] on div "Do you agree: "The special edition is comfortable to wear for my baby." Do you …" at bounding box center [875, 188] width 758 height 36
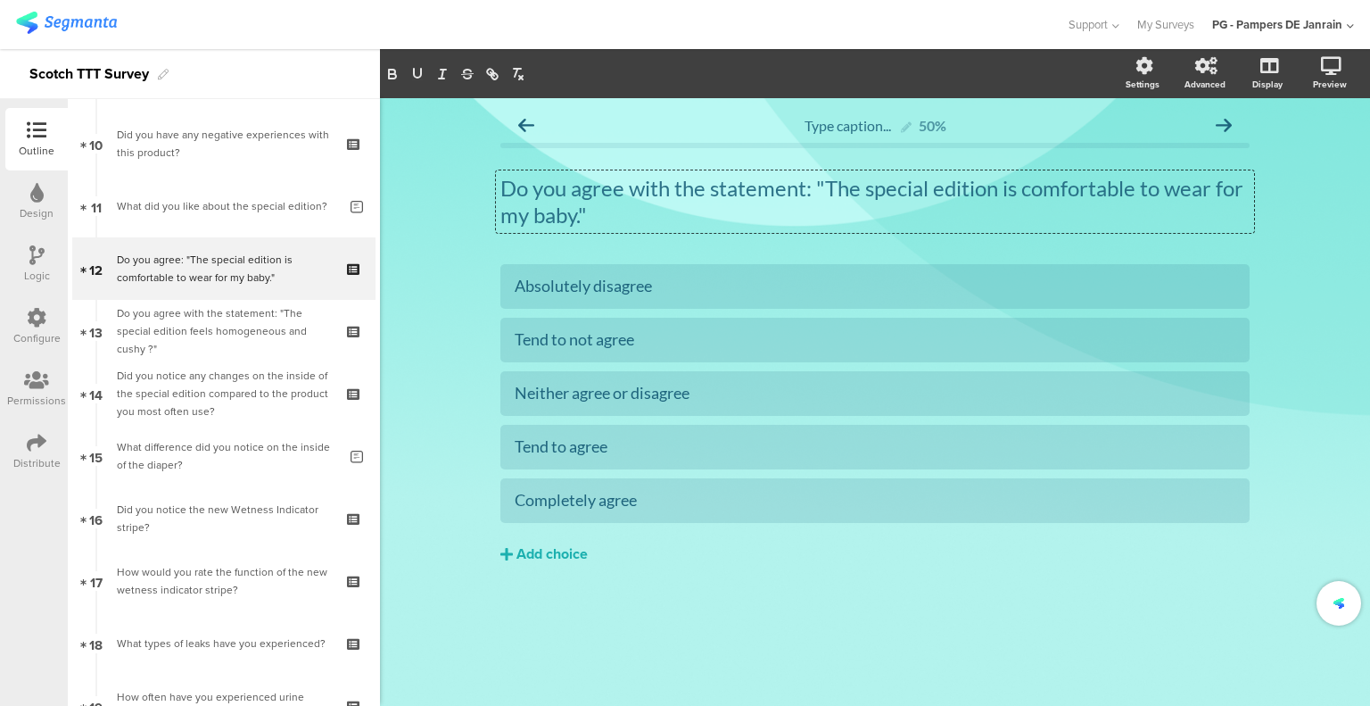
click at [547, 633] on div "Absolutely disagree Tend to not agree Neither agree or disagree" at bounding box center [874, 451] width 749 height 375
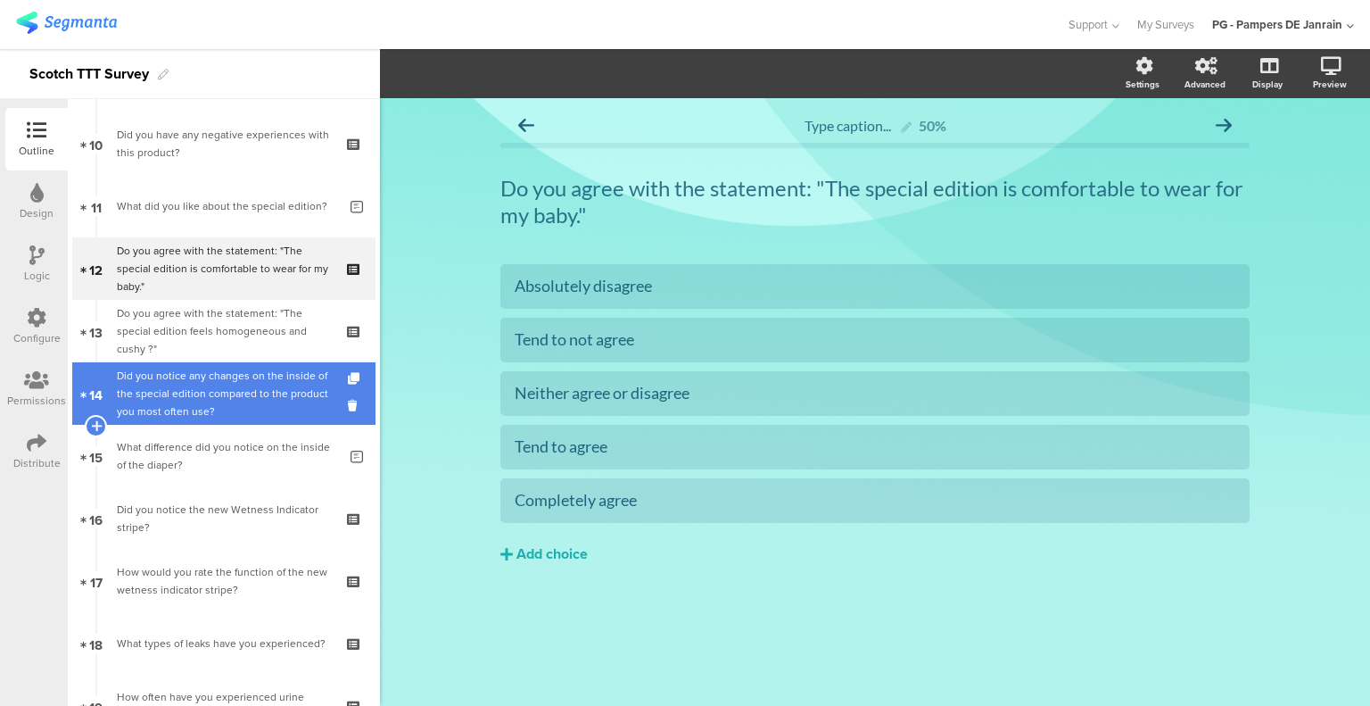
click at [146, 384] on div "Did you notice any changes on the inside of the special edition compared to the…" at bounding box center [223, 394] width 213 height 54
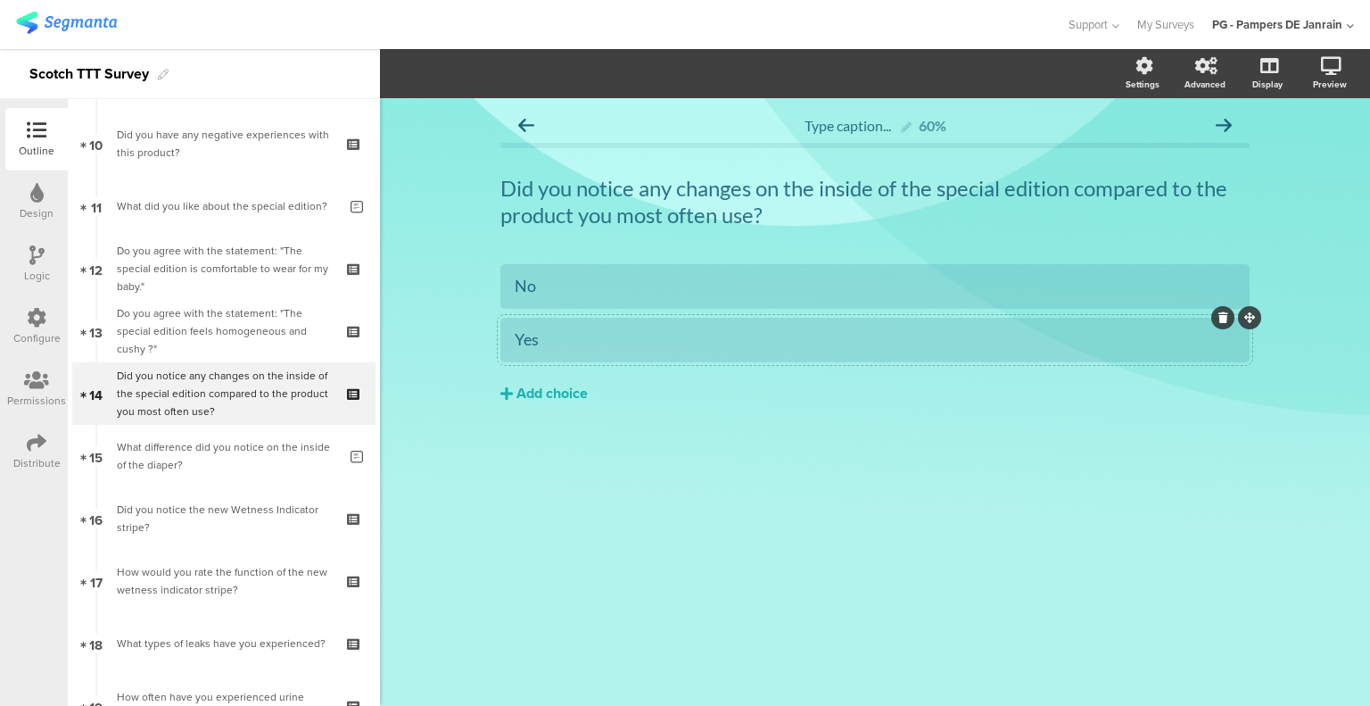
click at [560, 345] on div "Yes" at bounding box center [875, 339] width 721 height 21
click at [453, 78] on span "Choice options" at bounding box center [478, 73] width 95 height 21
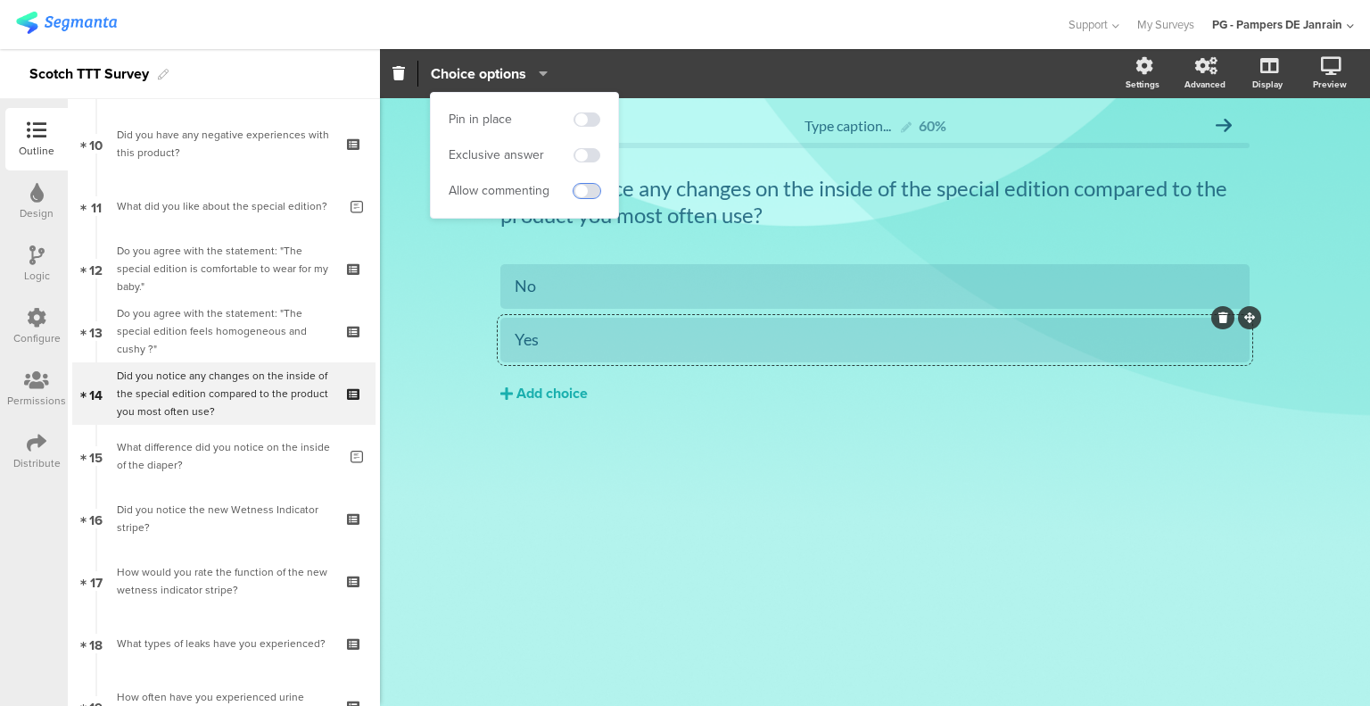
click at [581, 190] on span at bounding box center [587, 191] width 27 height 14
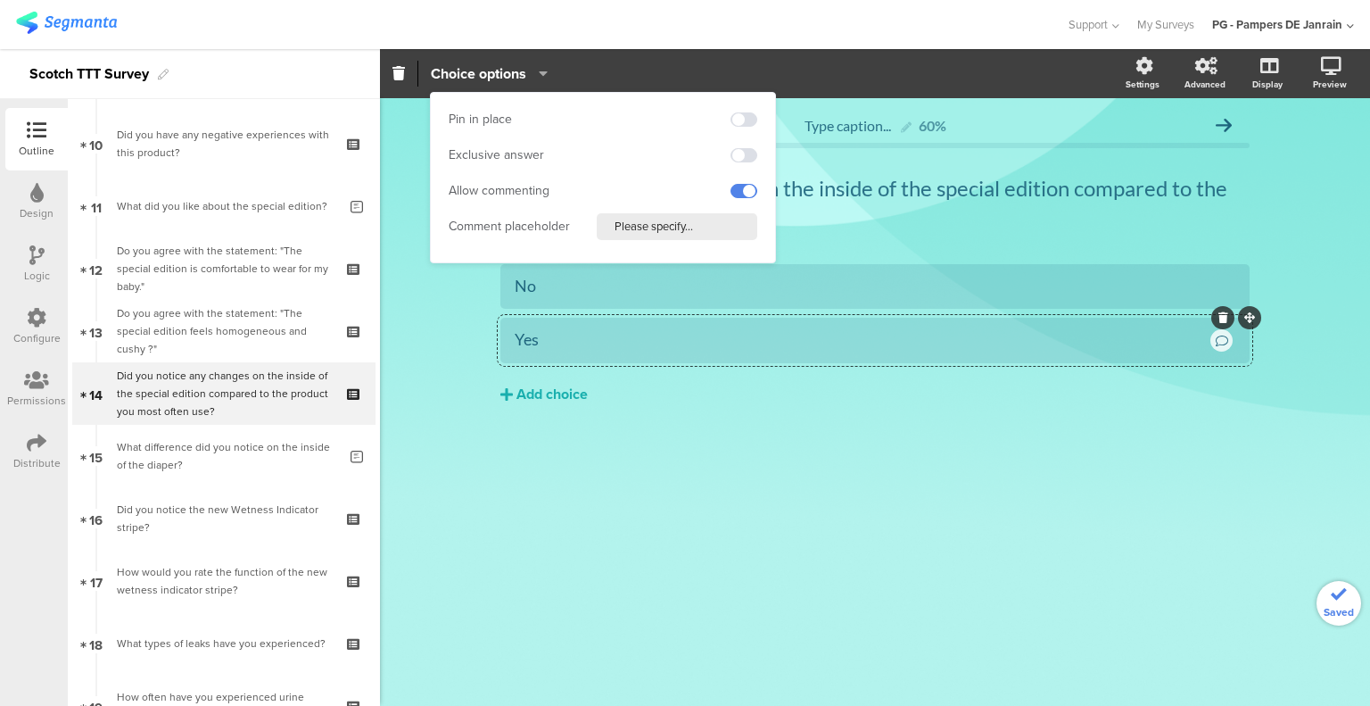
click at [636, 227] on input "Please specify..." at bounding box center [677, 226] width 161 height 27
drag, startPoint x: 699, startPoint y: 224, endPoint x: 608, endPoint y: 218, distance: 92.1
click at [542, 219] on div "Comment placeholder Please specify..." at bounding box center [603, 226] width 309 height 27
click at [730, 236] on input "What difference" at bounding box center [677, 226] width 161 height 27
drag, startPoint x: 721, startPoint y: 227, endPoint x: 585, endPoint y: 225, distance: 135.6
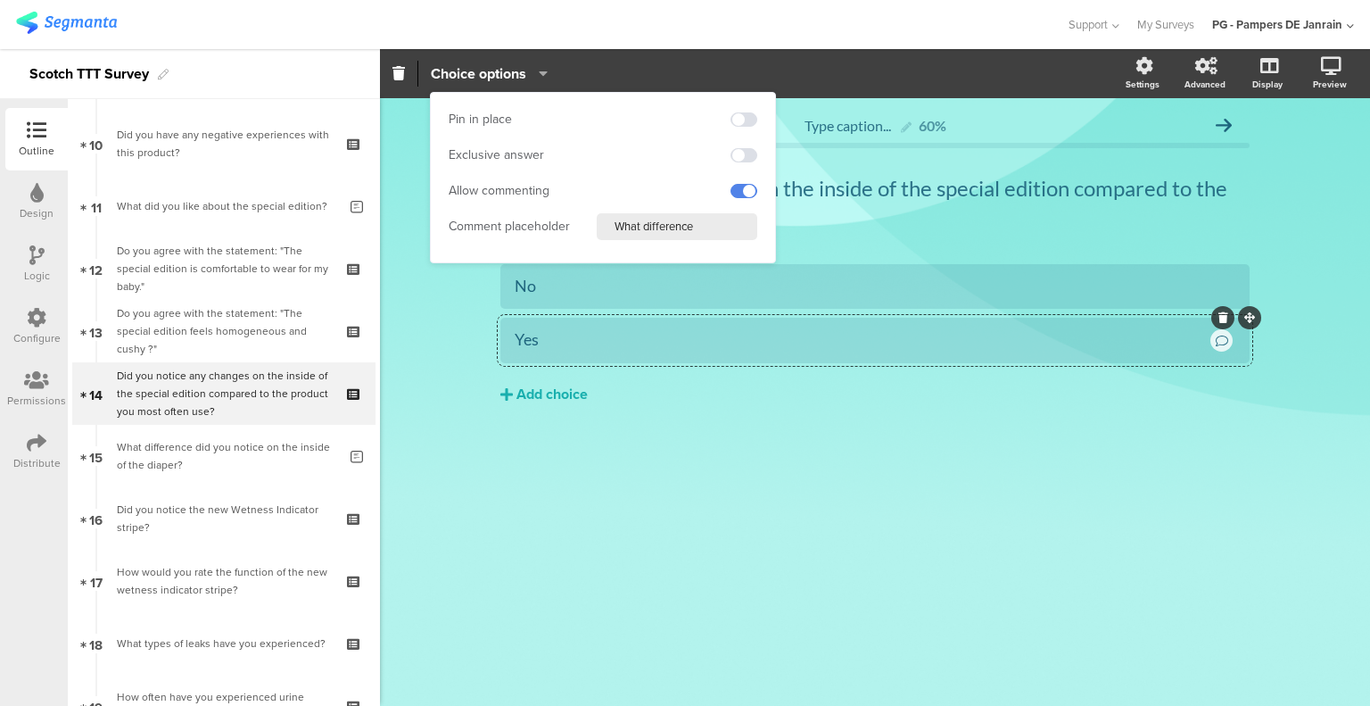
click at [591, 227] on div "Comment placeholder What difference" at bounding box center [603, 226] width 309 height 27
paste input "did you notice on the in"
type input "What difference did you notice?"
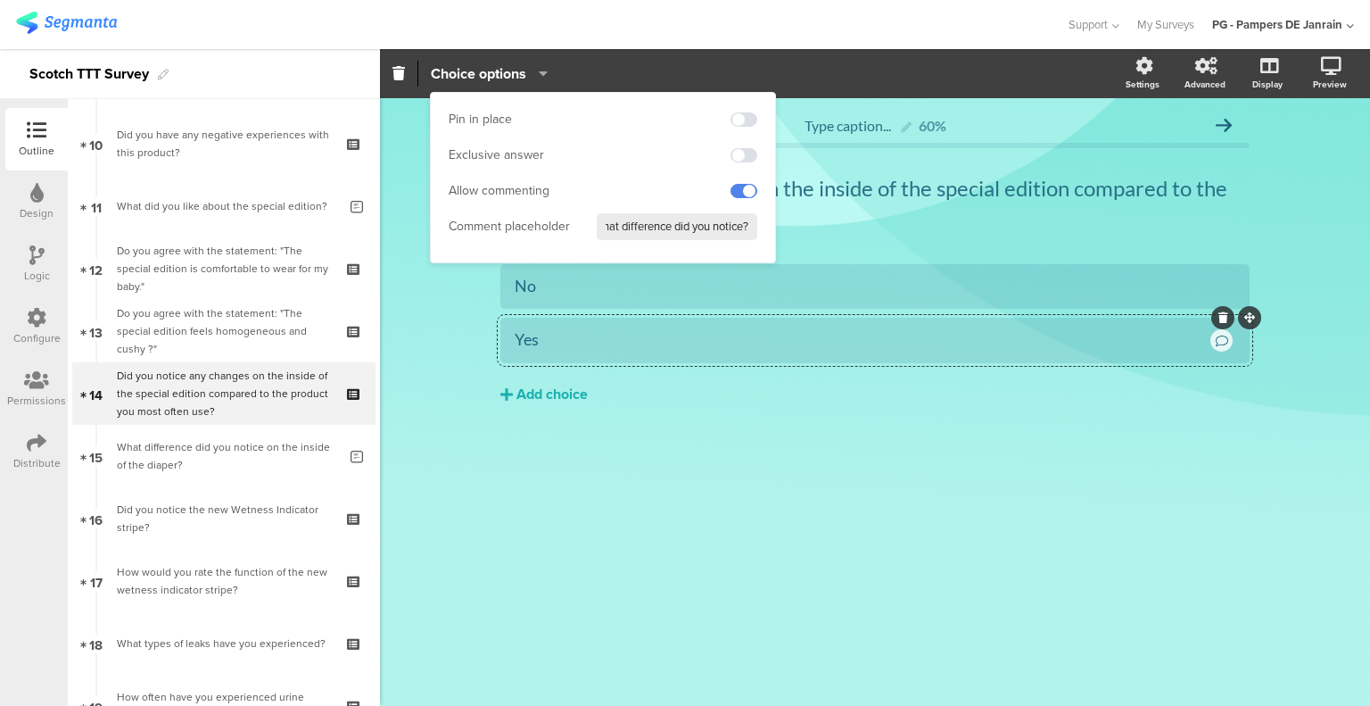
click at [685, 489] on div "Type caption... 60% Did you notice any changes on the inside of the special edi…" at bounding box center [875, 402] width 990 height 608
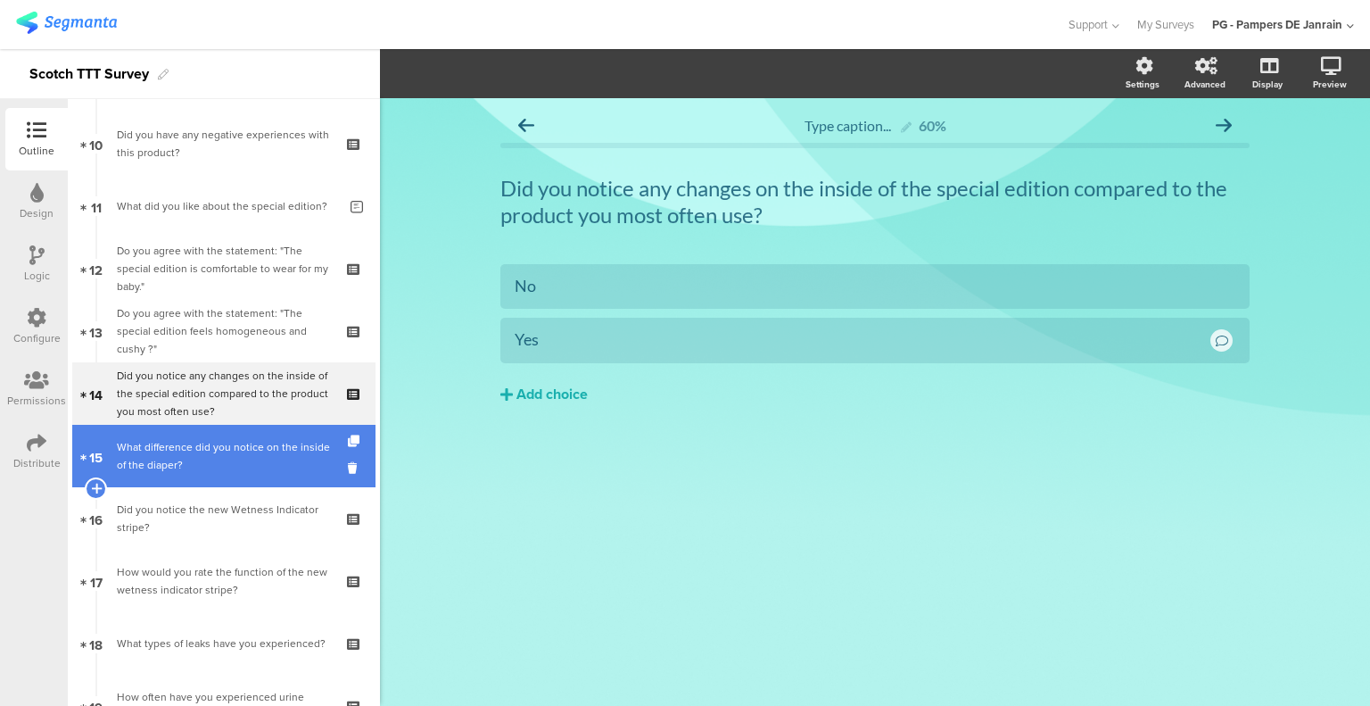
click at [268, 452] on div "What difference did you notice on the inside of the diaper?" at bounding box center [227, 456] width 220 height 36
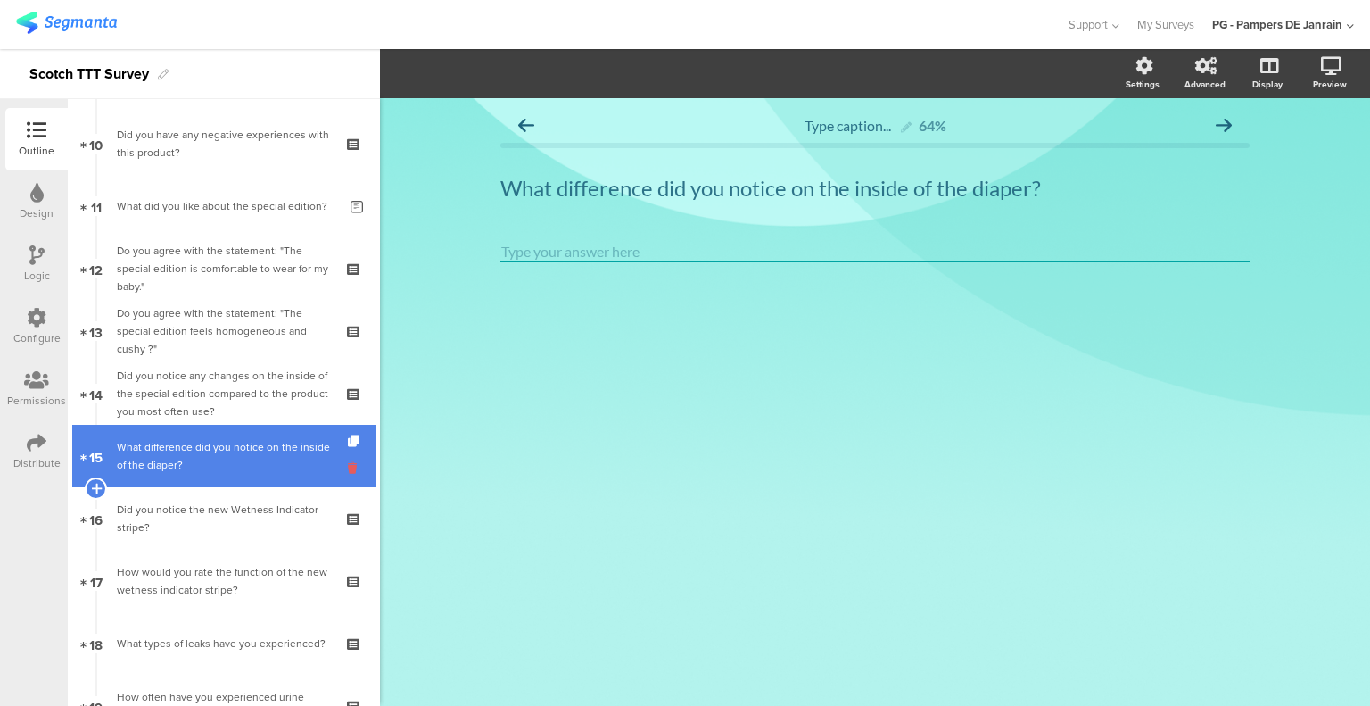
click at [348, 468] on icon at bounding box center [355, 467] width 15 height 17
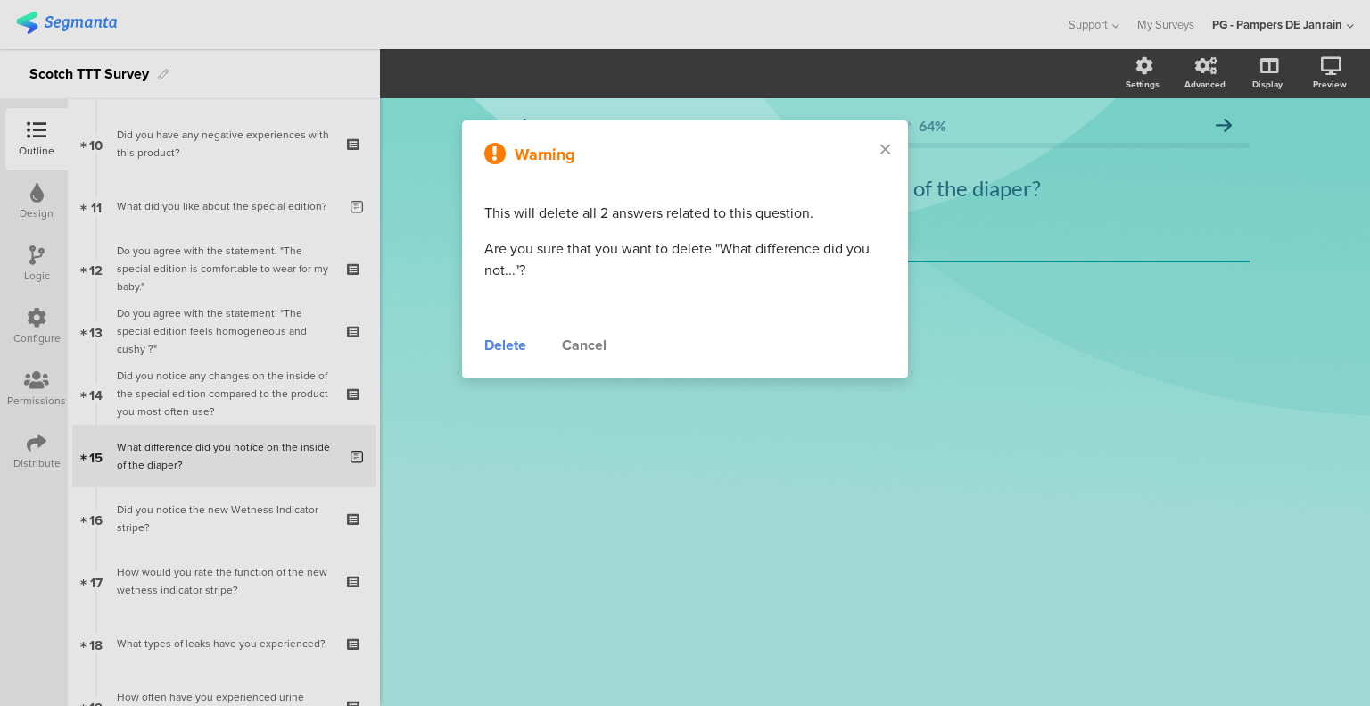
click at [510, 347] on div "Delete" at bounding box center [505, 345] width 42 height 21
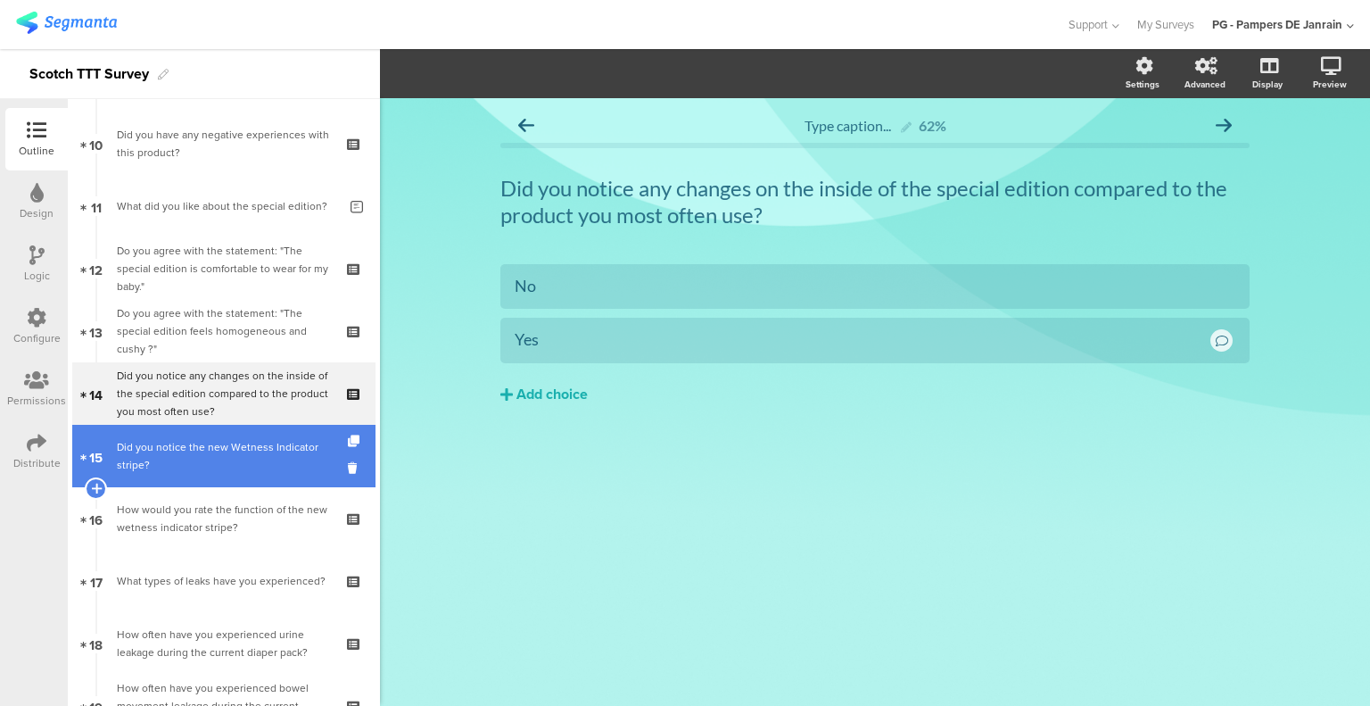
click at [247, 464] on div "Did you notice the new Wetness Indicator stripe?" at bounding box center [223, 456] width 213 height 36
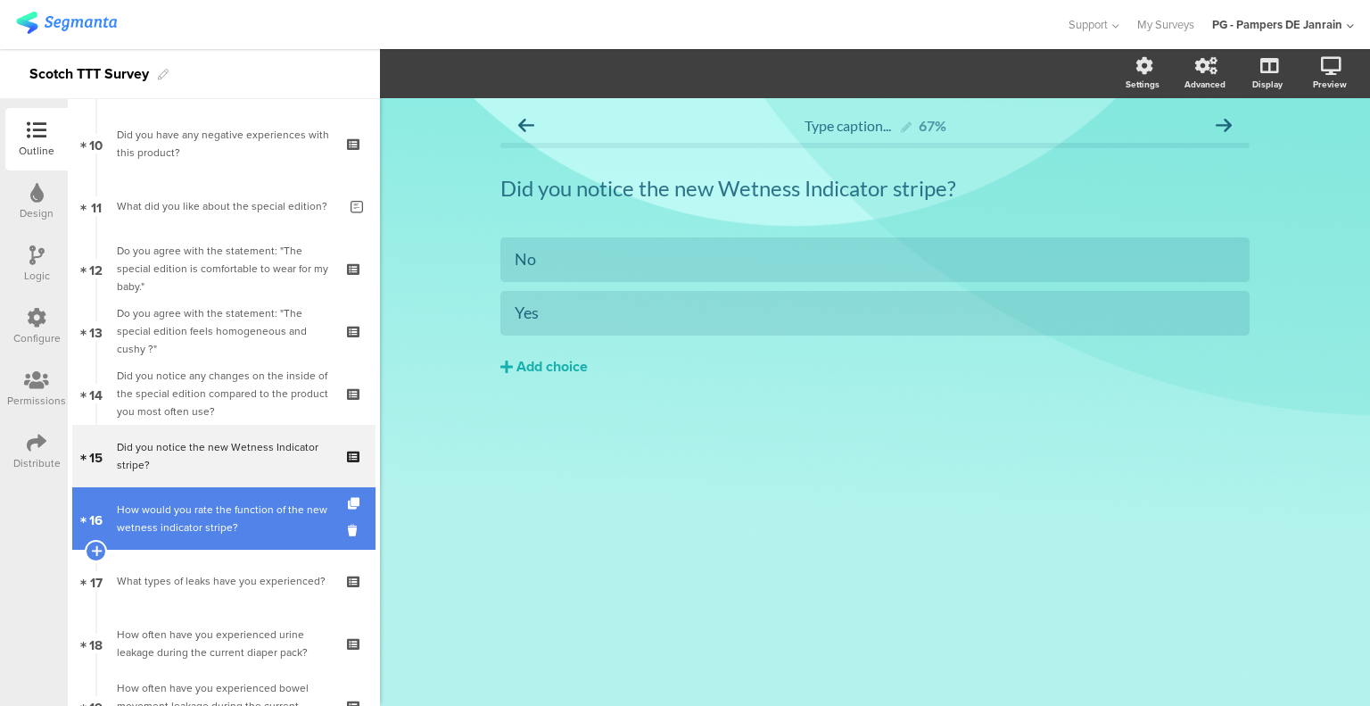
click at [252, 524] on div "How would you rate the function of the new wetness indicator stripe?" at bounding box center [223, 518] width 213 height 36
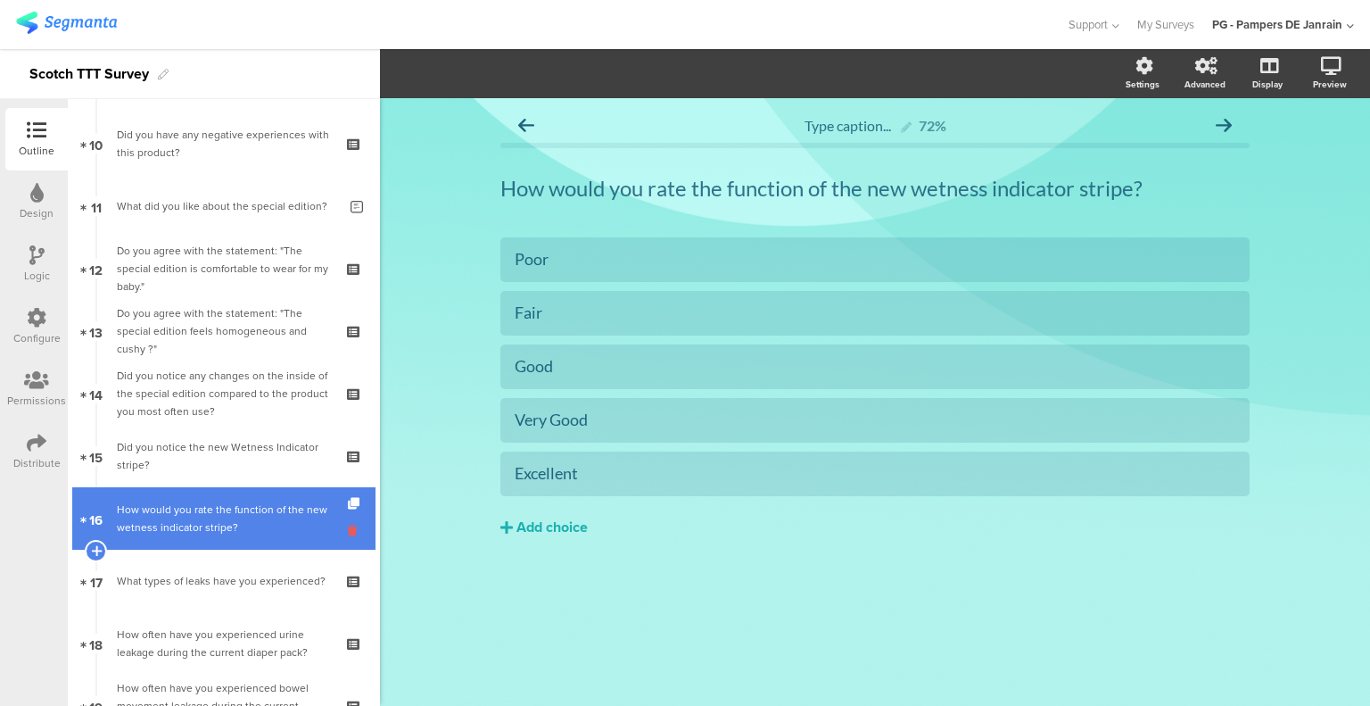
click at [348, 532] on icon at bounding box center [355, 530] width 15 height 17
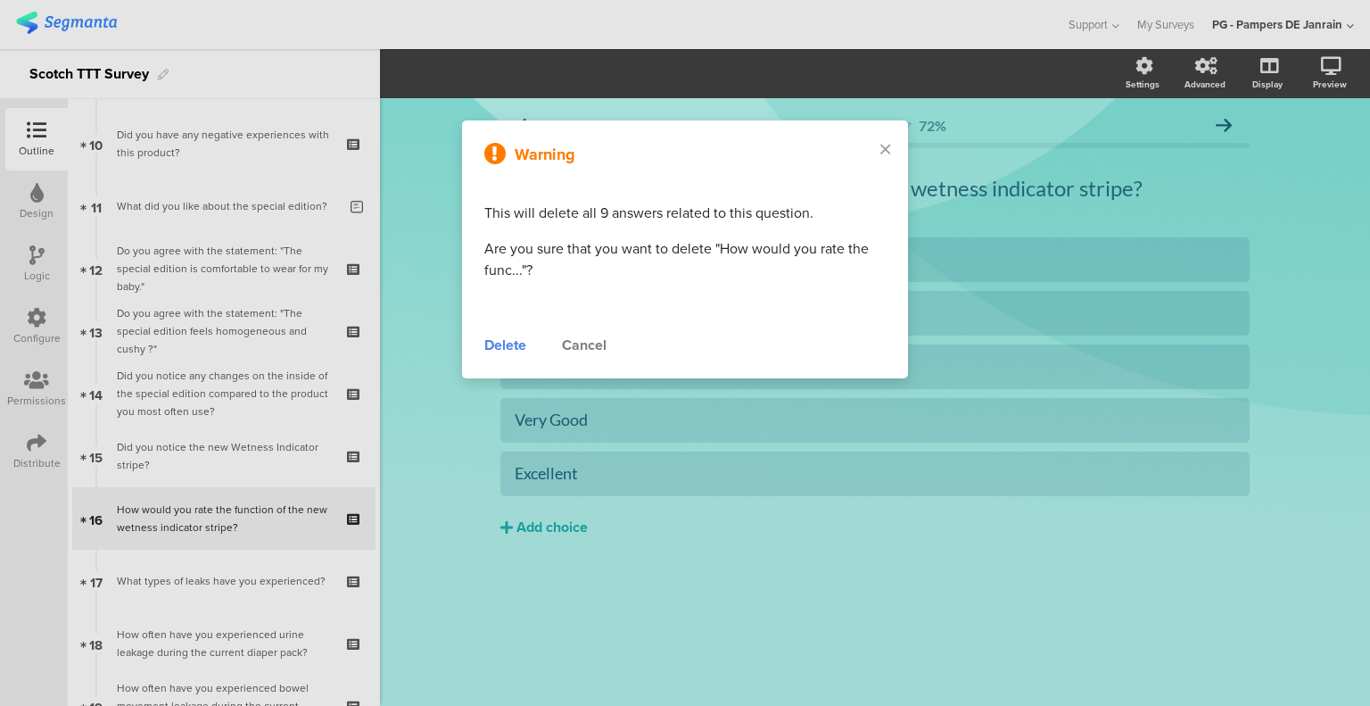
click at [511, 345] on div "Delete" at bounding box center [505, 345] width 42 height 21
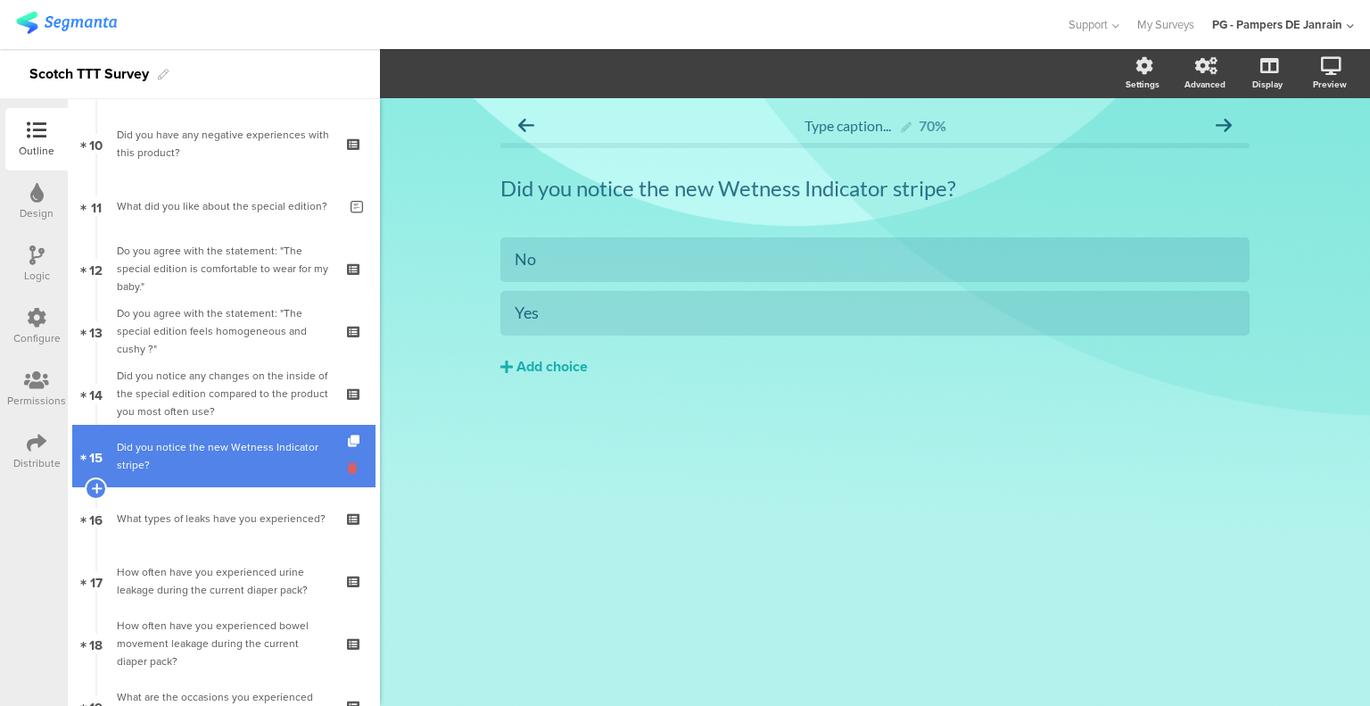
click at [348, 470] on icon at bounding box center [355, 467] width 15 height 17
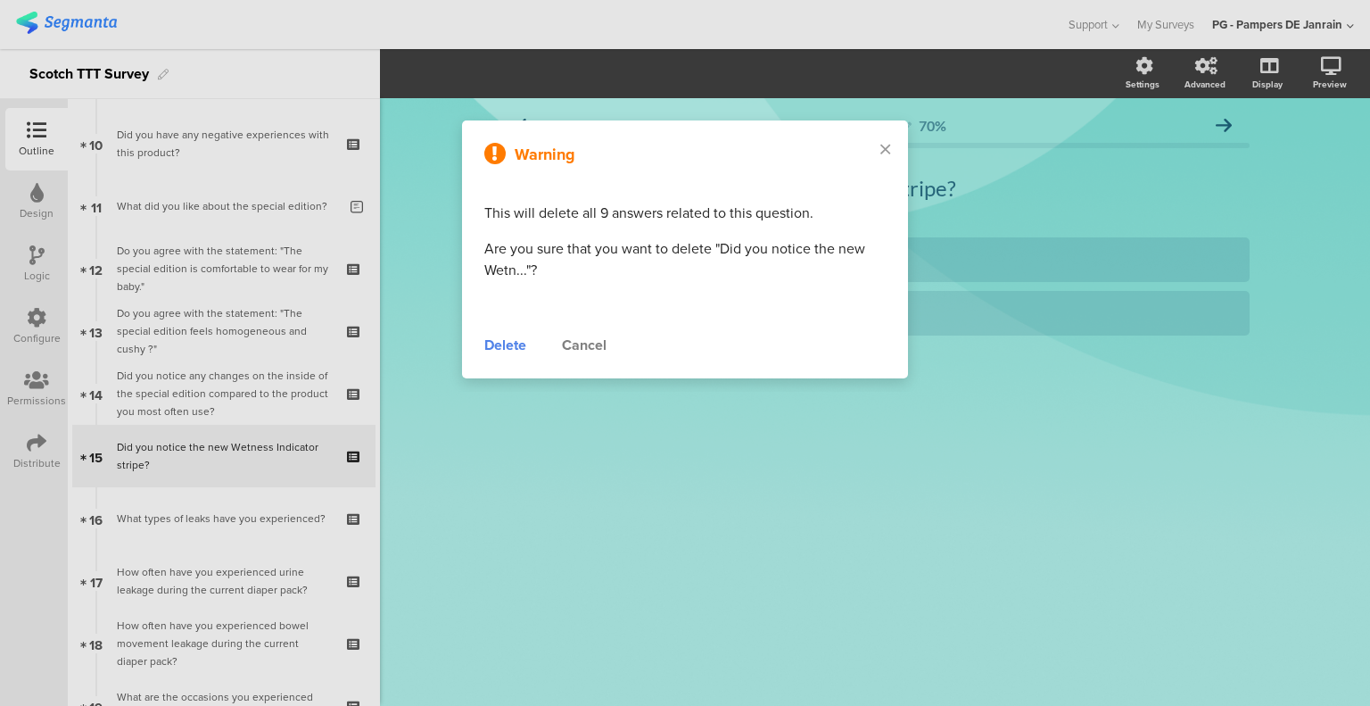
click at [502, 342] on div "Delete" at bounding box center [505, 345] width 42 height 21
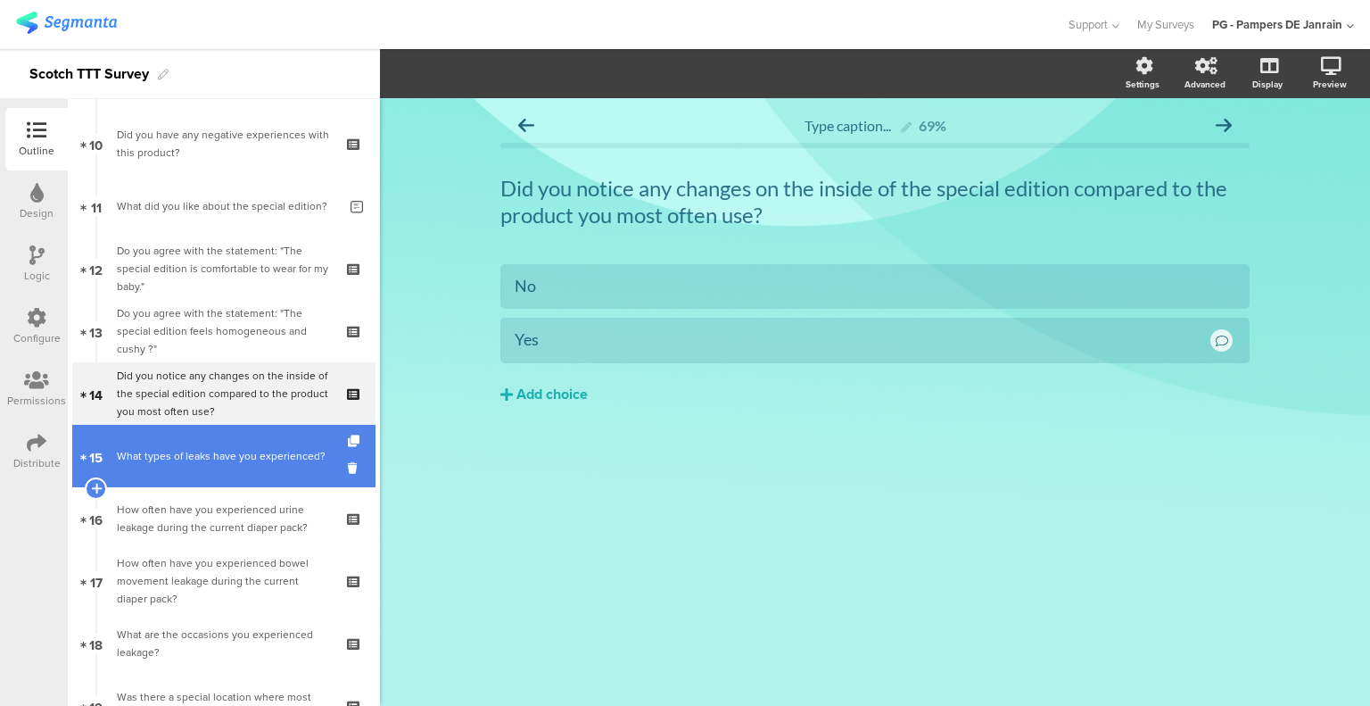
click at [254, 465] on div "What types of leaks have you experienced?" at bounding box center [223, 456] width 213 height 18
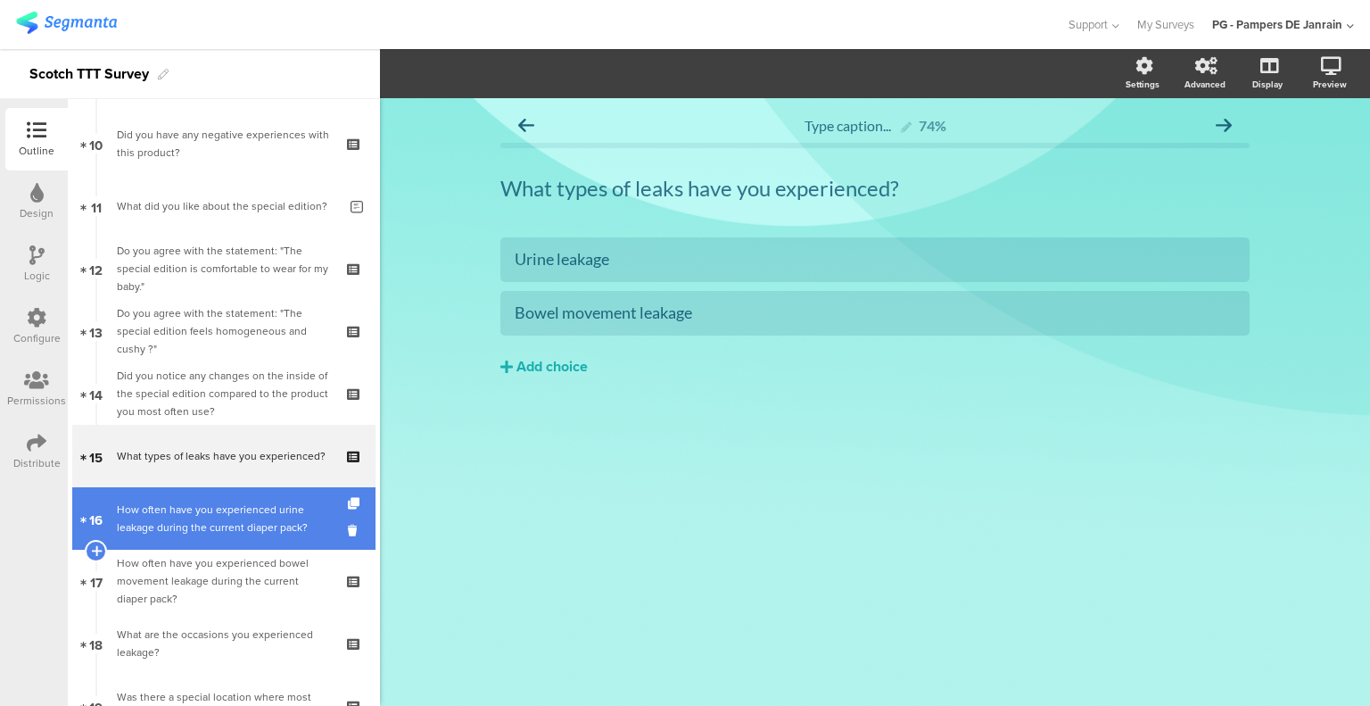
click at [238, 506] on div "How often have you experienced urine leakage during the current diaper pack?" at bounding box center [223, 518] width 213 height 36
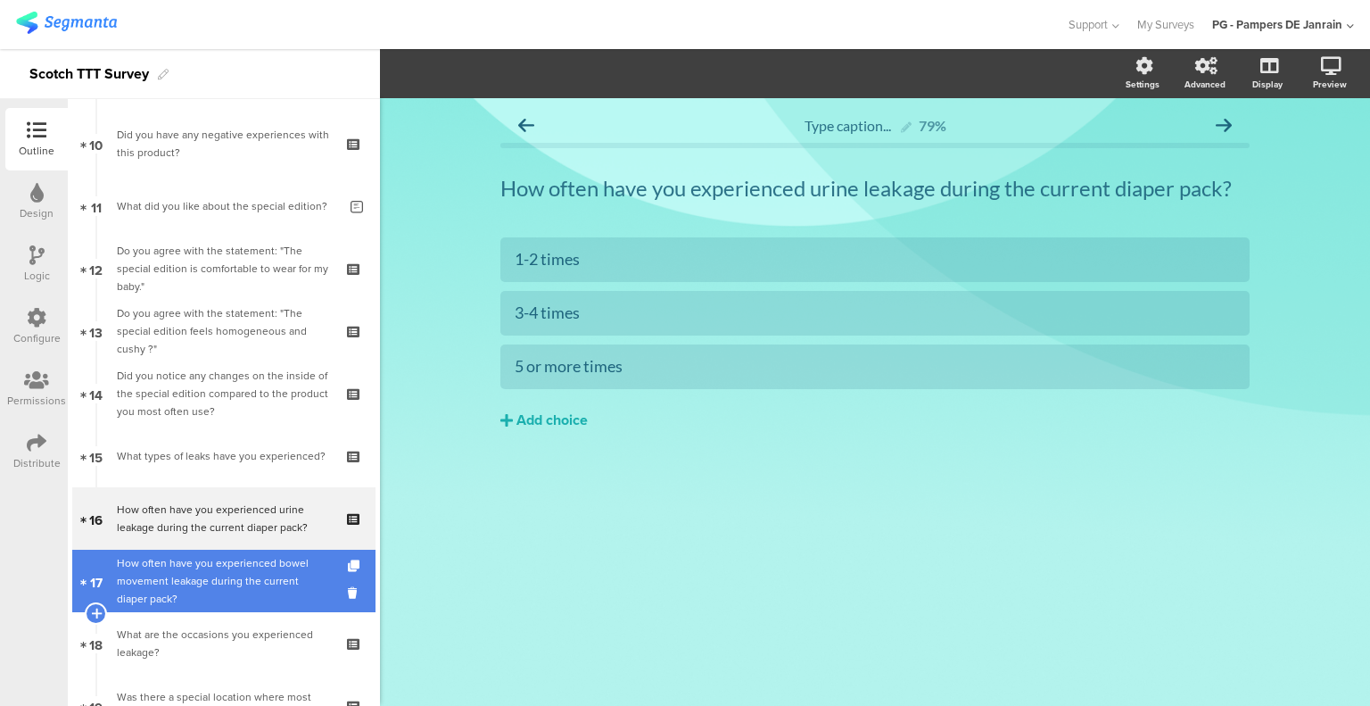
click at [228, 575] on div "How often have you experienced bowel movement leakage during the current diaper…" at bounding box center [223, 581] width 213 height 54
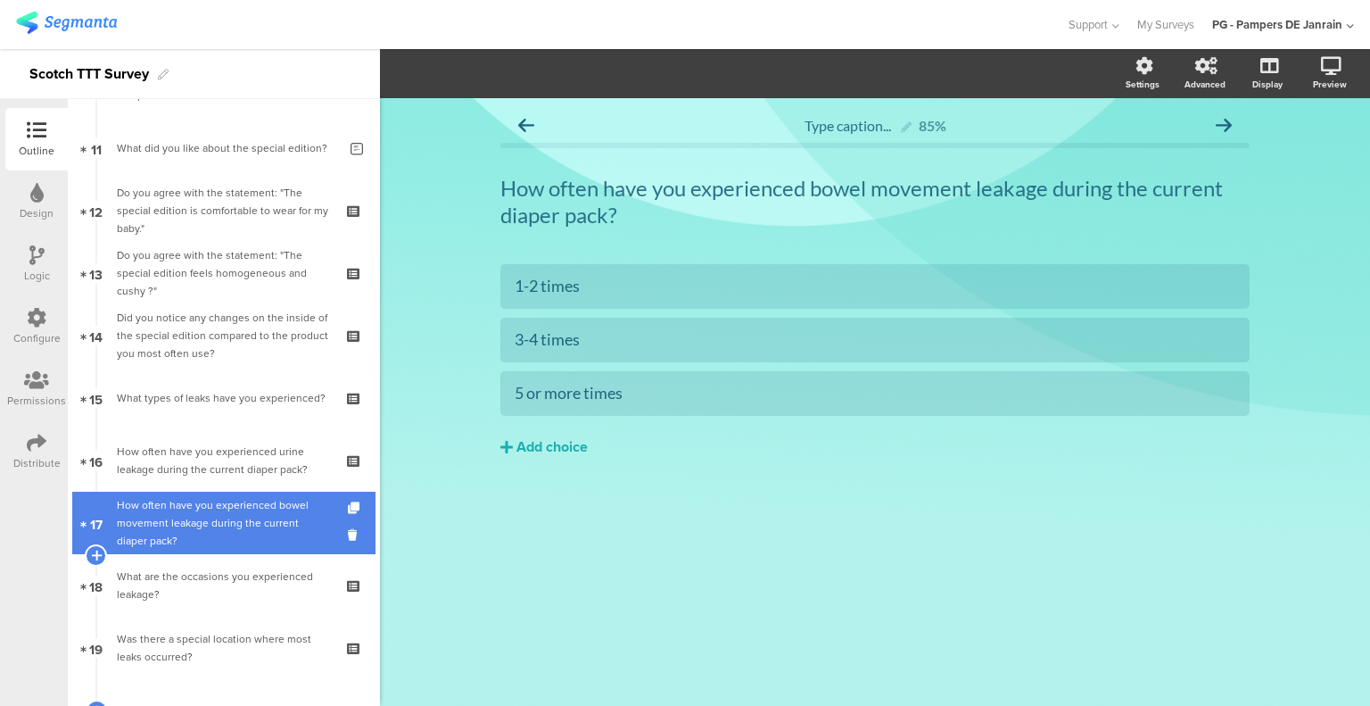
scroll to position [709, 0]
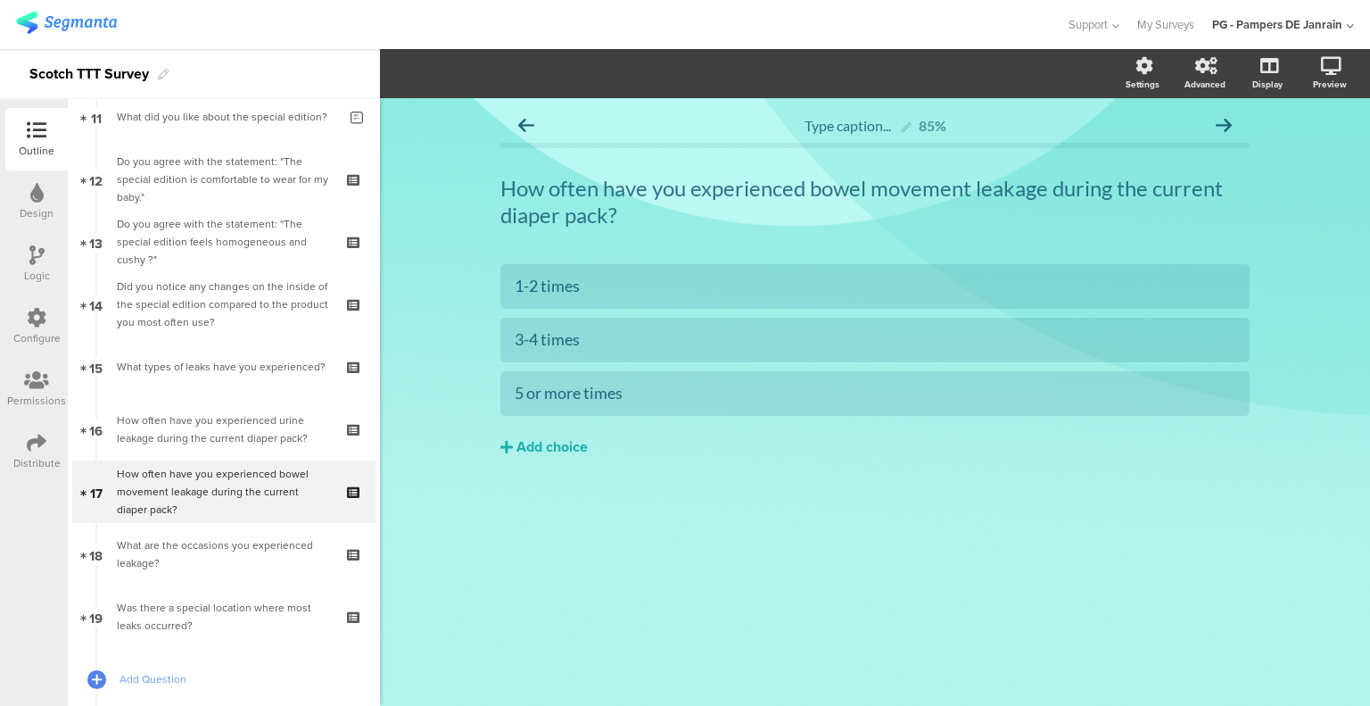
click at [32, 285] on div "Logic" at bounding box center [36, 264] width 62 height 62
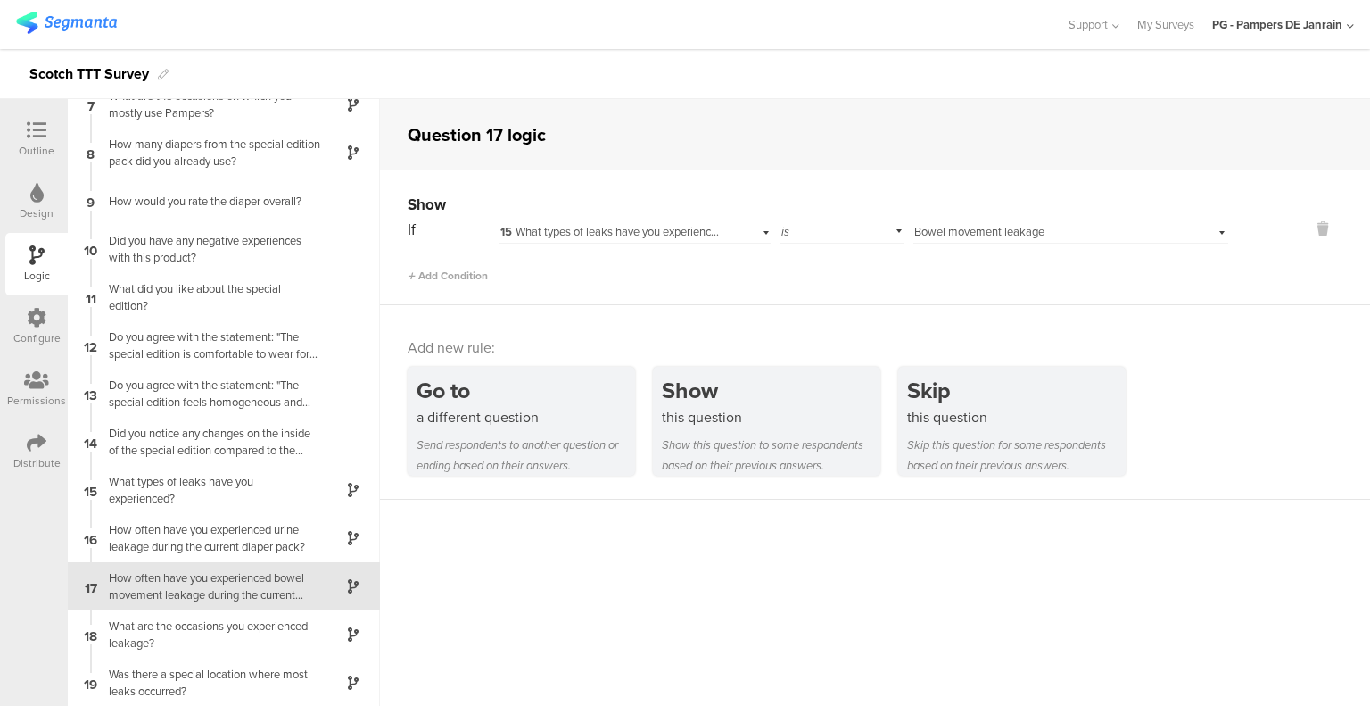
scroll to position [309, 0]
click at [29, 128] on icon at bounding box center [37, 130] width 20 height 20
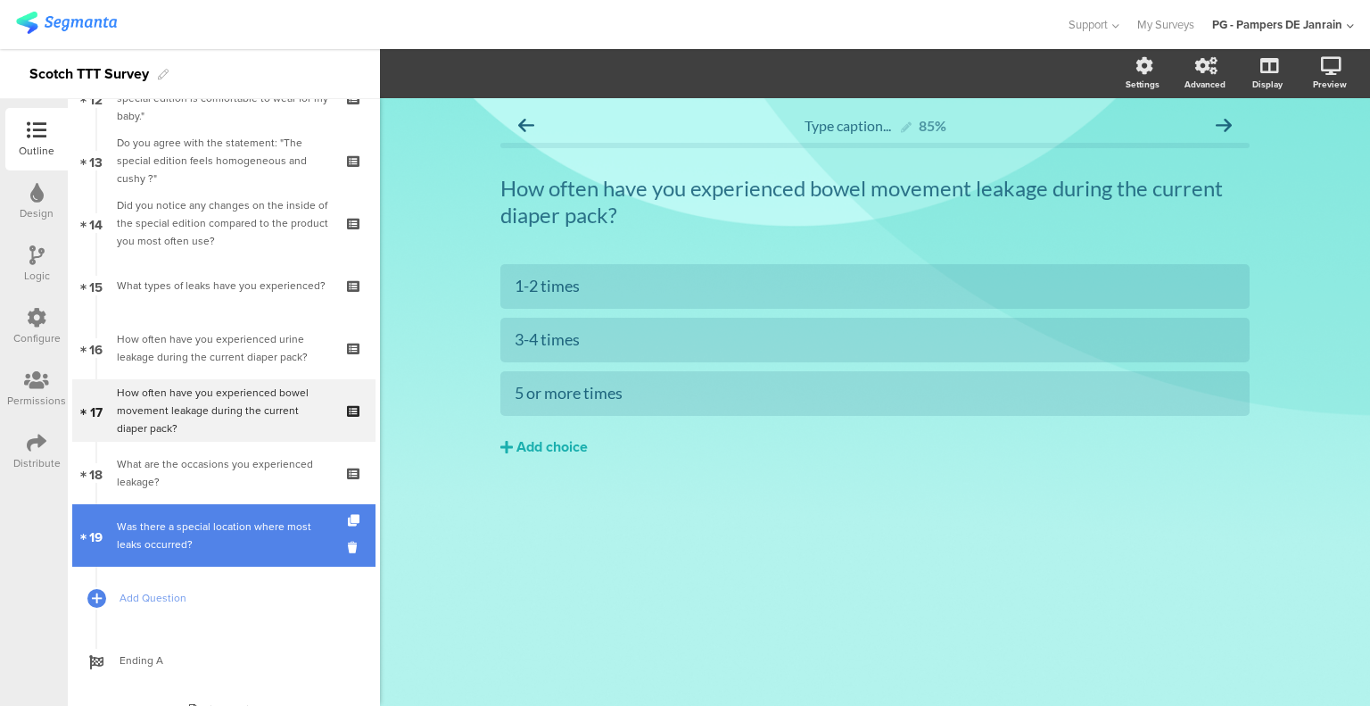
scroll to position [798, 0]
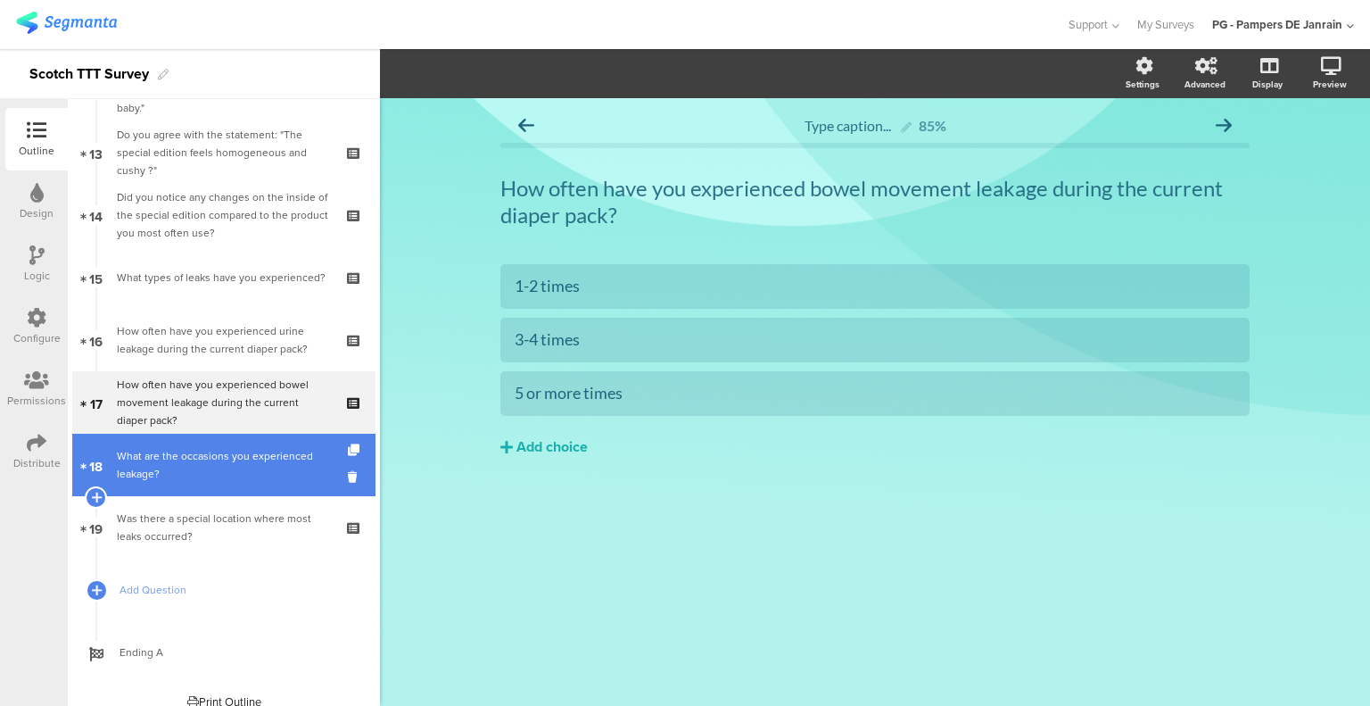
click at [277, 467] on div "What are the occasions you experienced leakage?" at bounding box center [223, 465] width 213 height 36
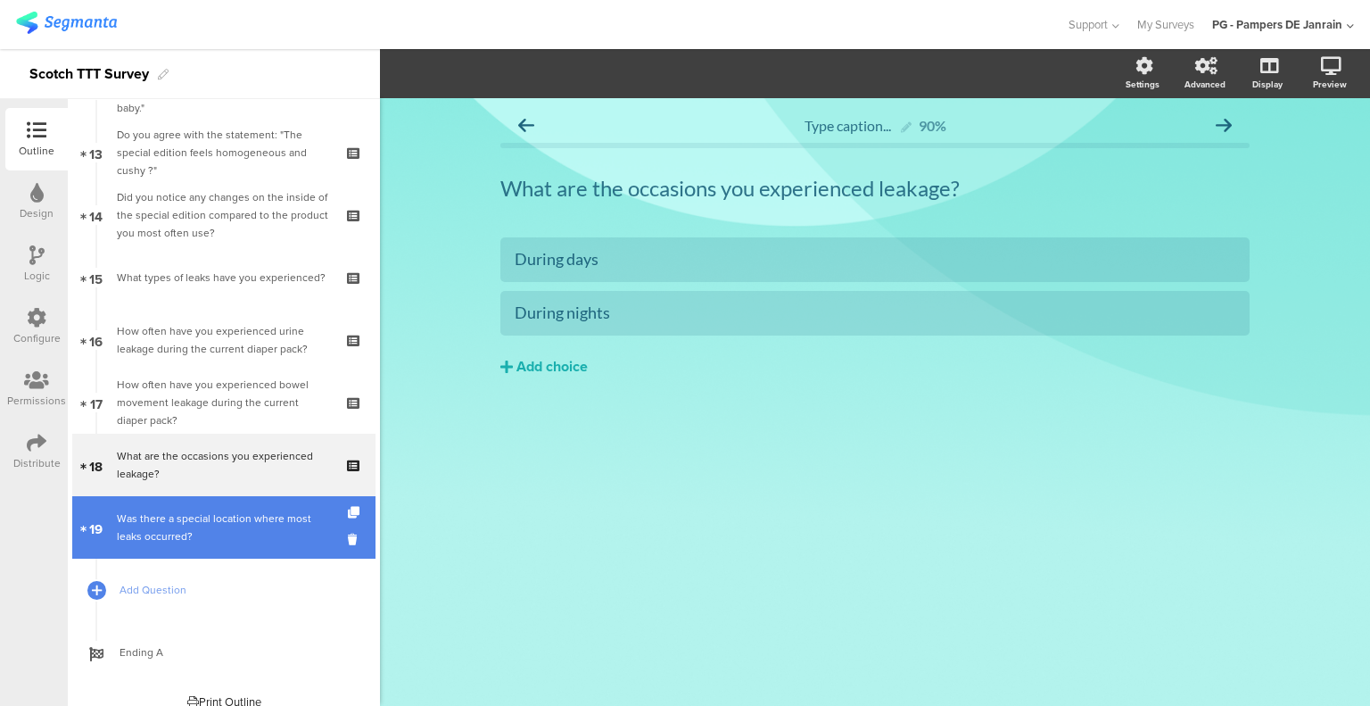
click at [270, 527] on div "Was there a special location where most leaks occurred?" at bounding box center [223, 527] width 213 height 36
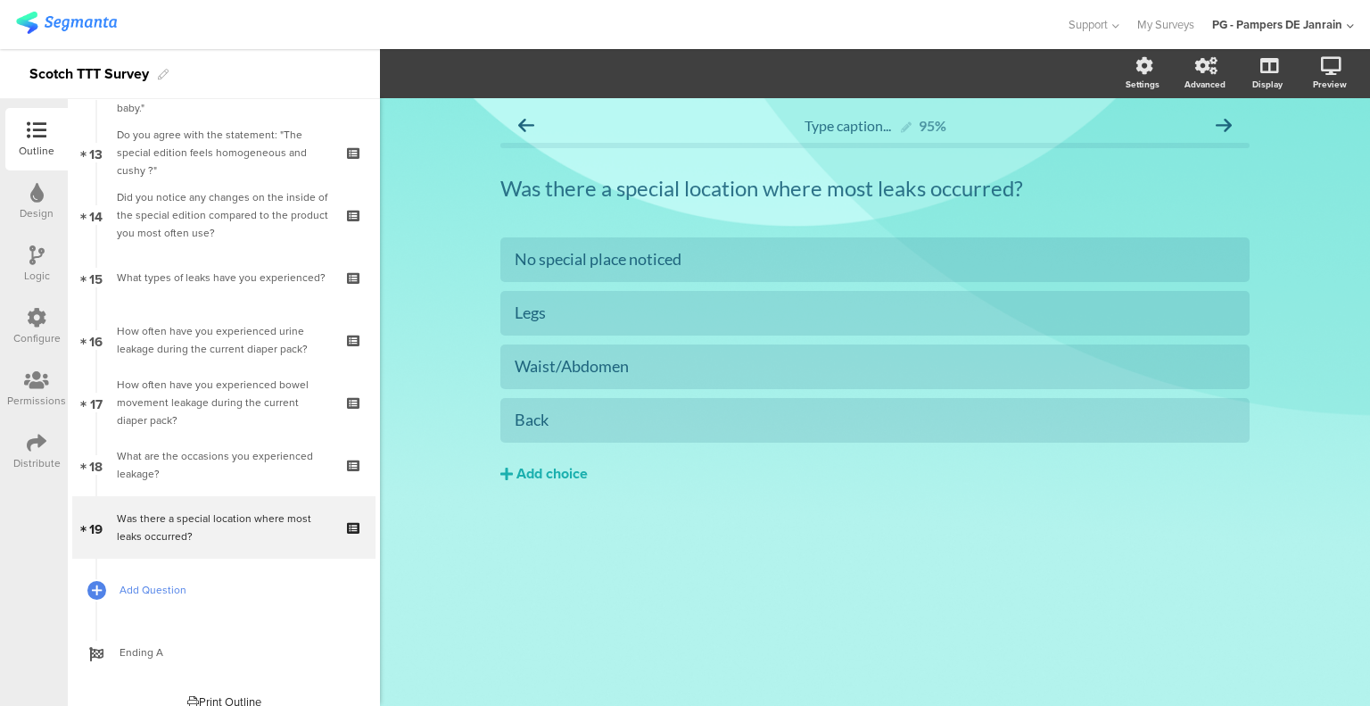
click at [139, 579] on link "Add Question" at bounding box center [223, 589] width 303 height 62
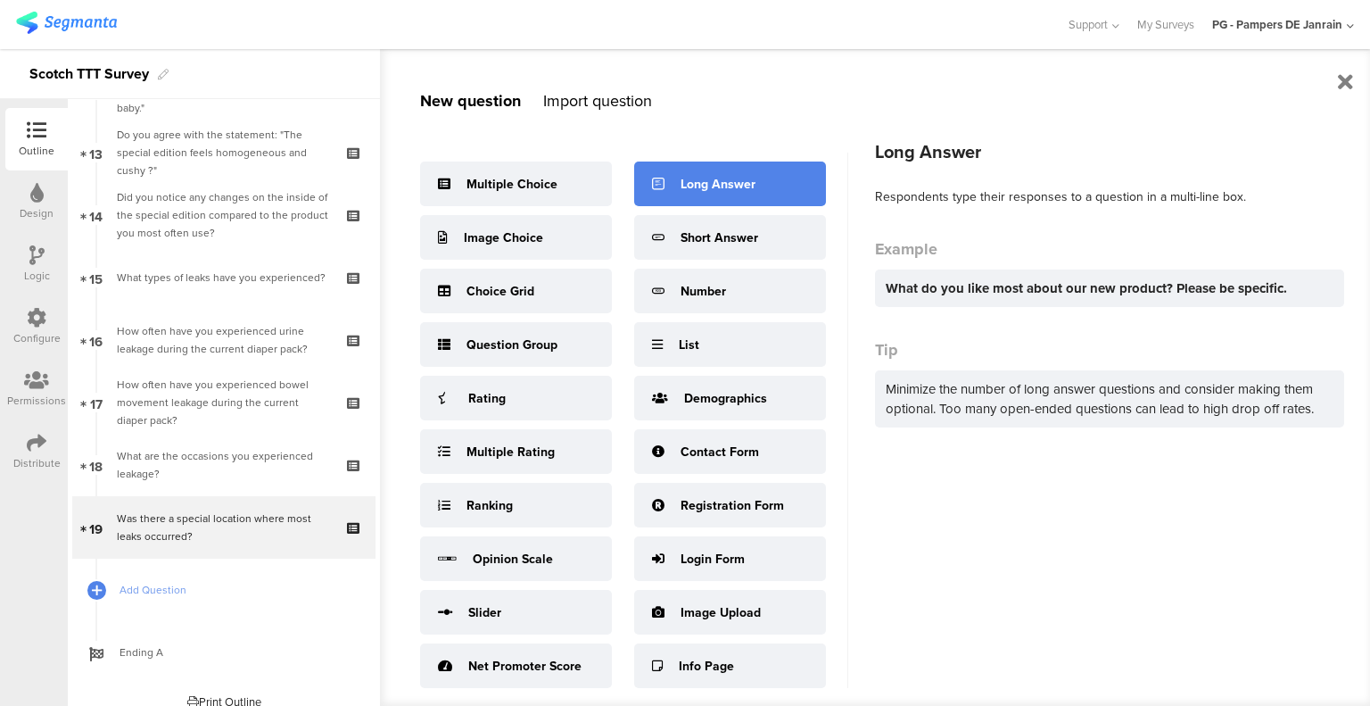
click at [723, 180] on div "Long Answer" at bounding box center [718, 184] width 75 height 19
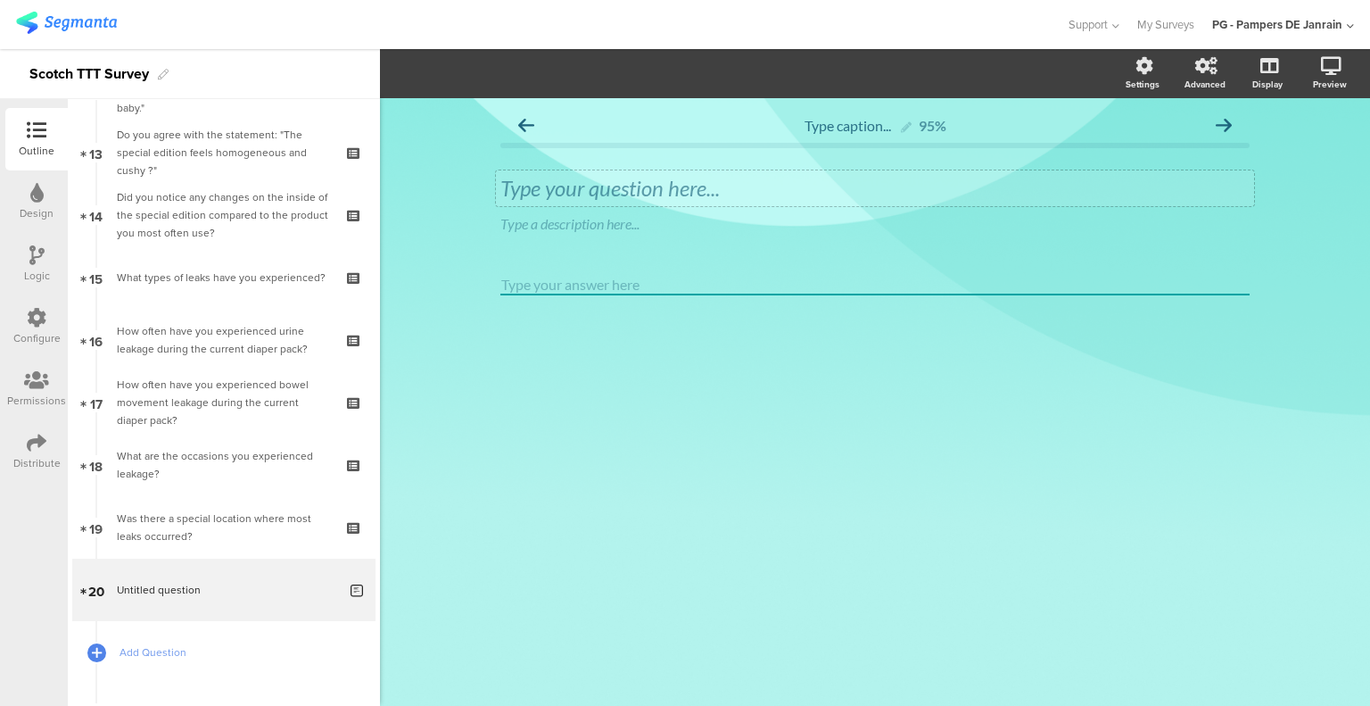
click at [748, 192] on div "Type your question here..." at bounding box center [875, 188] width 758 height 36
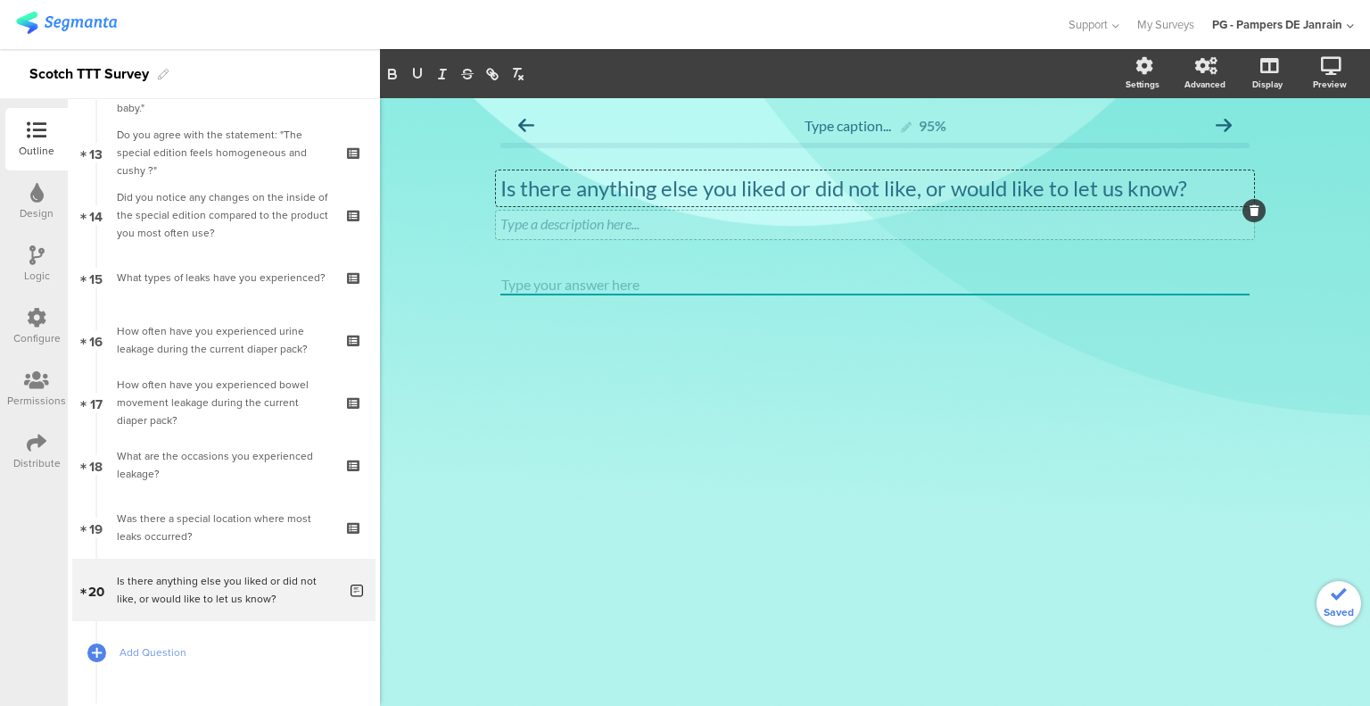
click at [1258, 205] on icon at bounding box center [1255, 210] width 10 height 11
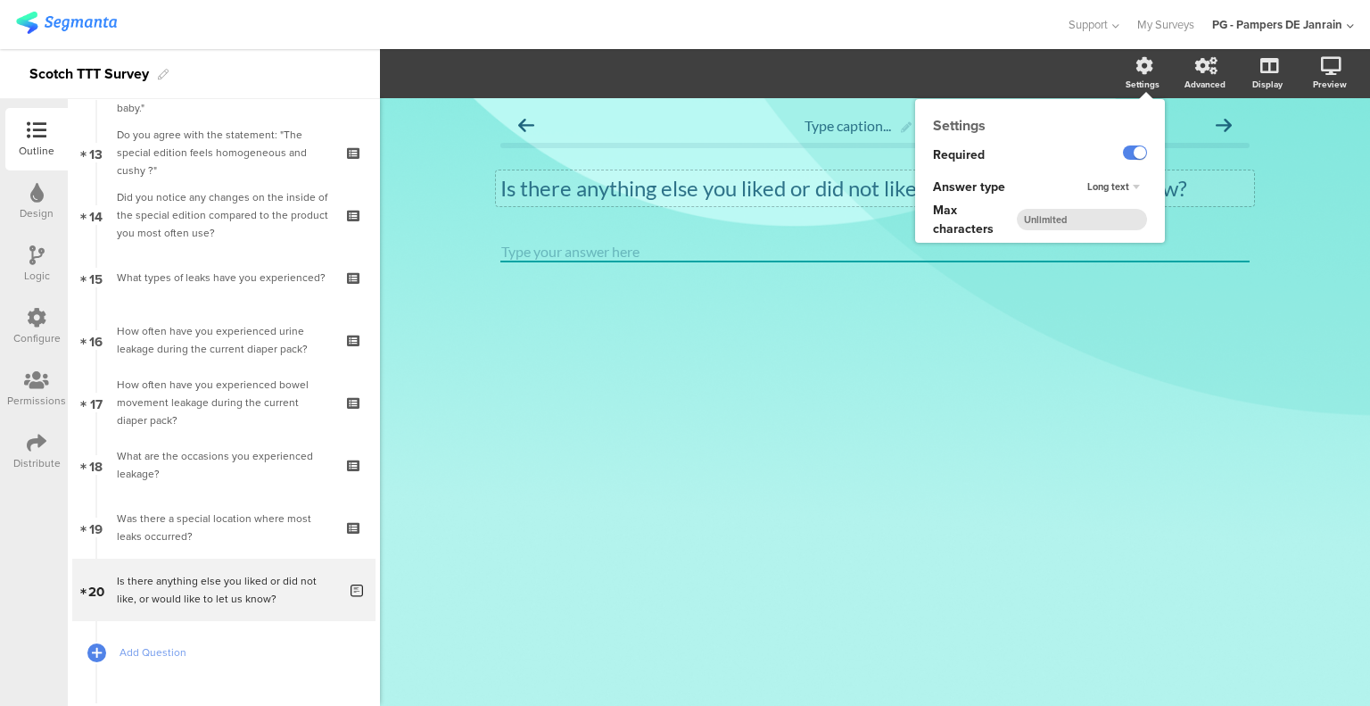
click at [1149, 82] on div "Settings" at bounding box center [1143, 84] width 34 height 13
click at [1141, 154] on label at bounding box center [1135, 152] width 24 height 14
click at [0, 0] on input "checkbox" at bounding box center [0, 0] width 0 height 0
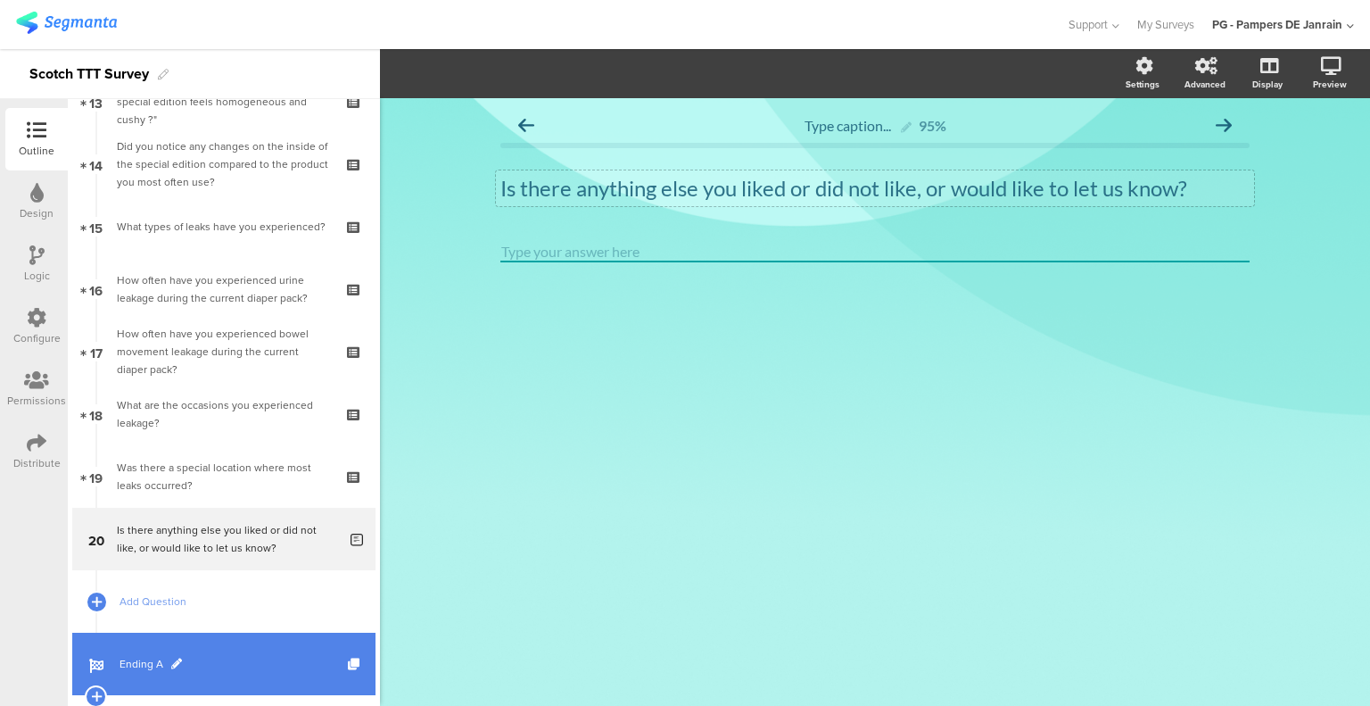
scroll to position [878, 0]
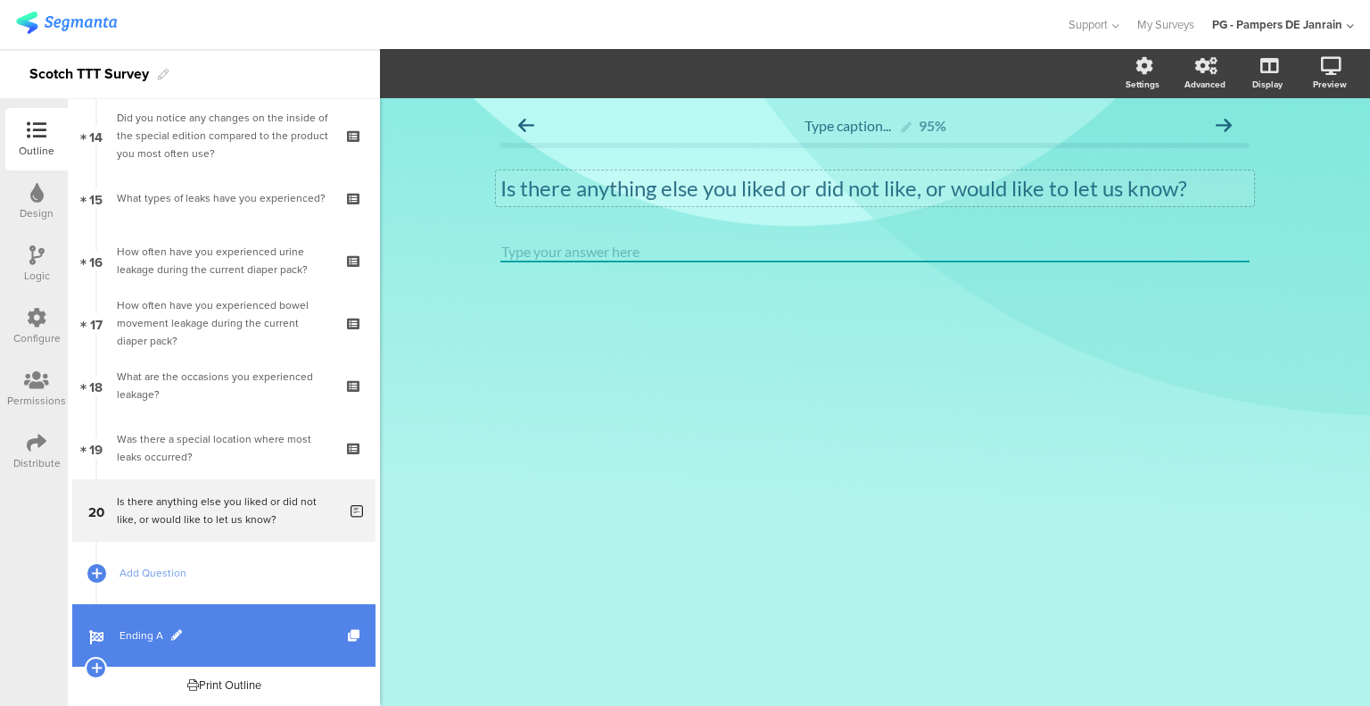
click at [188, 638] on span "Ending A" at bounding box center [234, 635] width 228 height 18
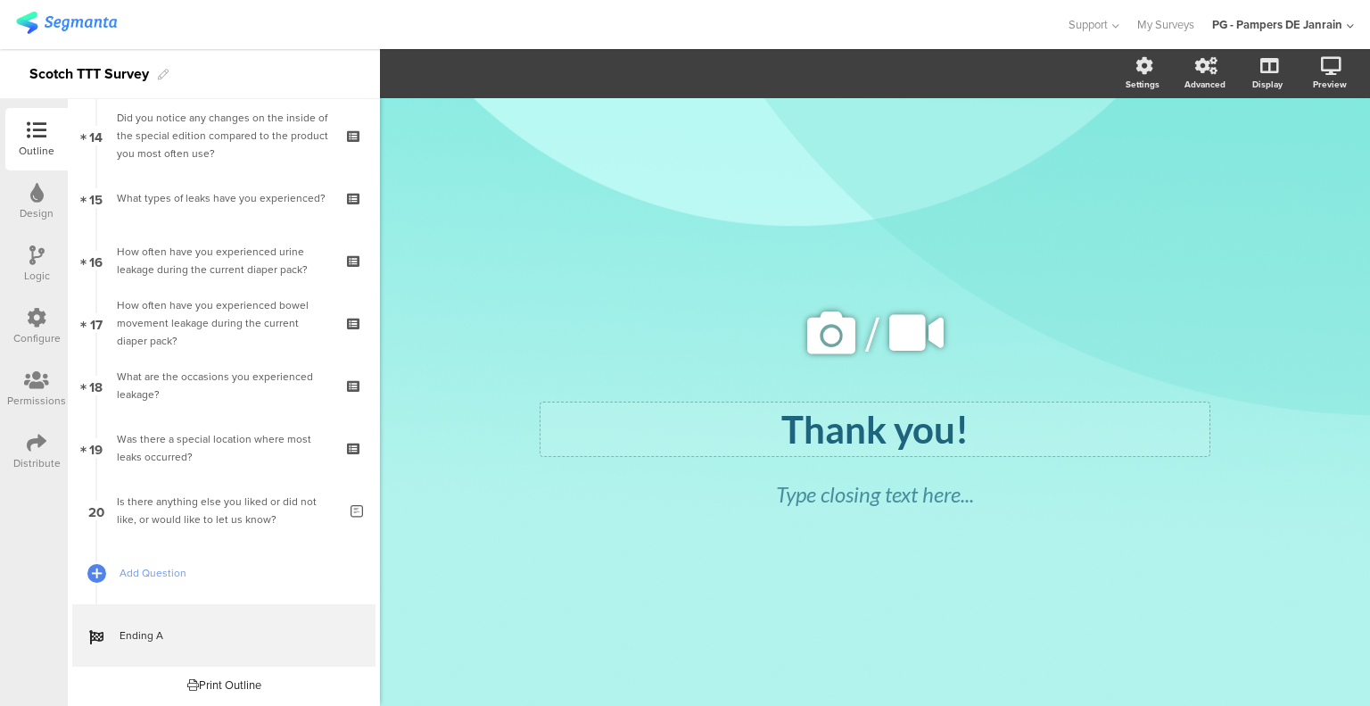
click at [958, 430] on div "Thank you! Thank you!" at bounding box center [875, 429] width 669 height 54
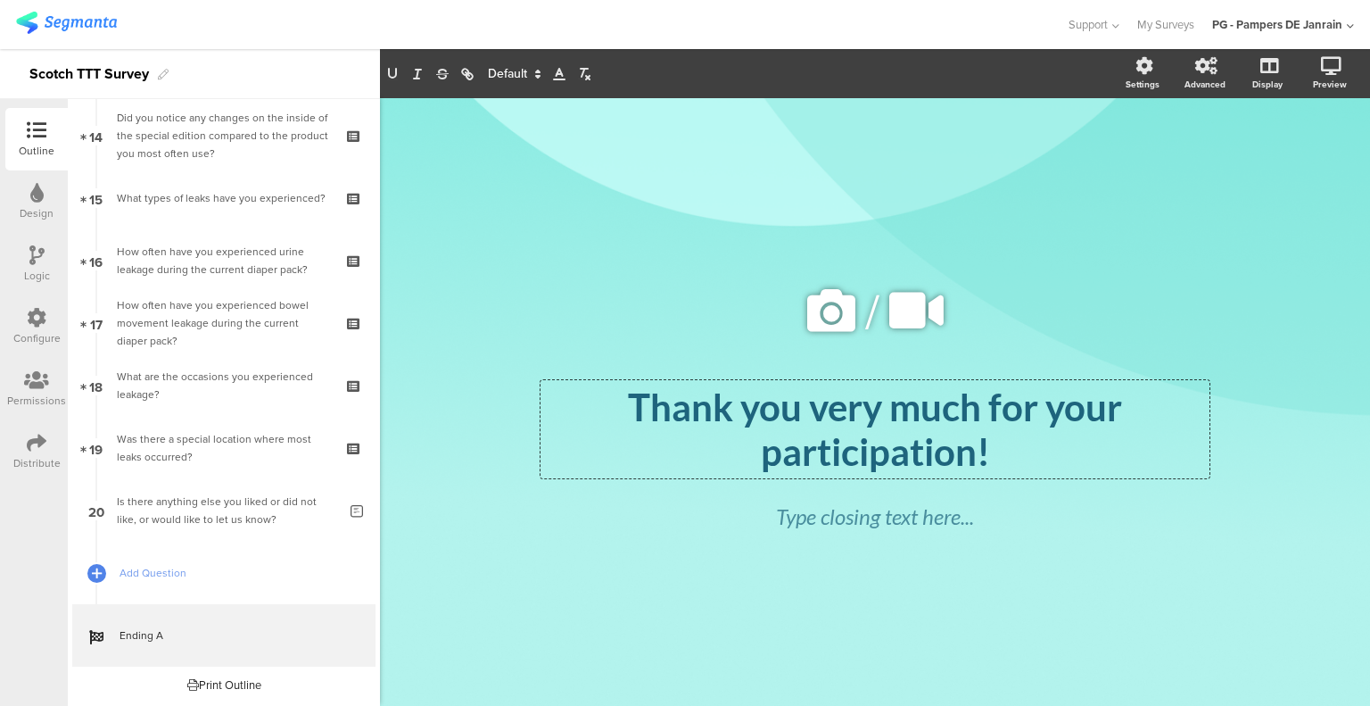
click at [898, 620] on div "/ Thank you very much for your participation! Thank you very much for your part…" at bounding box center [874, 393] width 749 height 590
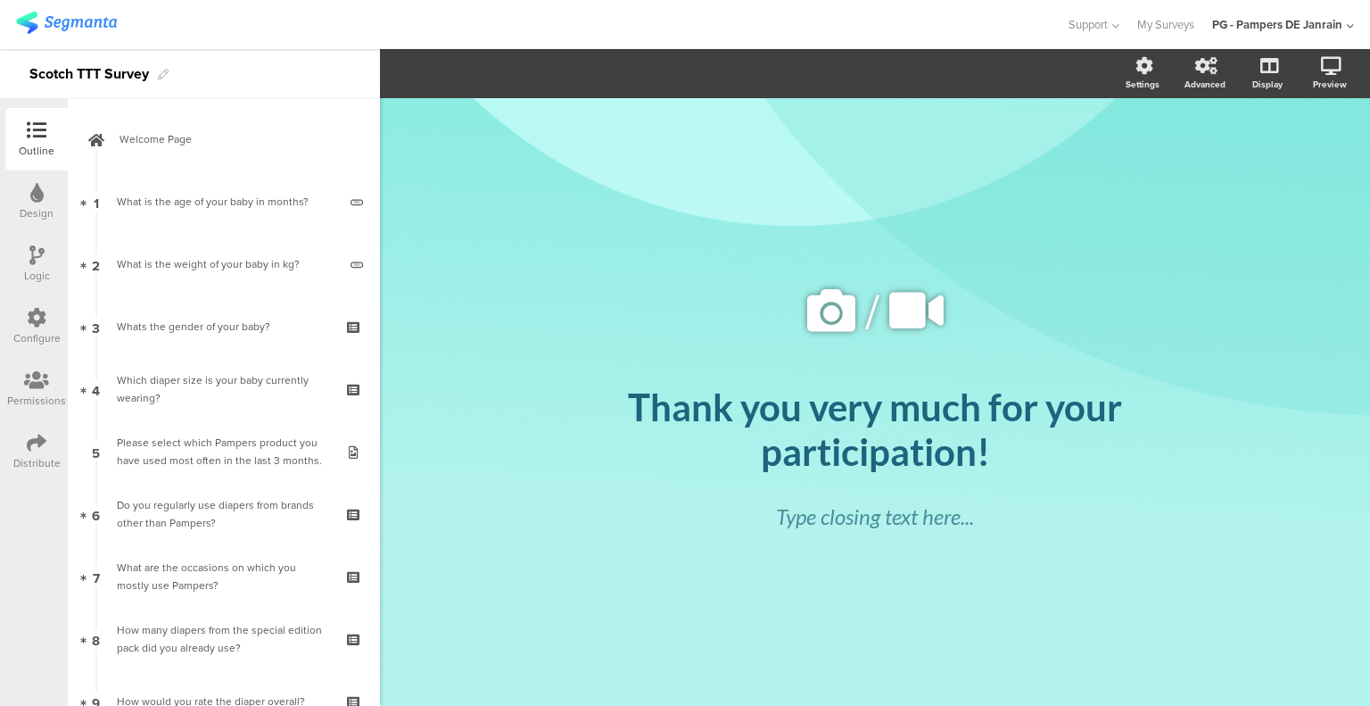
click at [36, 447] on icon at bounding box center [37, 443] width 20 height 20
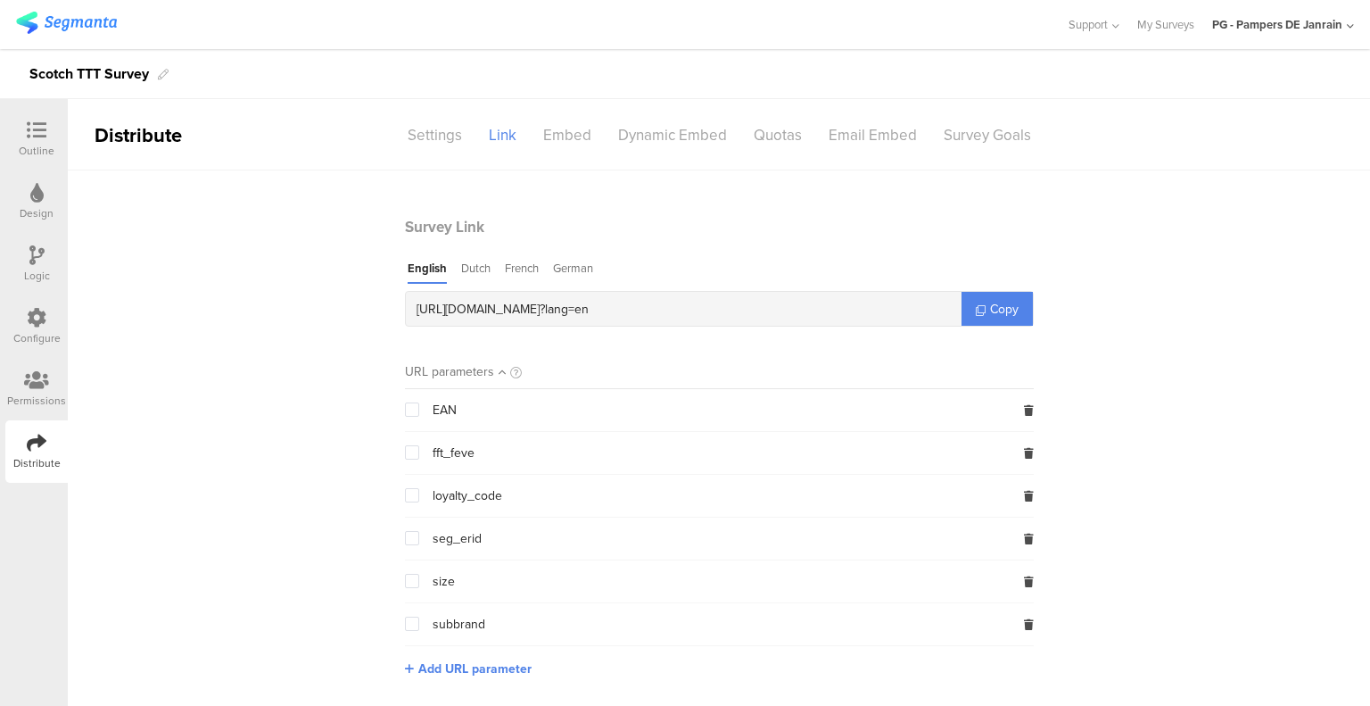
click at [18, 145] on div "Outline" at bounding box center [36, 139] width 62 height 62
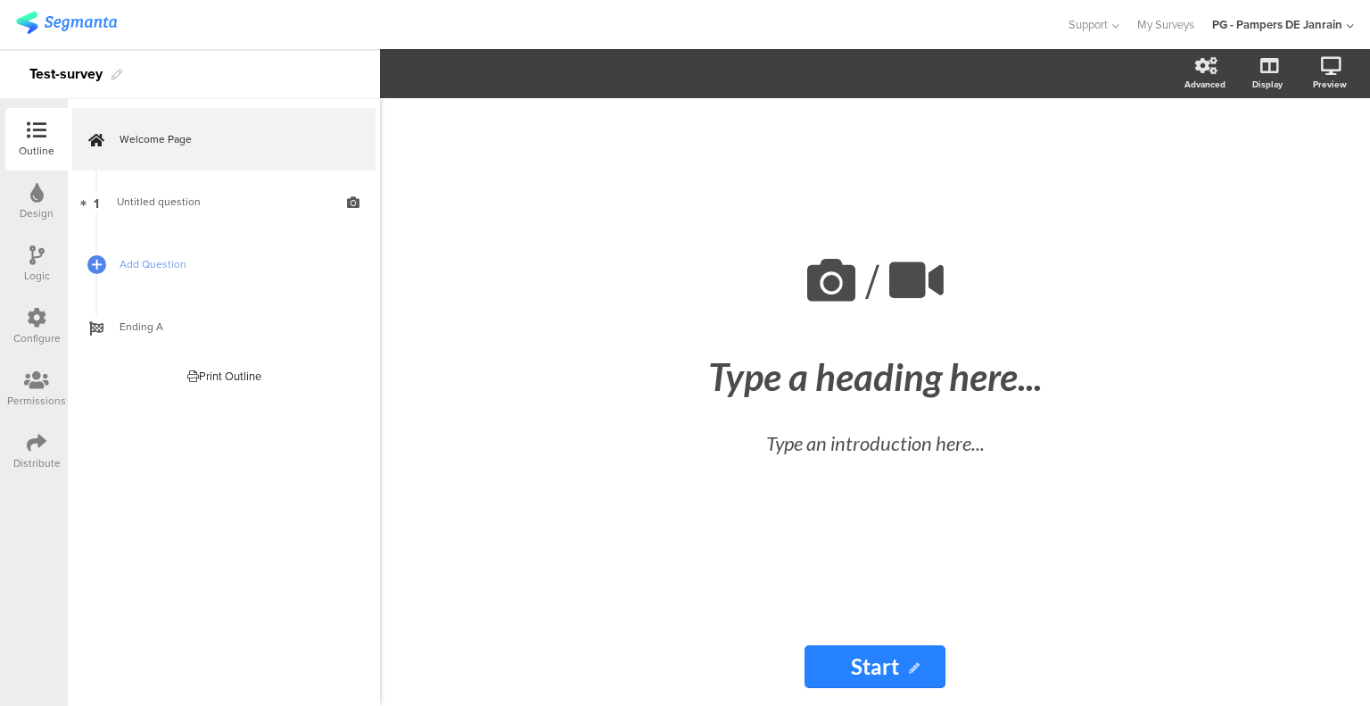
click at [29, 322] on icon at bounding box center [37, 318] width 20 height 20
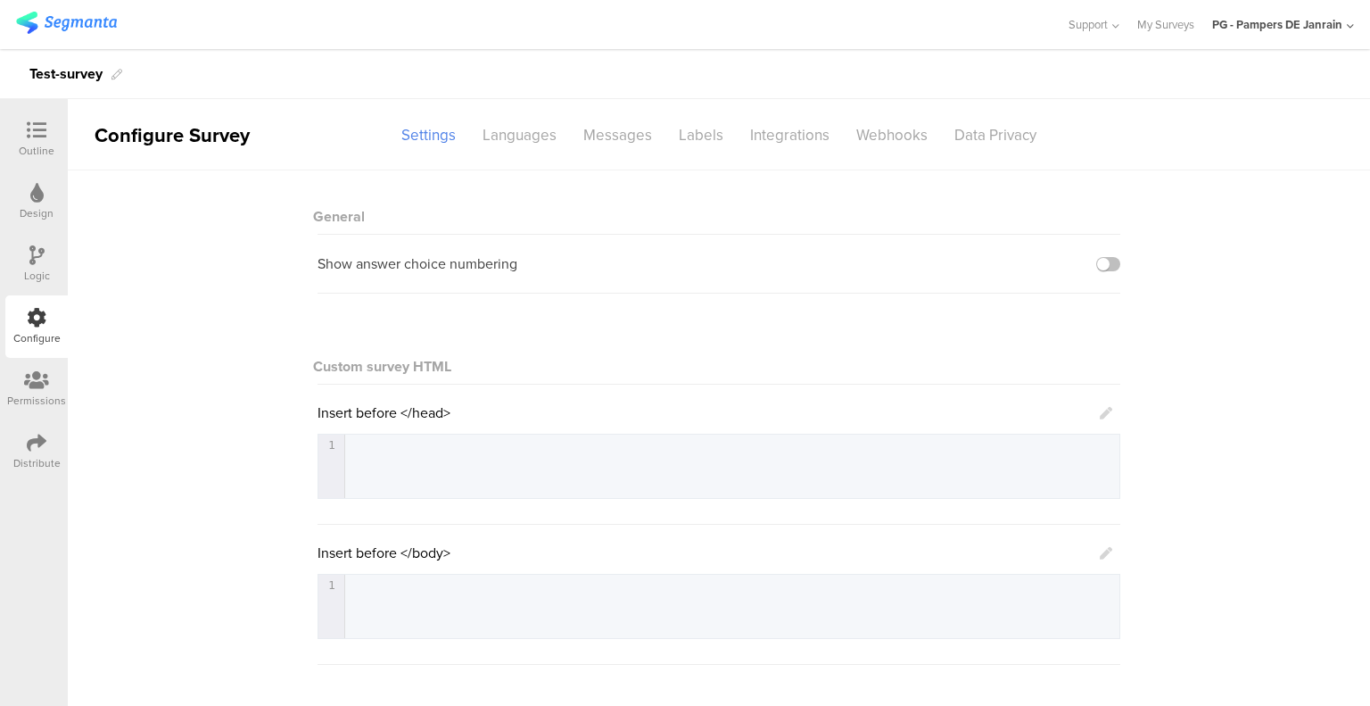
click at [33, 375] on icon at bounding box center [36, 380] width 25 height 20
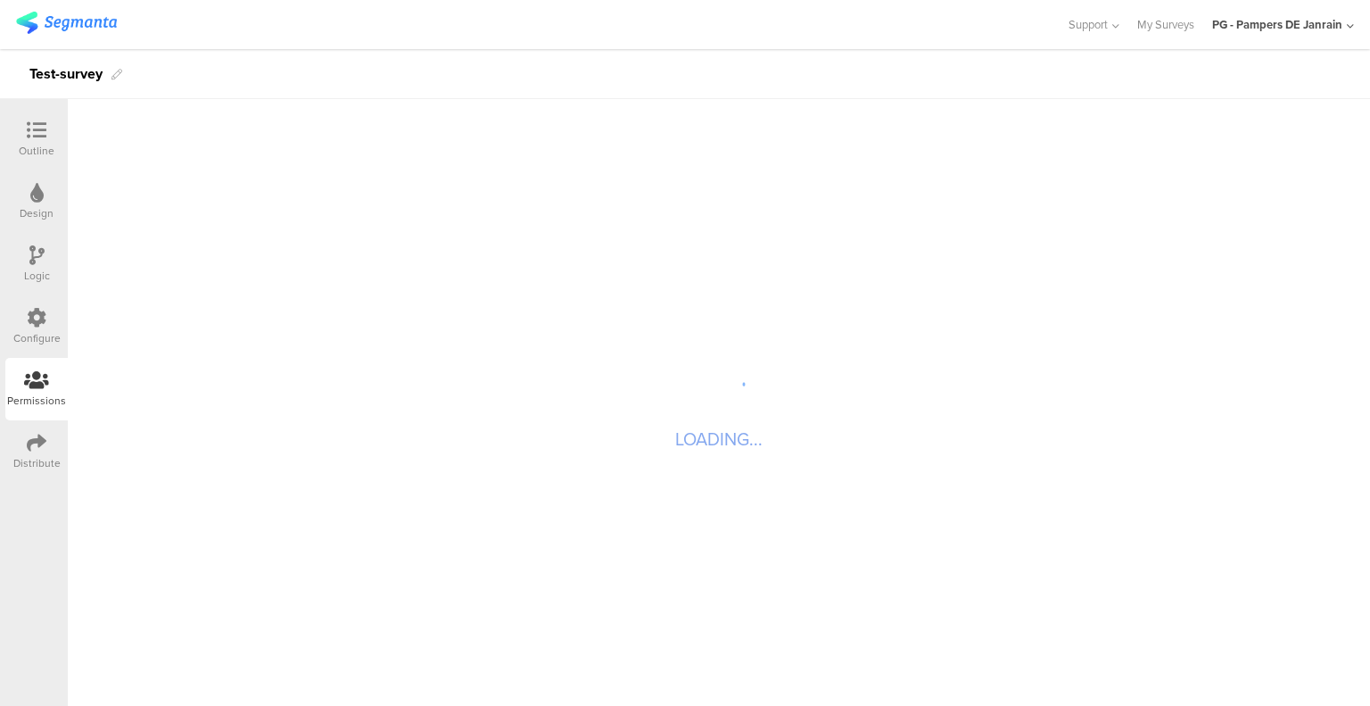
click at [32, 439] on icon at bounding box center [37, 443] width 20 height 20
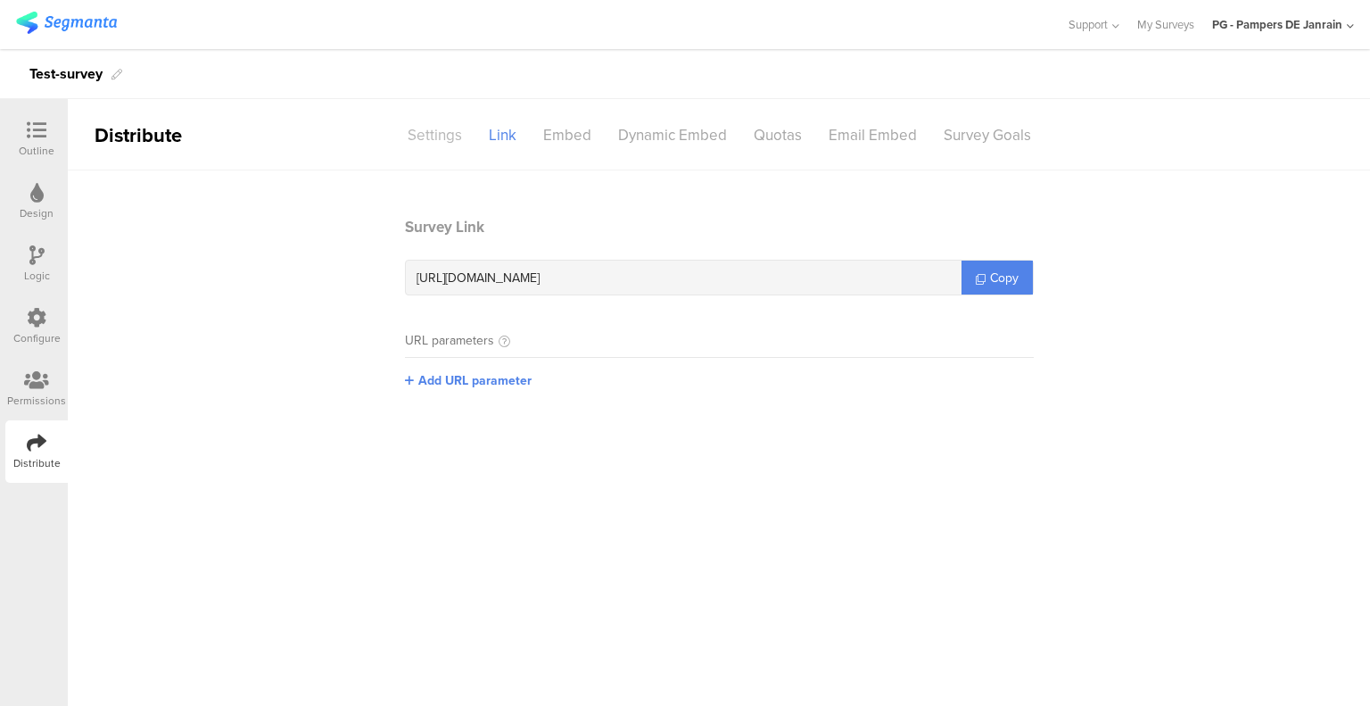
click at [454, 133] on div "Settings" at bounding box center [434, 135] width 81 height 31
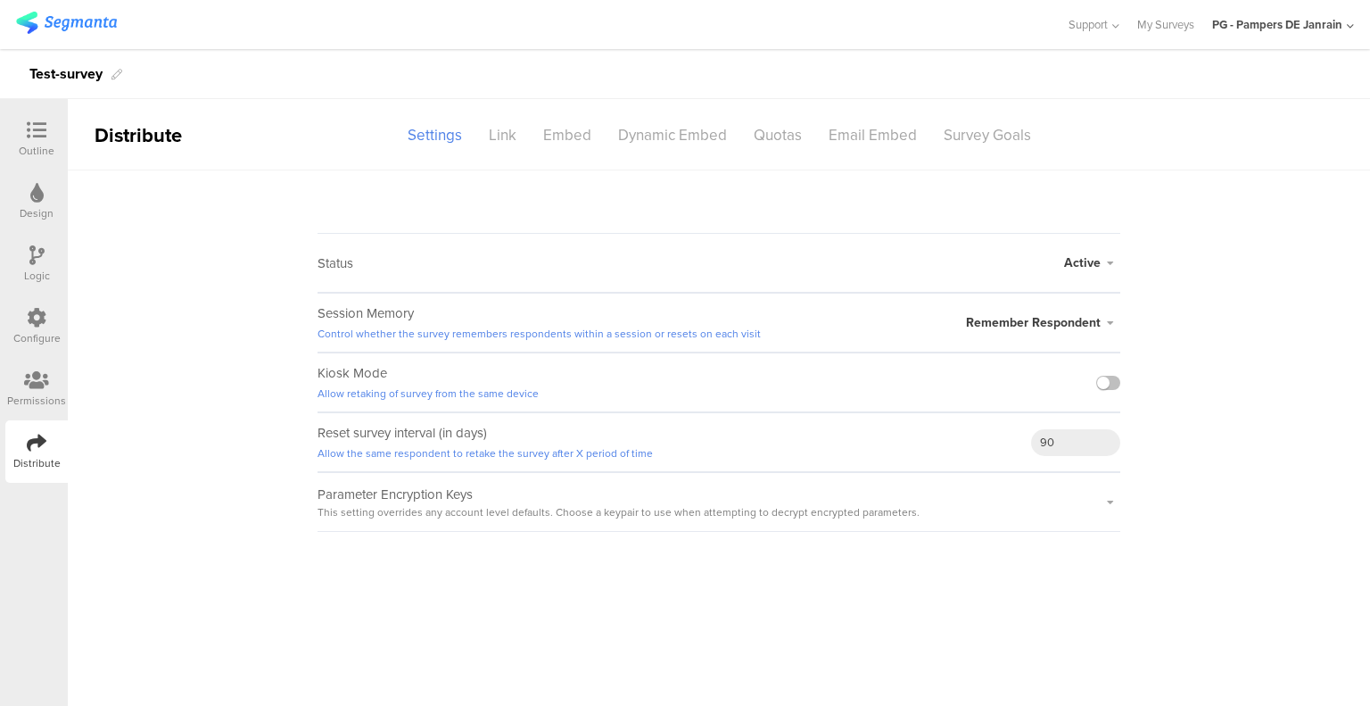
click at [1099, 256] on span "Active" at bounding box center [1082, 262] width 37 height 19
click at [741, 214] on sg-survey-status-editor "Status Active Active Closed Schedule Start Date: End Date: Save Cancel Session …" at bounding box center [719, 350] width 1302 height 361
click at [39, 125] on icon at bounding box center [37, 130] width 20 height 20
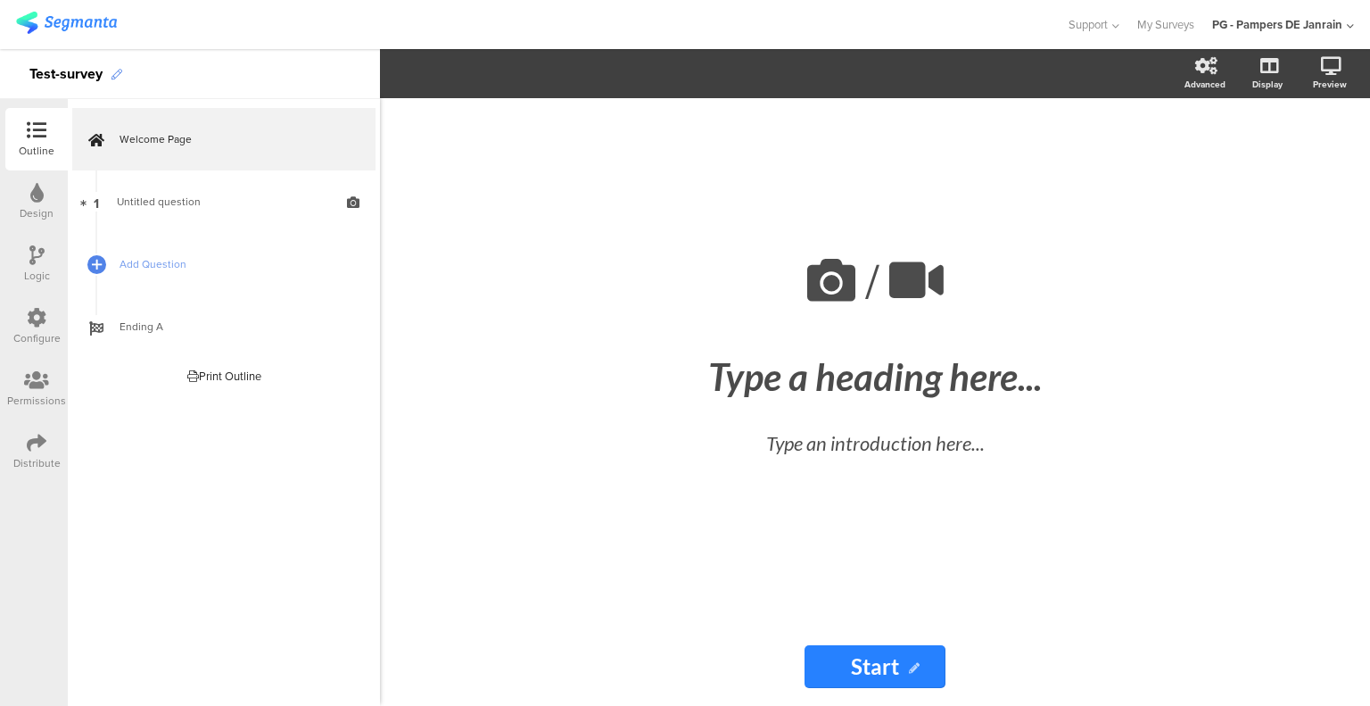
click at [114, 77] on icon at bounding box center [117, 75] width 11 height 11
click at [296, 42] on div "Support Help Center Live Chat My Surveys PG - Pampers DE Janrain ACCOUNTS PG - …" at bounding box center [685, 24] width 1338 height 49
